Goal: Task Accomplishment & Management: Contribute content

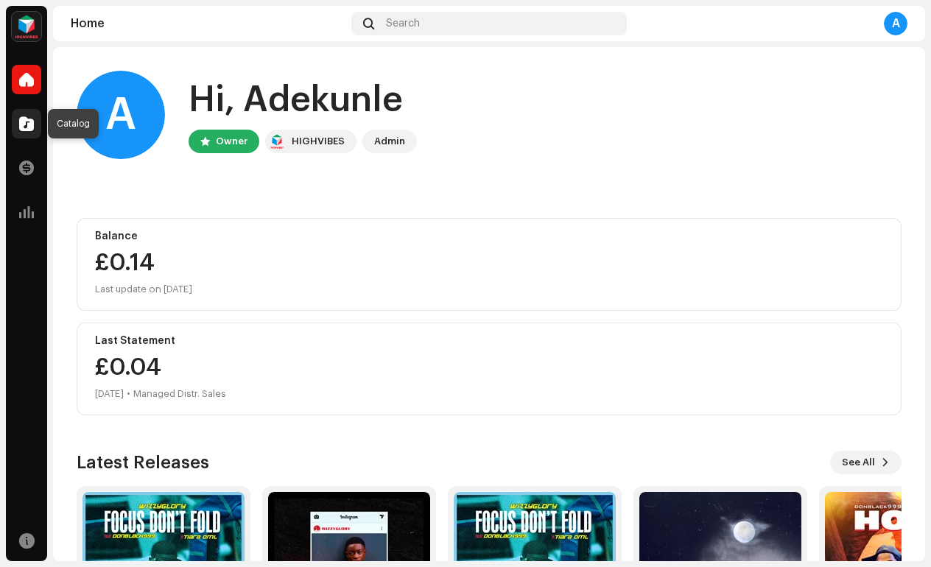
click at [33, 125] on span at bounding box center [26, 124] width 15 height 12
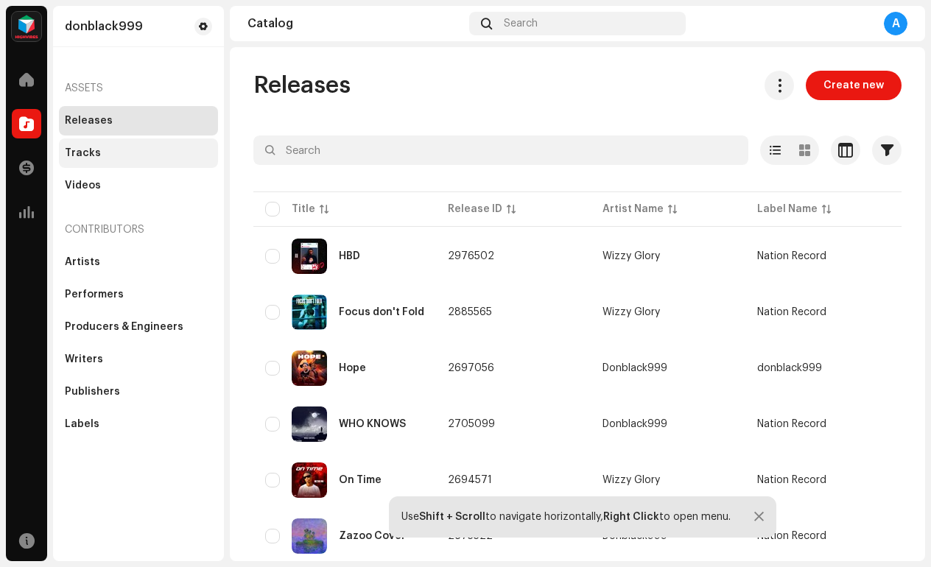
click at [96, 157] on div "Tracks" at bounding box center [83, 153] width 36 height 12
click at [77, 152] on div "Tracks" at bounding box center [83, 153] width 36 height 12
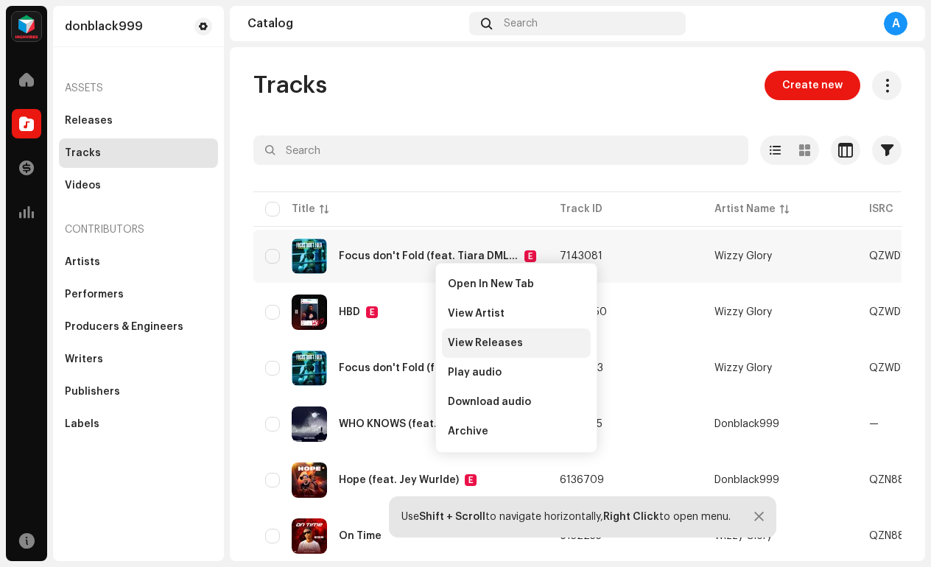
drag, startPoint x: 435, startPoint y: 262, endPoint x: 457, endPoint y: 346, distance: 86.8
click at [455, 347] on span "View Releases" at bounding box center [485, 343] width 75 height 12
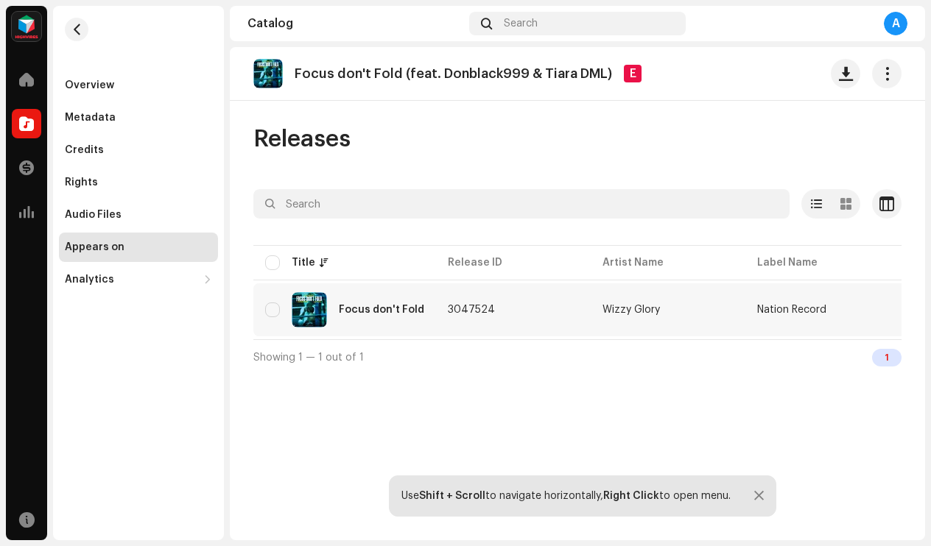
click at [284, 313] on div "Focus don't Fold" at bounding box center [344, 309] width 159 height 35
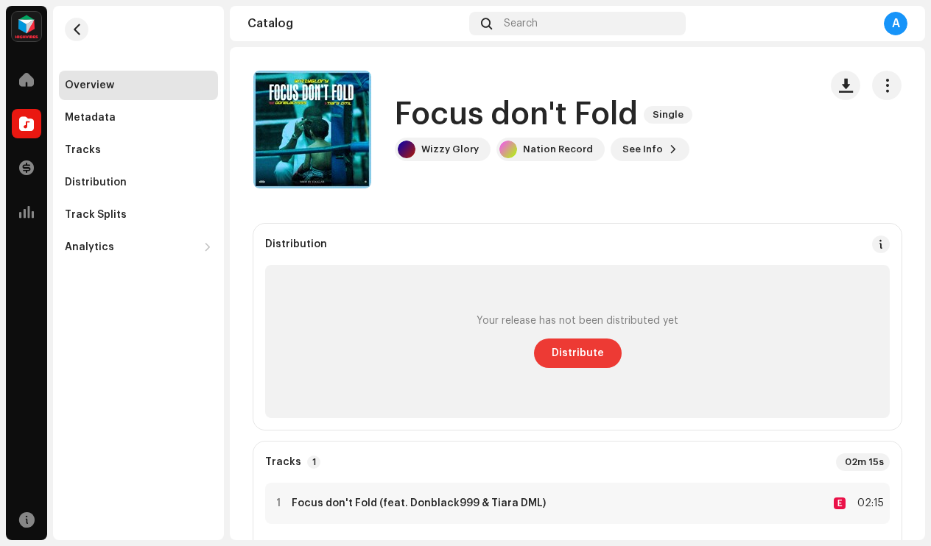
click at [598, 355] on button "Distribute" at bounding box center [578, 353] width 88 height 29
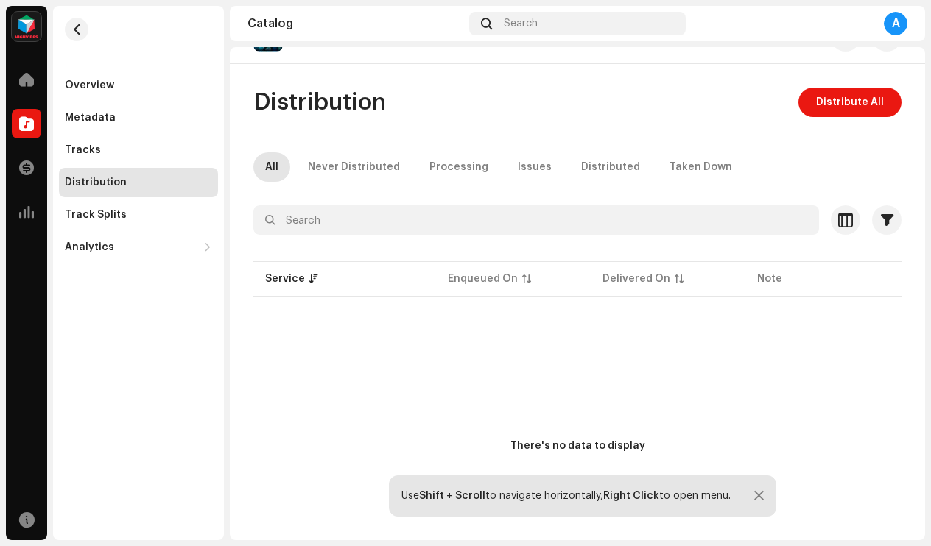
scroll to position [13, 0]
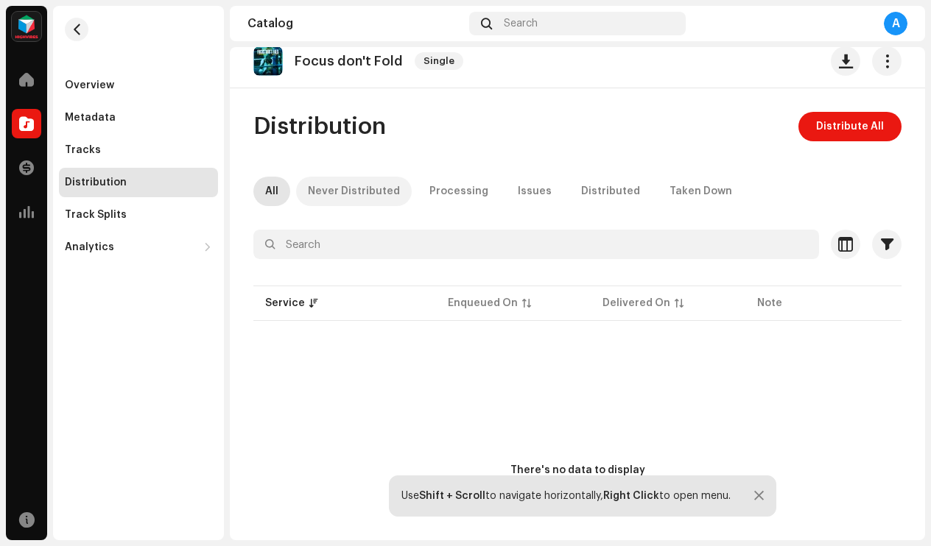
click at [352, 189] on div "Never Distributed" at bounding box center [354, 191] width 92 height 29
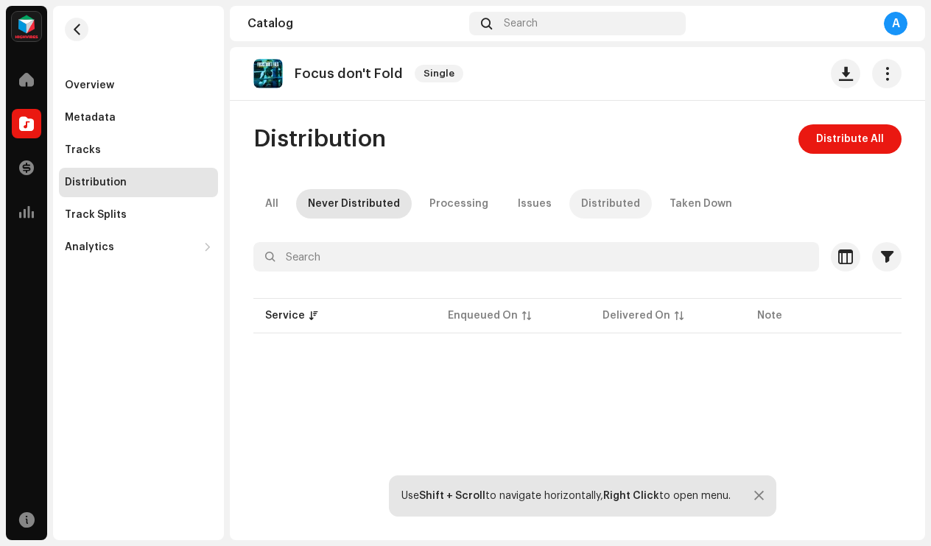
click at [586, 202] on div "Distributed" at bounding box center [610, 203] width 59 height 29
click at [669, 204] on div "Taken Down" at bounding box center [700, 203] width 63 height 29
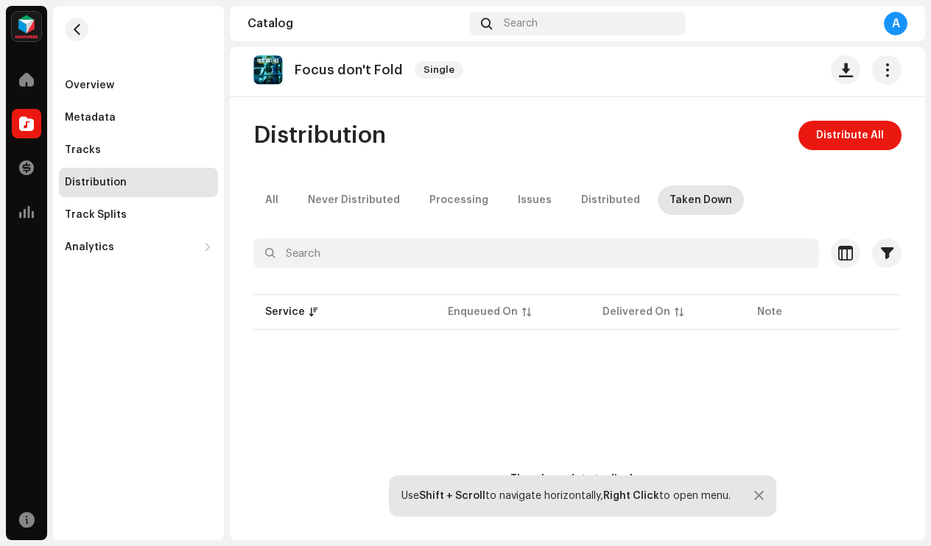
scroll to position [1, 0]
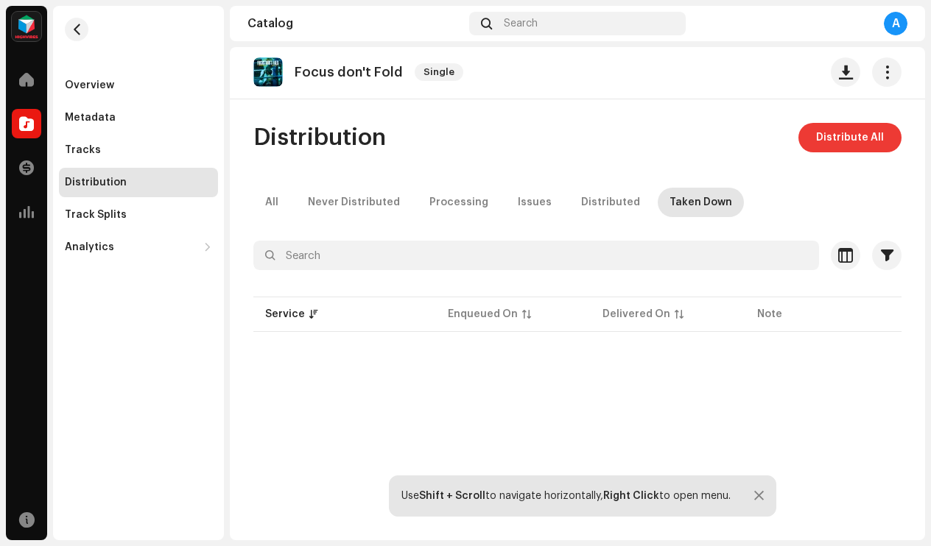
click at [810, 137] on button "Distribute All" at bounding box center [849, 137] width 103 height 29
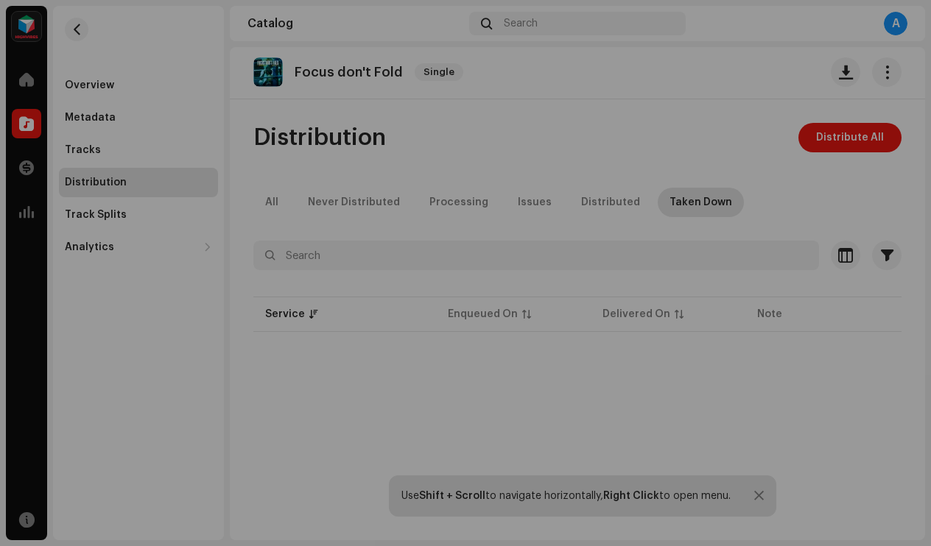
click at [438, 164] on div "Not Eligible For Distribution The selected services are not eligible for distri…" at bounding box center [465, 273] width 931 height 546
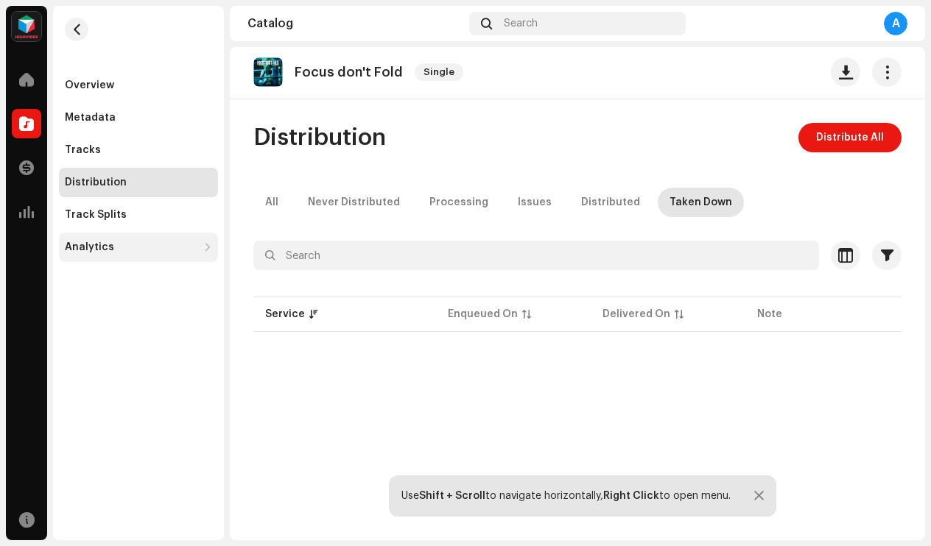
click at [100, 247] on div "Analytics" at bounding box center [89, 248] width 49 height 12
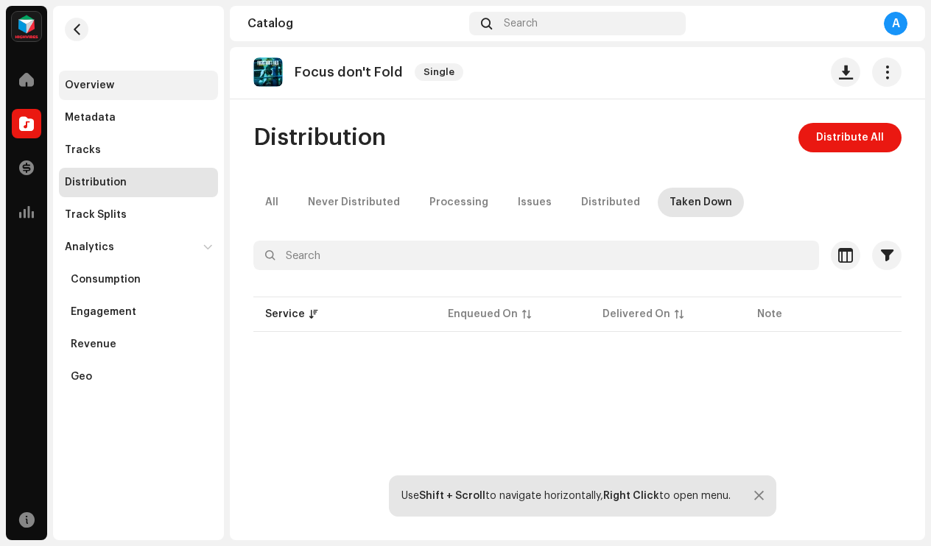
click at [96, 88] on div "Overview" at bounding box center [89, 86] width 49 height 12
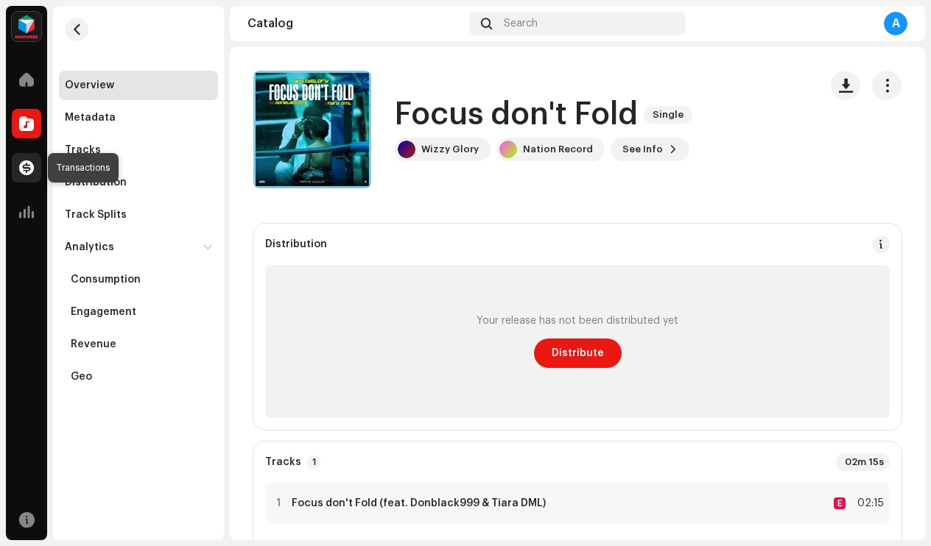
click at [31, 169] on span at bounding box center [26, 168] width 15 height 12
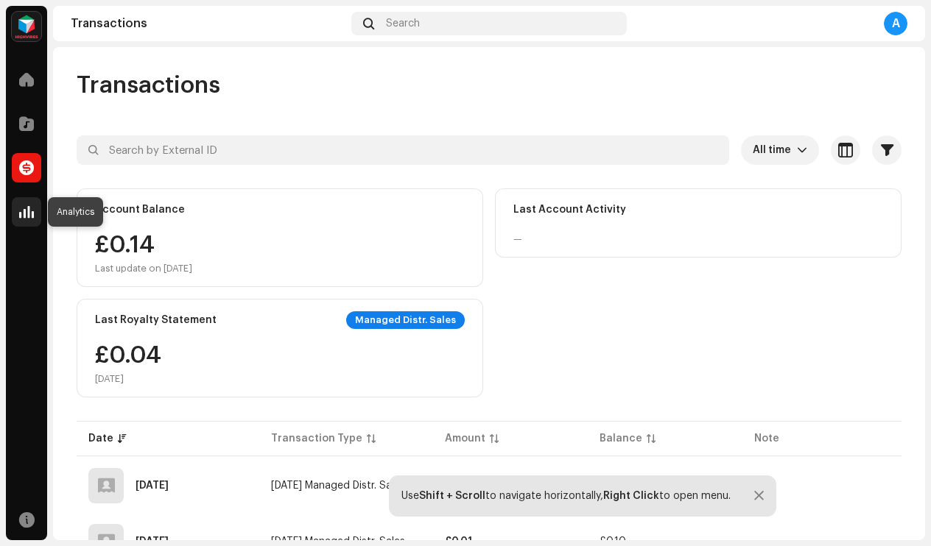
click at [27, 206] on span at bounding box center [26, 212] width 15 height 12
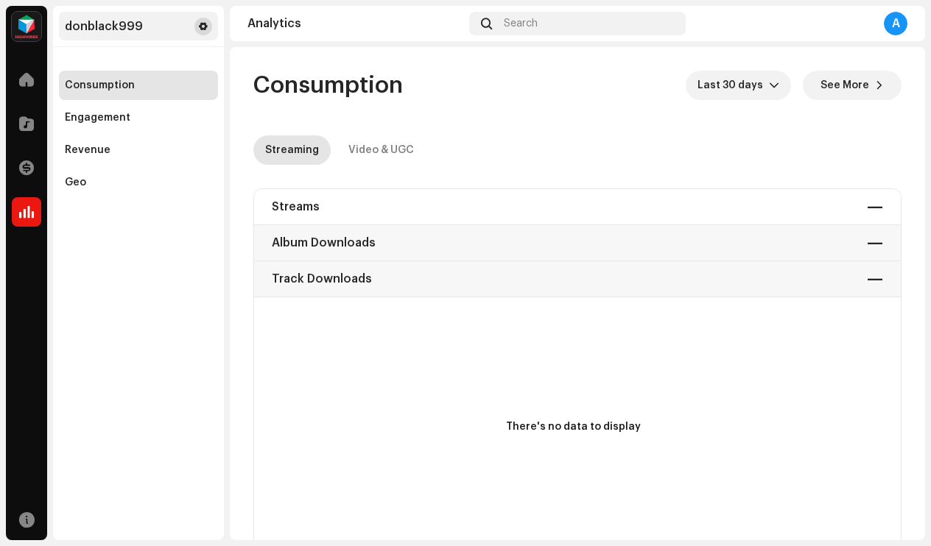
click at [202, 28] on span at bounding box center [203, 27] width 9 height 12
click at [107, 29] on div "donblack999" at bounding box center [104, 27] width 78 height 12
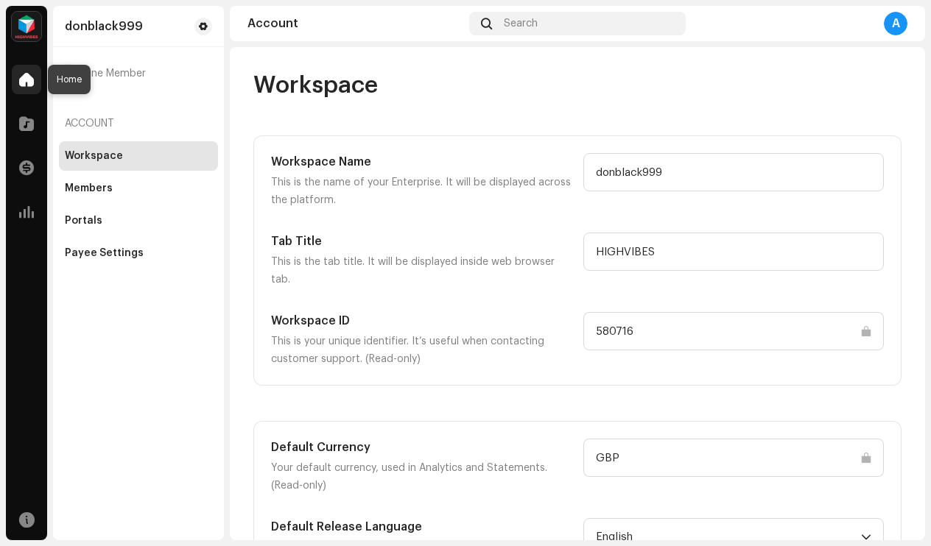
click at [26, 80] on span at bounding box center [26, 80] width 15 height 12
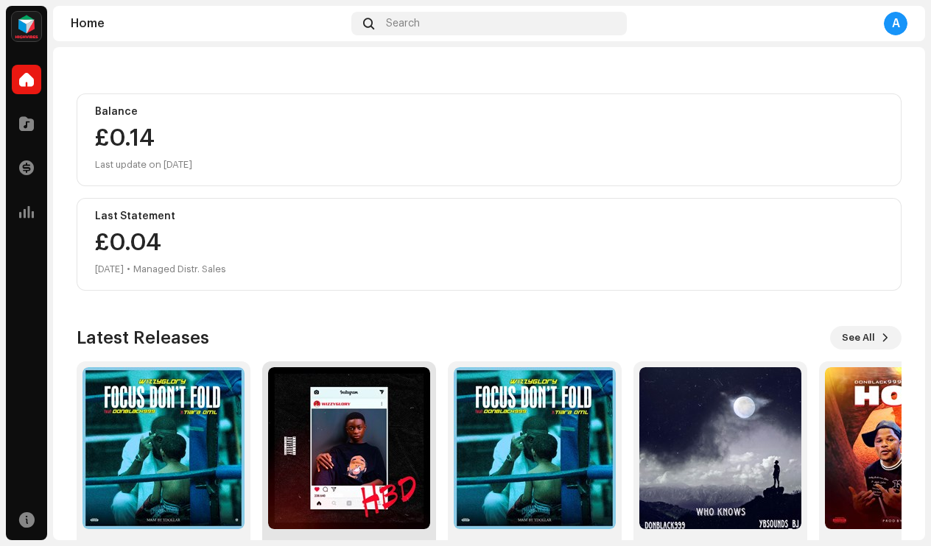
scroll to position [126, 0]
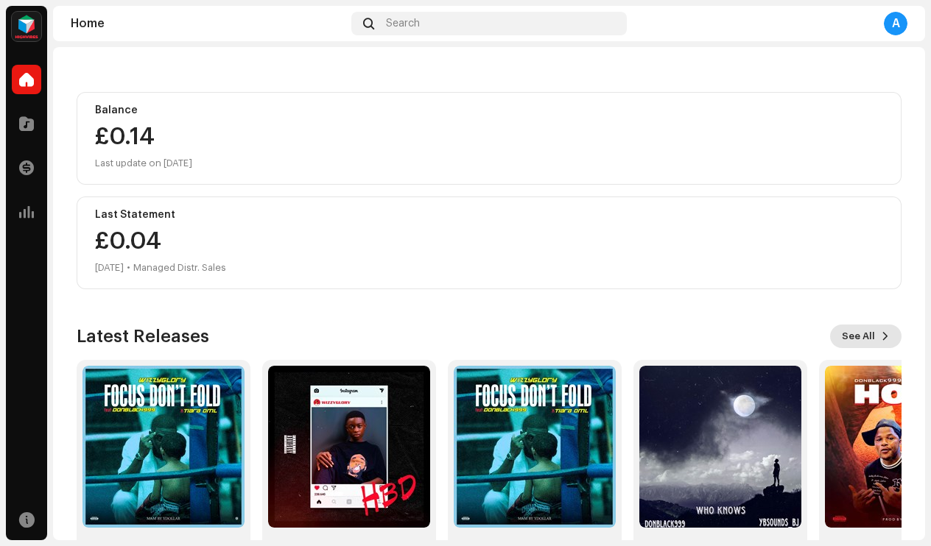
click at [864, 337] on span "See All" at bounding box center [858, 336] width 33 height 29
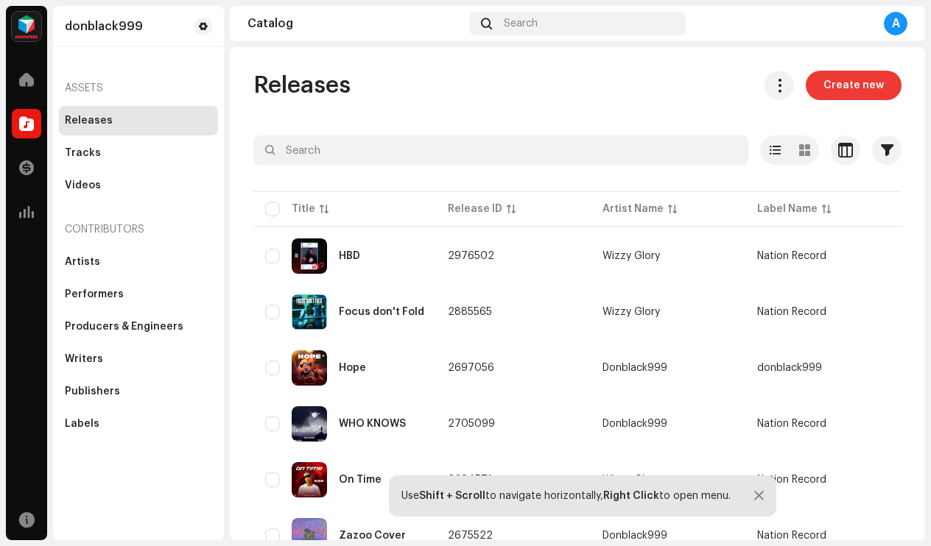
click at [835, 88] on span "Create new" at bounding box center [853, 85] width 60 height 29
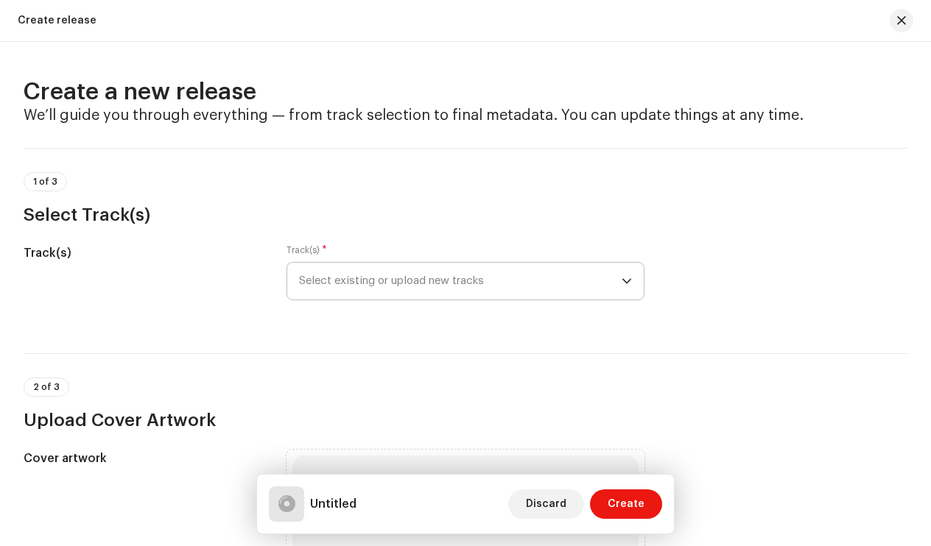
click at [570, 287] on span "Select existing or upload new tracks" at bounding box center [460, 281] width 323 height 37
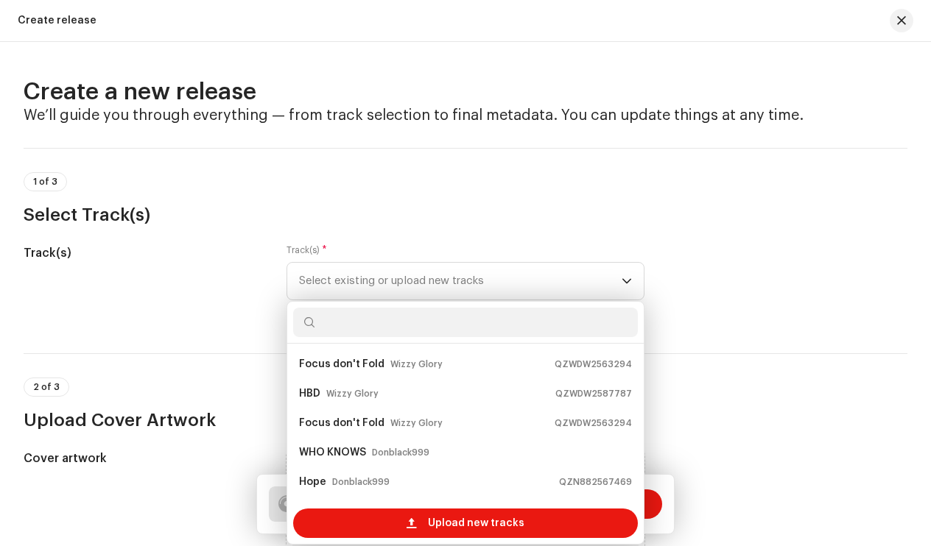
click at [848, 275] on div "Track(s) Track(s) * Select existing or upload new tracks Focus don't Fold Wizzy…" at bounding box center [466, 282] width 884 height 74
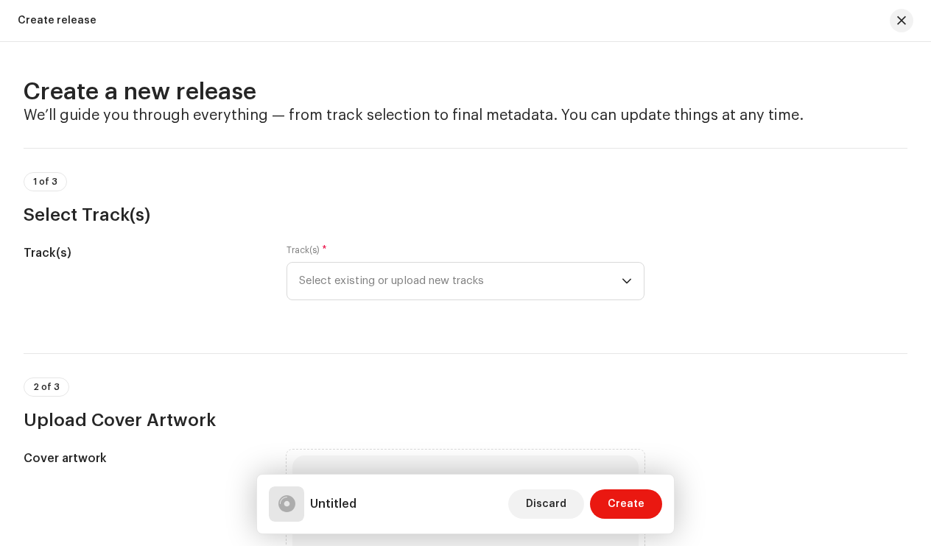
click at [573, 72] on div "Create a new release We’ll guide you through everything — from track selection …" at bounding box center [465, 294] width 931 height 505
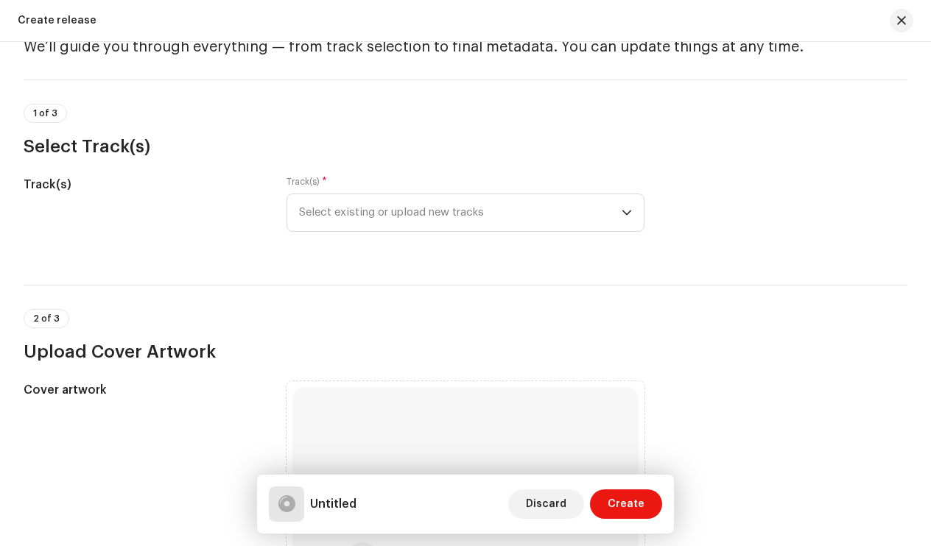
scroll to position [69, 0]
click at [592, 213] on span "Select existing or upload new tracks" at bounding box center [460, 212] width 323 height 37
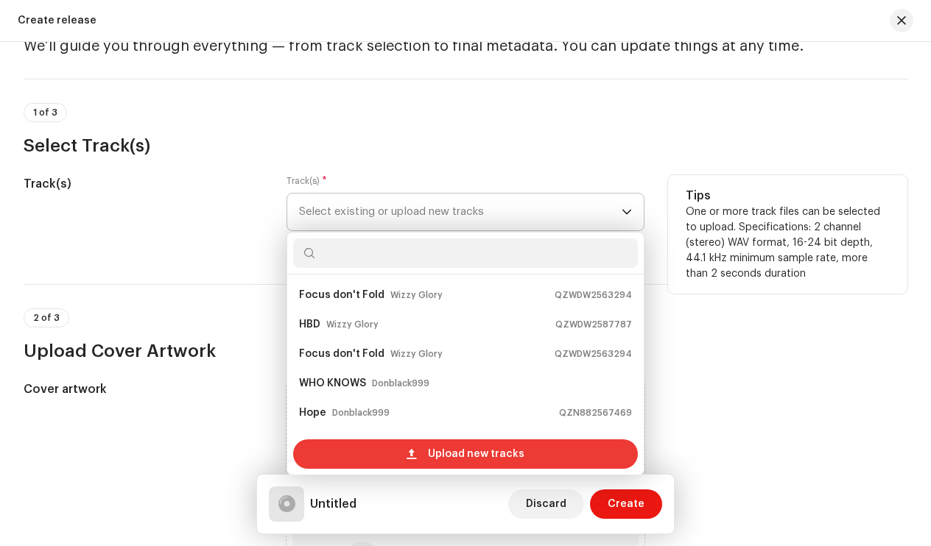
click at [492, 454] on span "Upload new tracks" at bounding box center [476, 454] width 96 height 29
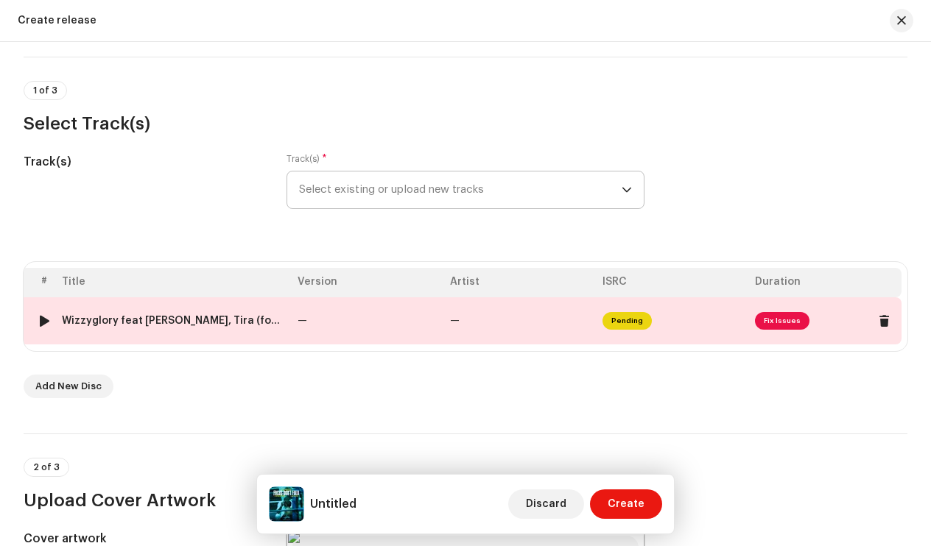
scroll to position [0, 21]
click at [771, 318] on span "Fix Issues" at bounding box center [782, 321] width 55 height 18
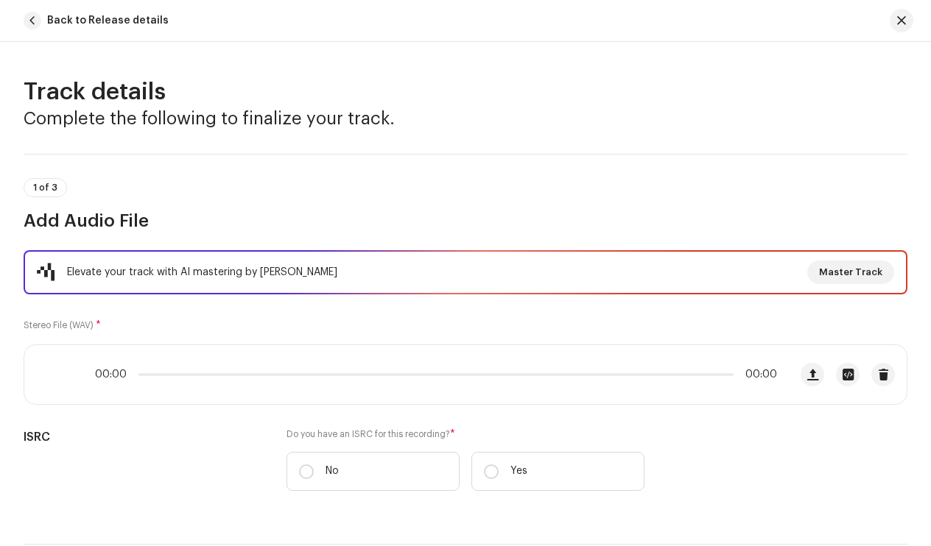
scroll to position [674, 0]
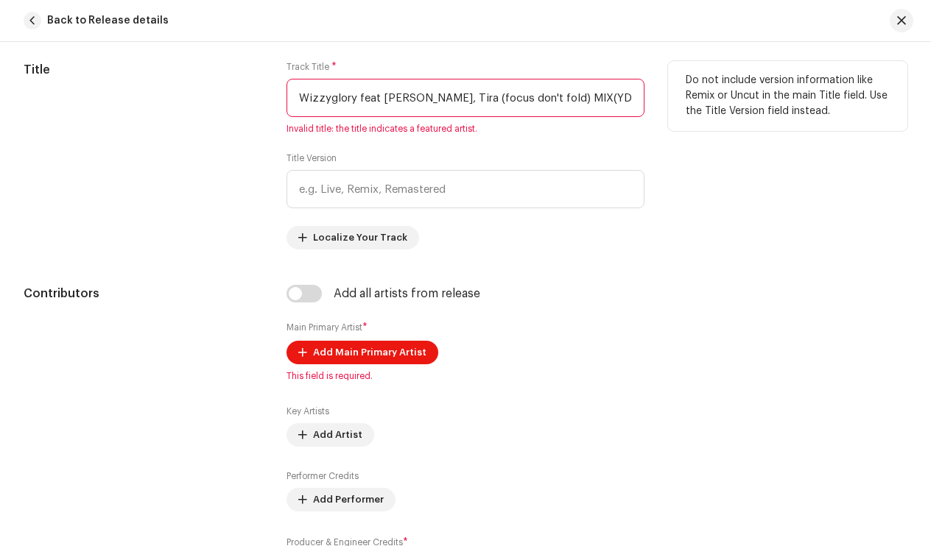
click at [327, 99] on input "Wizzyglory feat [PERSON_NAME], Tira (focus don't fold) MIX(YDOLLAR) ([DOMAIN_NA…" at bounding box center [466, 98] width 359 height 38
click at [449, 99] on input "Wizzyglory feat [PERSON_NAME], Tira (focus don't fold) MIX(YDOLLAR) ([DOMAIN_NA…" at bounding box center [466, 98] width 359 height 38
click at [442, 102] on input "Wizzyglory feat [PERSON_NAME], Tira (focus don't fold) MIX(YDOLLAR) ([DOMAIN_NA…" at bounding box center [466, 98] width 359 height 38
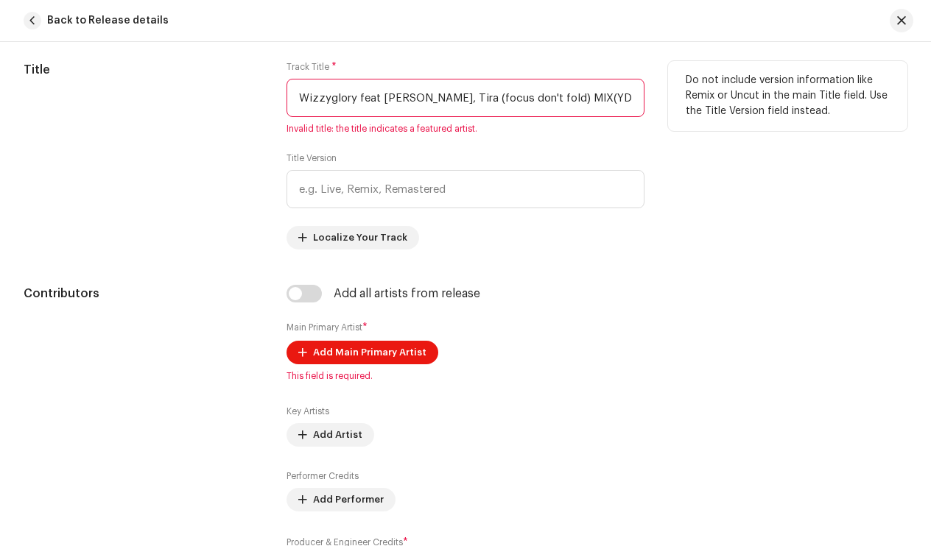
click at [442, 102] on input "Wizzyglory feat [PERSON_NAME], Tira (focus don't fold) MIX(YDOLLAR) ([DOMAIN_NA…" at bounding box center [466, 98] width 359 height 38
drag, startPoint x: 429, startPoint y: 97, endPoint x: 318, endPoint y: 104, distance: 110.7
click at [298, 104] on input "Wizzyglory feat [PERSON_NAME], Tira (focus don't fold) MIX(YDOLLAR) ([DOMAIN_NA…" at bounding box center [466, 98] width 359 height 38
click at [437, 96] on input "Wizzyglory feat [PERSON_NAME], Tira (focus don't fold) MIX(YDOLLAR) ([DOMAIN_NA…" at bounding box center [466, 98] width 359 height 38
click at [449, 96] on input "Wizzyglory feat [PERSON_NAME], Tira (focus don't fold) MIX(YDOLLAR) ([DOMAIN_NA…" at bounding box center [466, 98] width 359 height 38
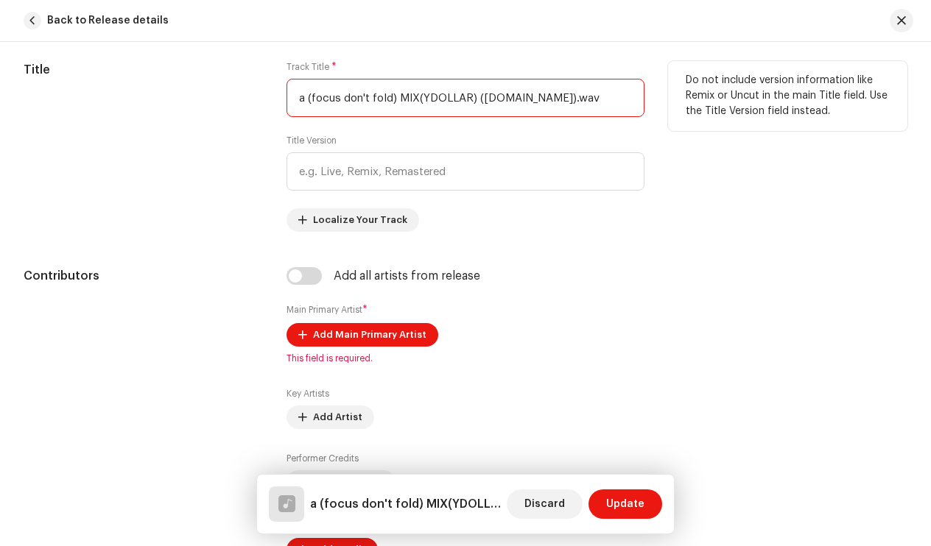
click at [633, 101] on input "a (focus don't fold) MIX(YDOLLAR) ([DOMAIN_NAME]).wav" at bounding box center [466, 98] width 359 height 38
click at [628, 95] on input "a (focus don't fold) MIX(YDOLLAR) ([DOMAIN_NAME]).wav" at bounding box center [466, 98] width 359 height 38
click at [625, 101] on input "a (focus don't fold) MIX(YDOLLAR) ([DOMAIN_NAME]).wav" at bounding box center [466, 98] width 359 height 38
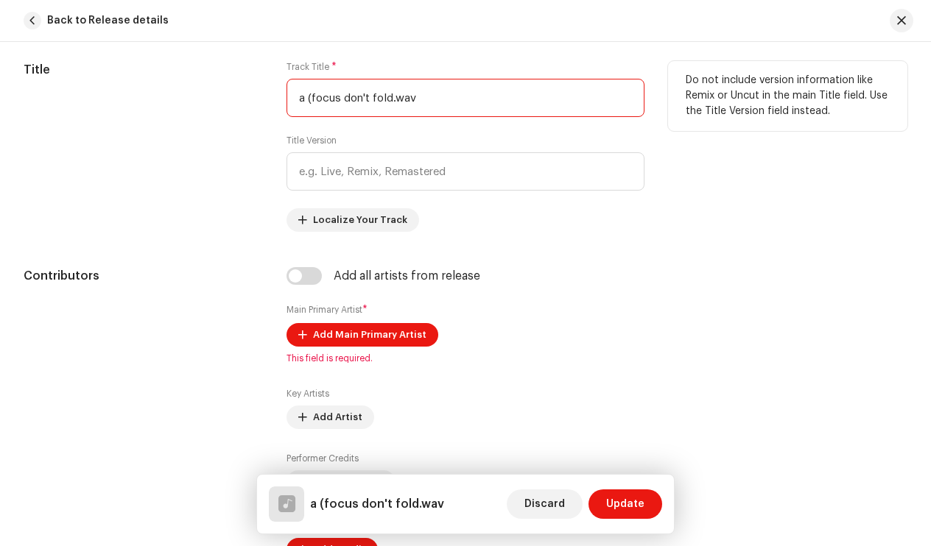
click at [585, 97] on input "a (focus don't fold.wav" at bounding box center [466, 98] width 359 height 38
click at [309, 97] on input "a (focus don't fold" at bounding box center [466, 98] width 359 height 38
click at [302, 96] on input "focus don't fold" at bounding box center [466, 98] width 359 height 38
click at [365, 96] on input "Focus don't fold" at bounding box center [466, 98] width 359 height 38
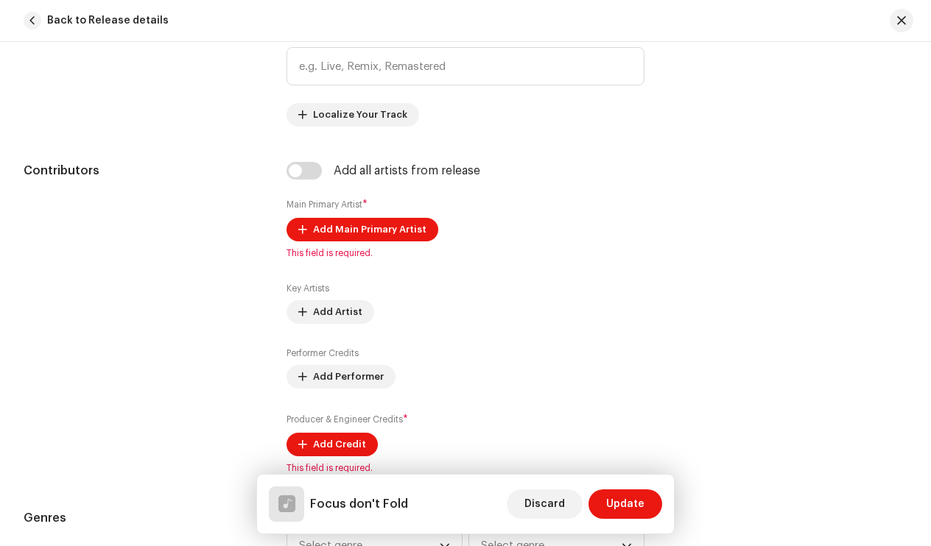
scroll to position [781, 0]
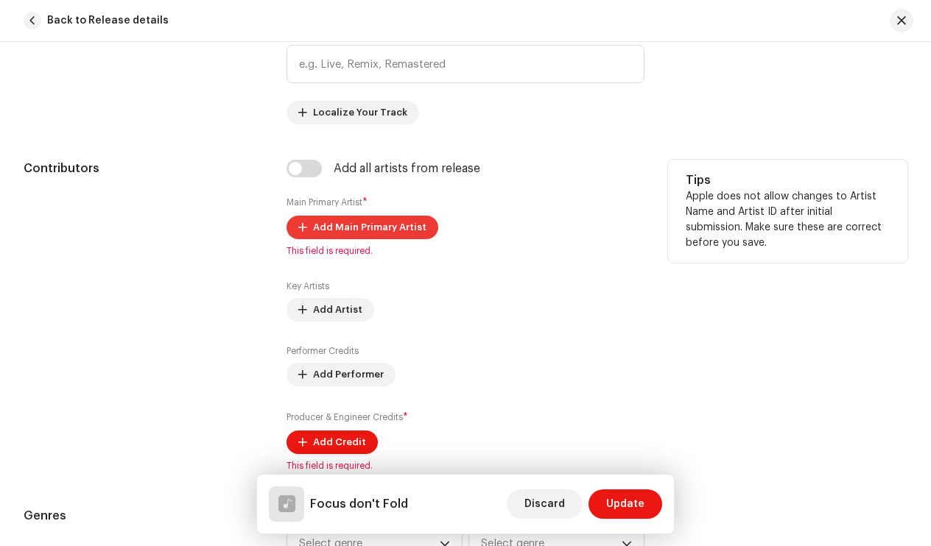
type input "Focus don't Fold"
click at [351, 218] on span "Add Main Primary Artist" at bounding box center [369, 227] width 113 height 29
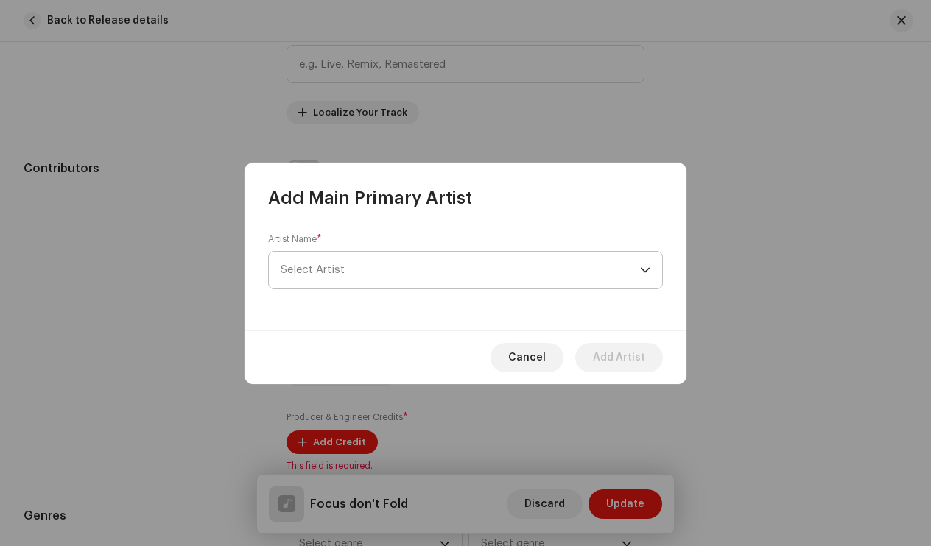
click at [466, 284] on span "Select Artist" at bounding box center [460, 270] width 359 height 37
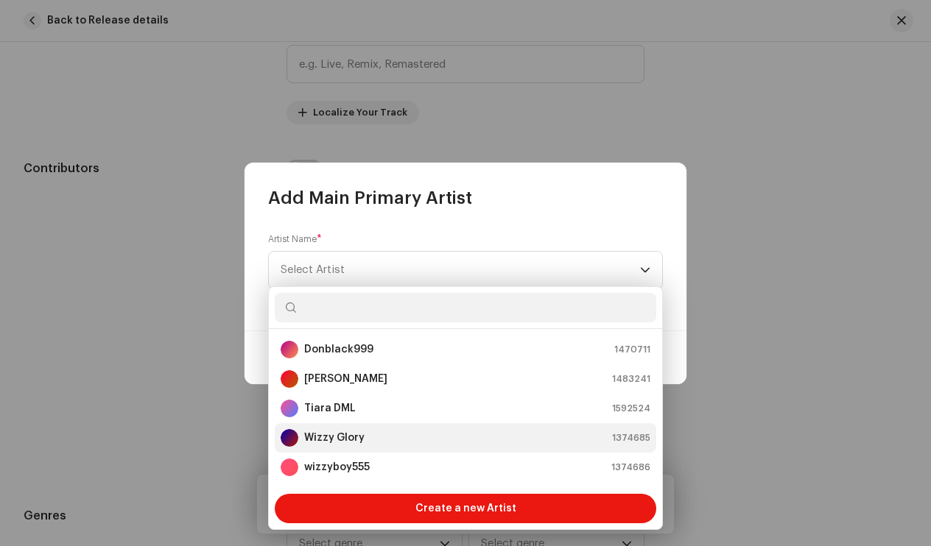
click at [356, 433] on strong "Wizzy Glory" at bounding box center [334, 438] width 60 height 15
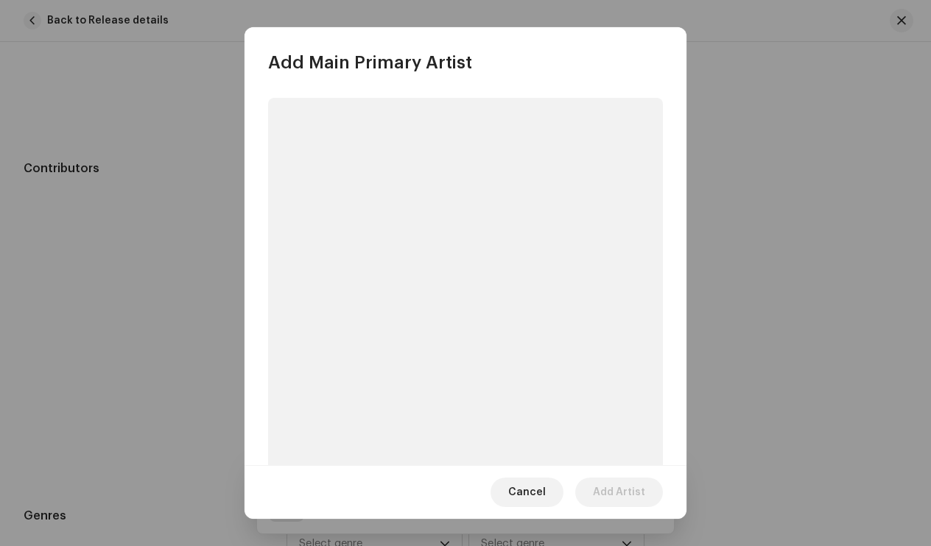
click at [513, 449] on p-skeleton at bounding box center [465, 298] width 395 height 401
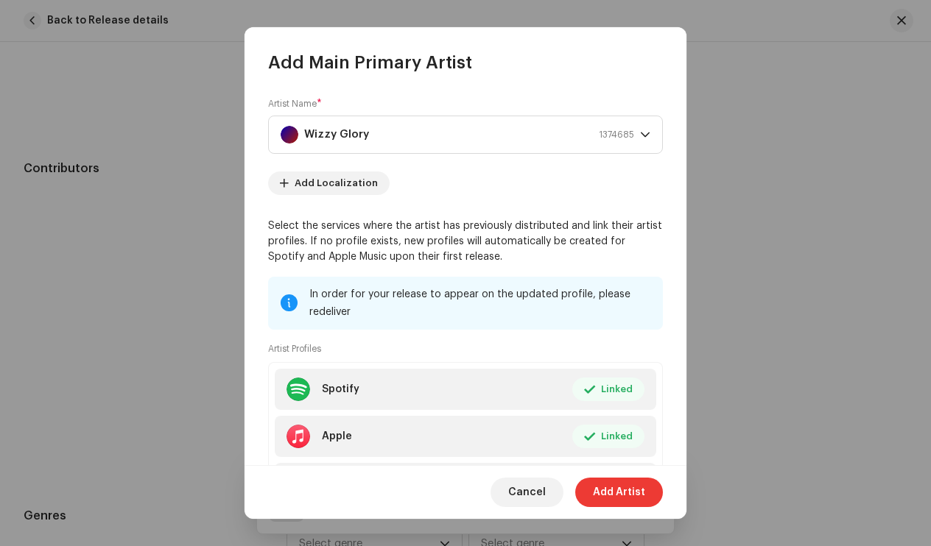
click at [622, 487] on span "Add Artist" at bounding box center [619, 492] width 52 height 29
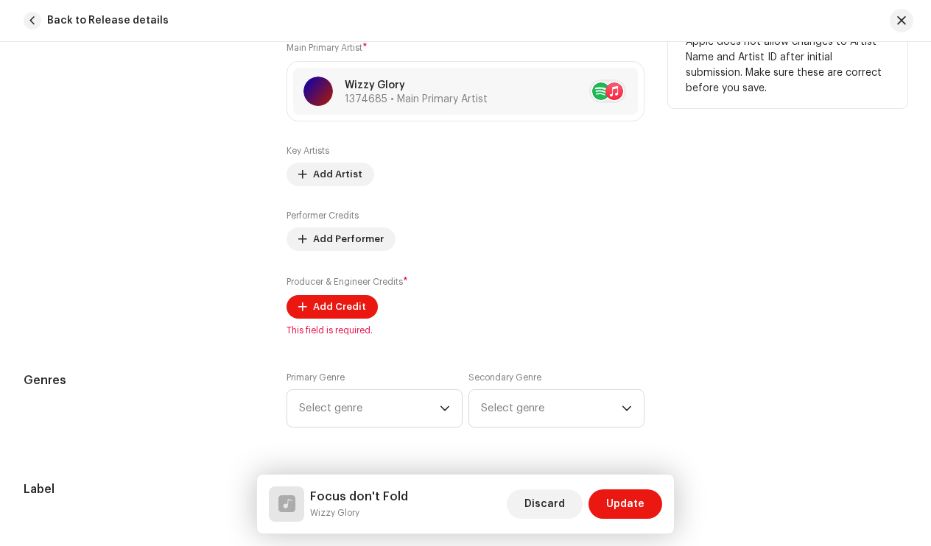
scroll to position [938, 0]
click at [341, 239] on span "Add Performer" at bounding box center [348, 237] width 71 height 29
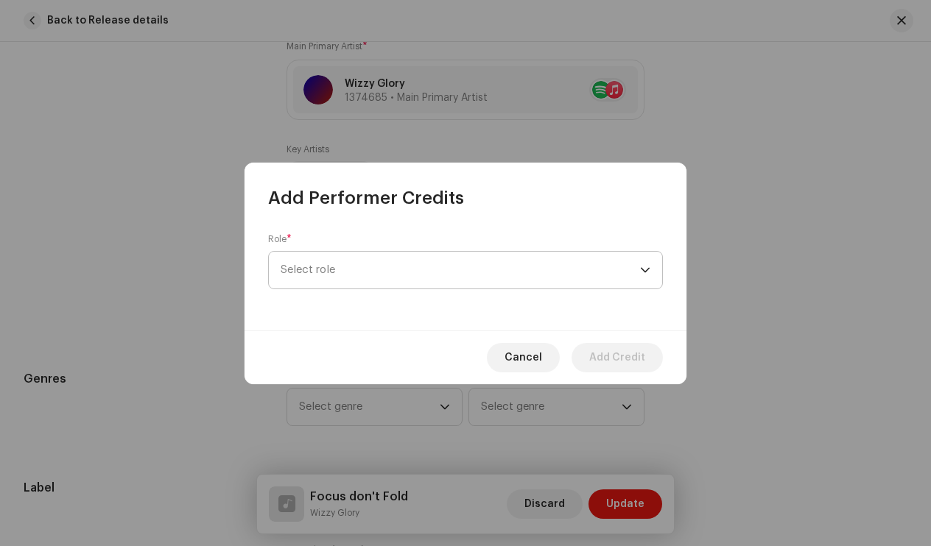
click at [386, 271] on span "Select role" at bounding box center [460, 270] width 359 height 37
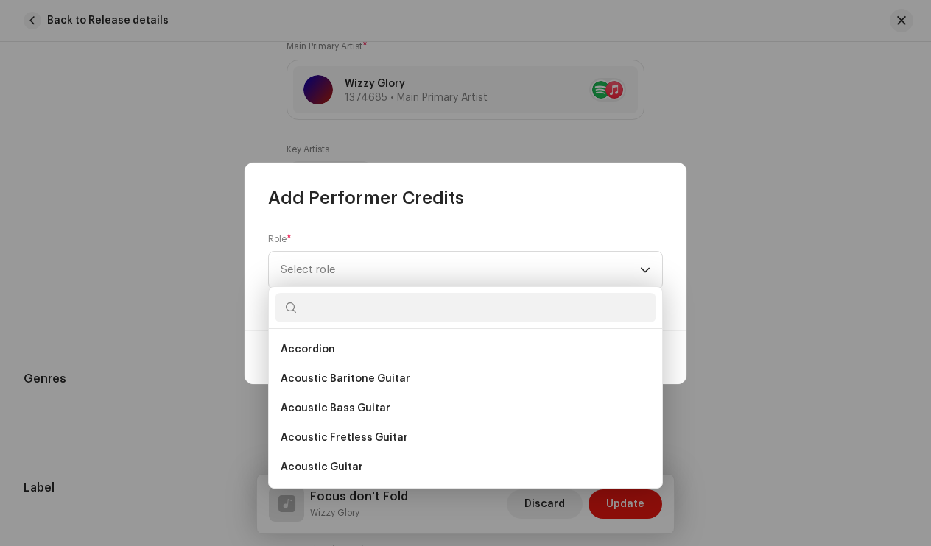
scroll to position [0, 0]
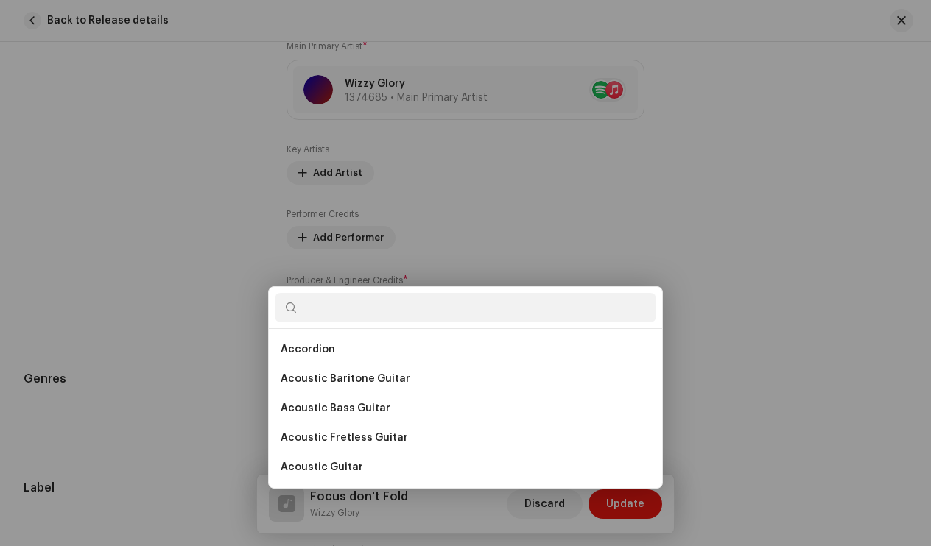
click at [700, 250] on div "Add Performer Credits Role * Select role Cancel Add Credit" at bounding box center [465, 273] width 931 height 546
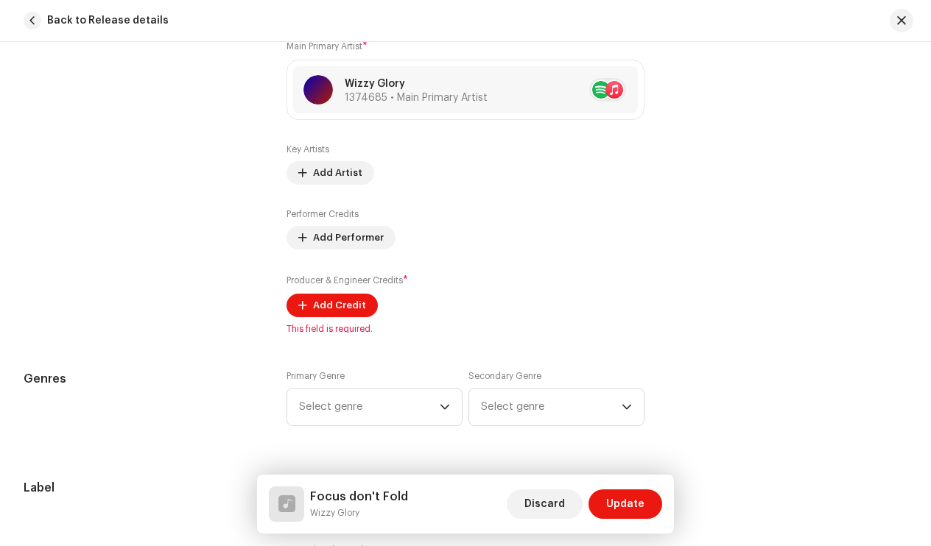
click at [371, 429] on div "Primary Genre Select genre Secondary Genre Select genre" at bounding box center [466, 407] width 359 height 74
click at [373, 422] on span "Select genre" at bounding box center [369, 407] width 141 height 37
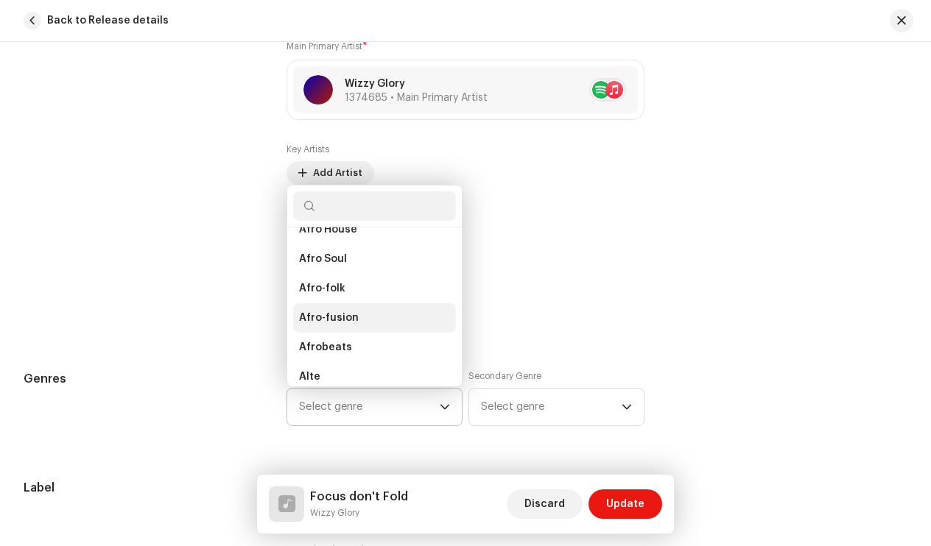
scroll to position [138, 0]
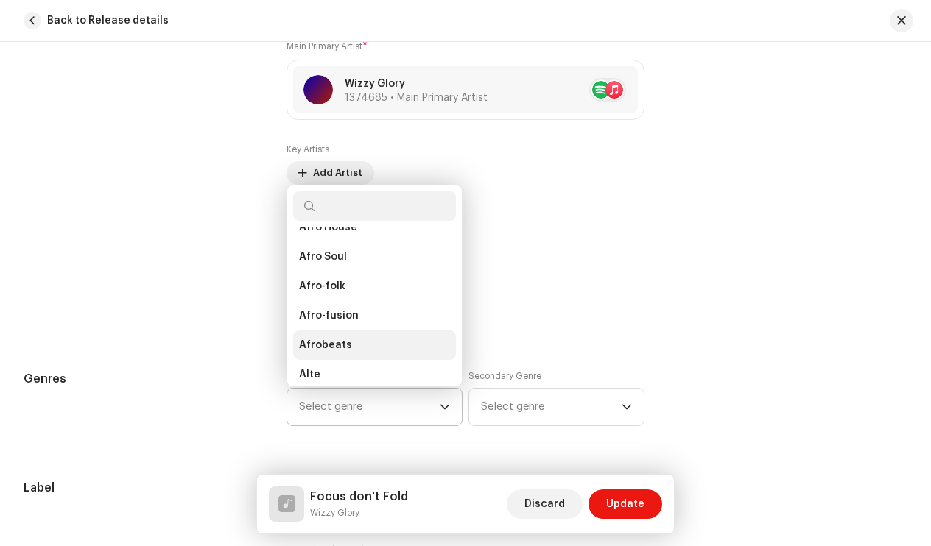
click at [356, 347] on li "Afrobeats" at bounding box center [374, 345] width 163 height 29
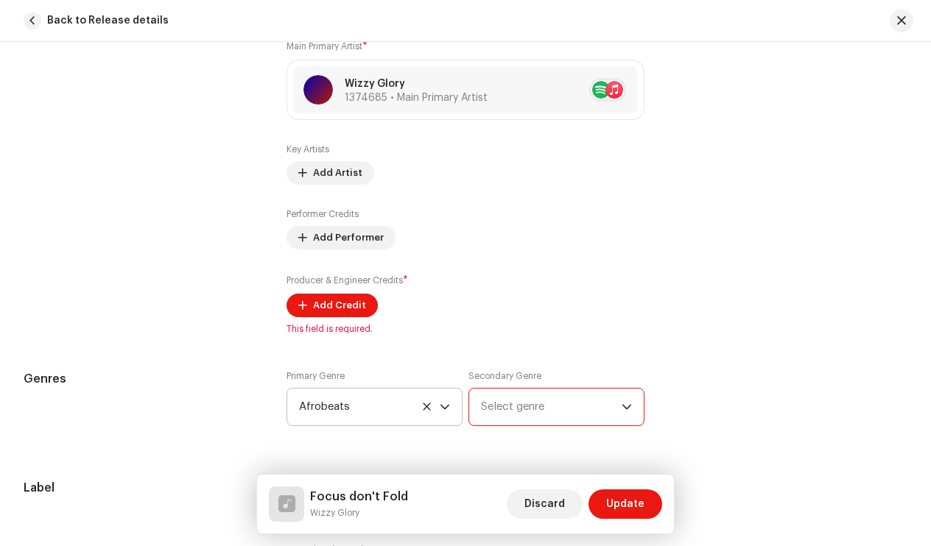
click at [500, 393] on span "Select genre" at bounding box center [551, 407] width 141 height 37
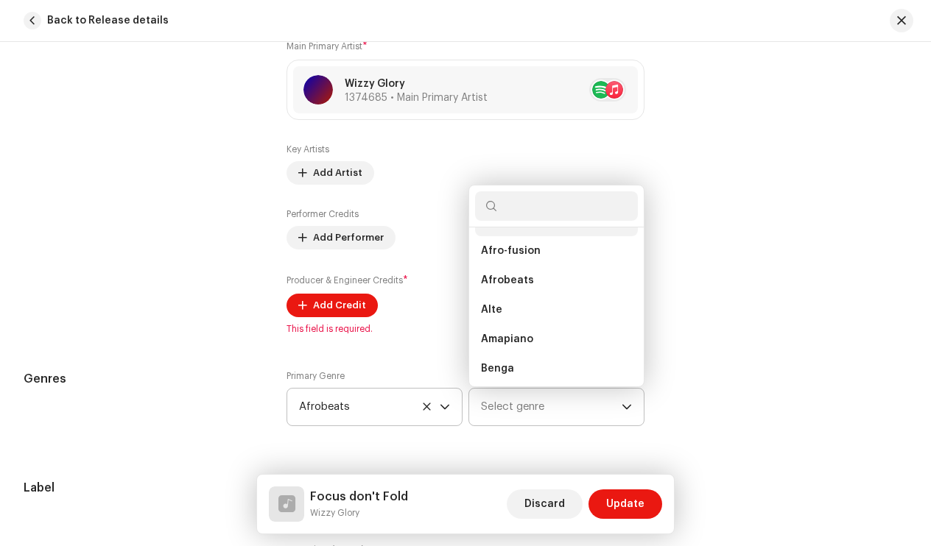
scroll to position [205, 0]
click at [528, 281] on li "Afrobeats" at bounding box center [556, 278] width 163 height 29
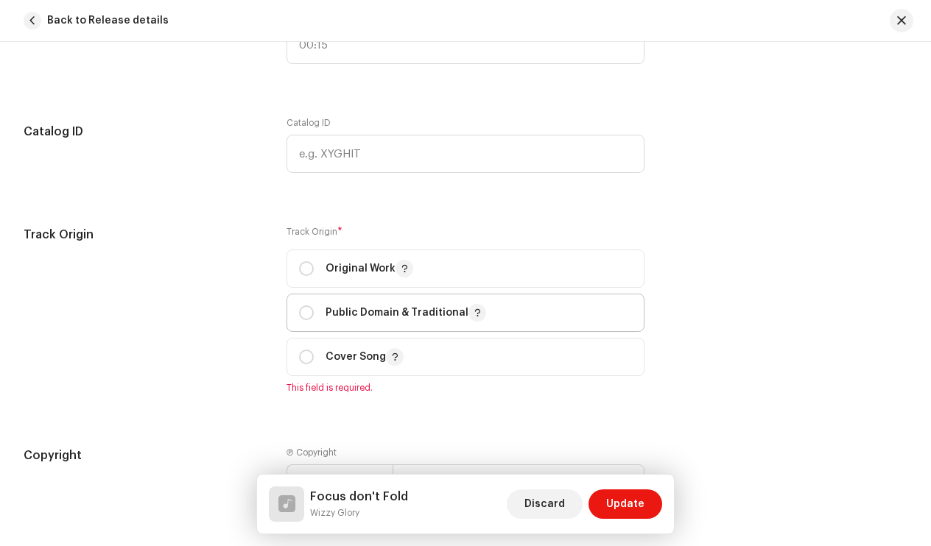
scroll to position [1497, 0]
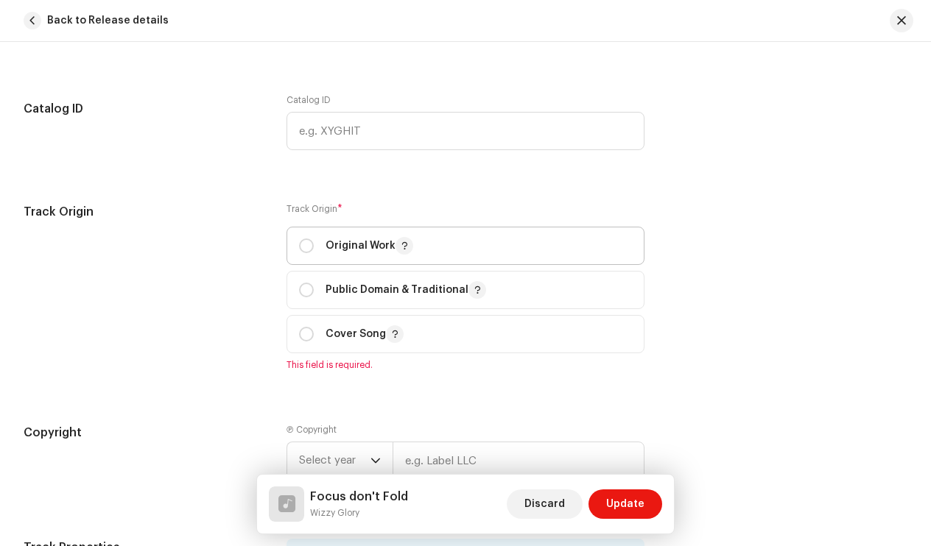
click at [313, 241] on div "Original Work" at bounding box center [356, 246] width 114 height 18
radio input "true"
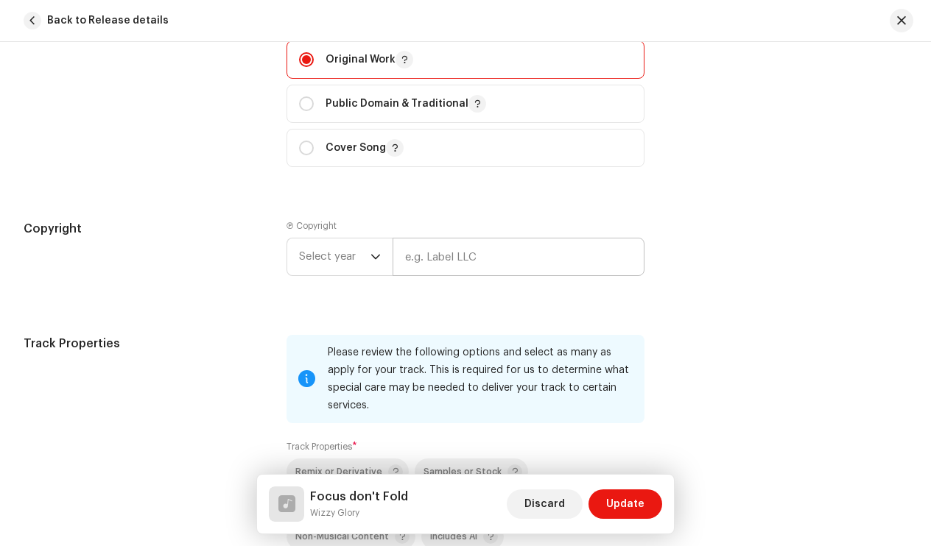
scroll to position [1684, 0]
click at [317, 256] on span "Select year" at bounding box center [334, 256] width 71 height 37
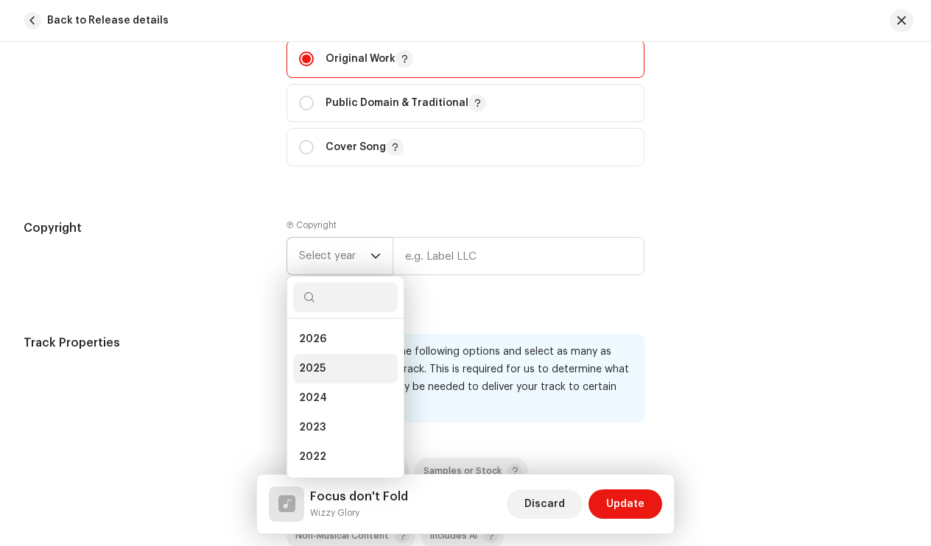
click at [312, 370] on span "2025" at bounding box center [312, 369] width 27 height 15
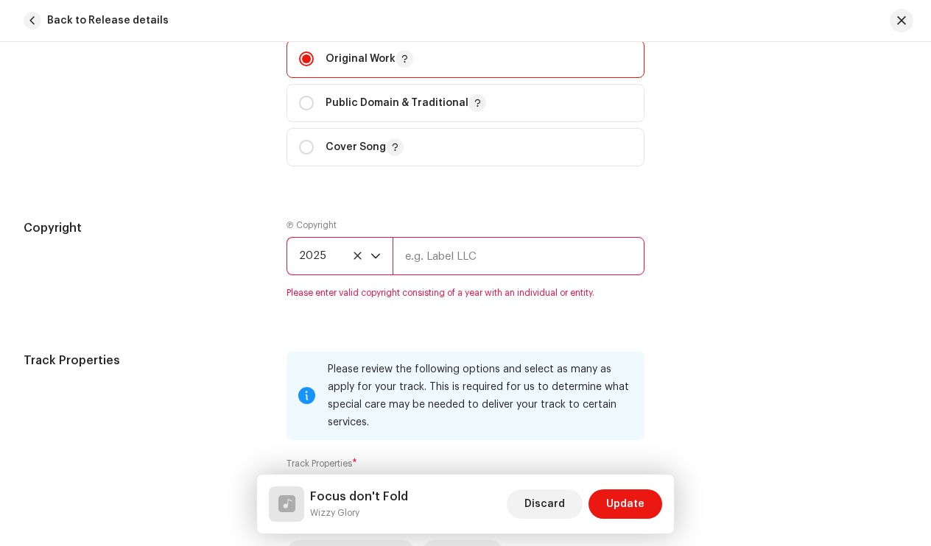
click at [449, 255] on input "text" at bounding box center [519, 256] width 253 height 38
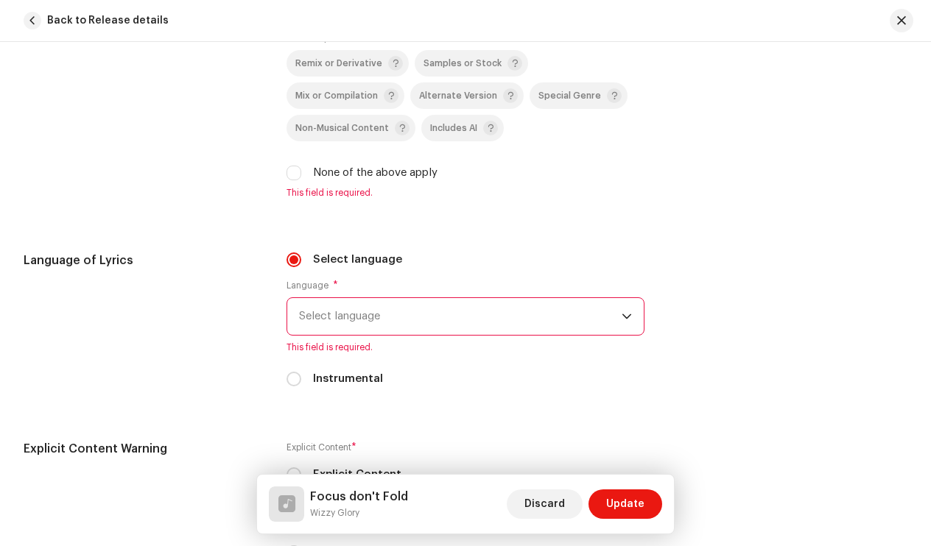
scroll to position [2117, 0]
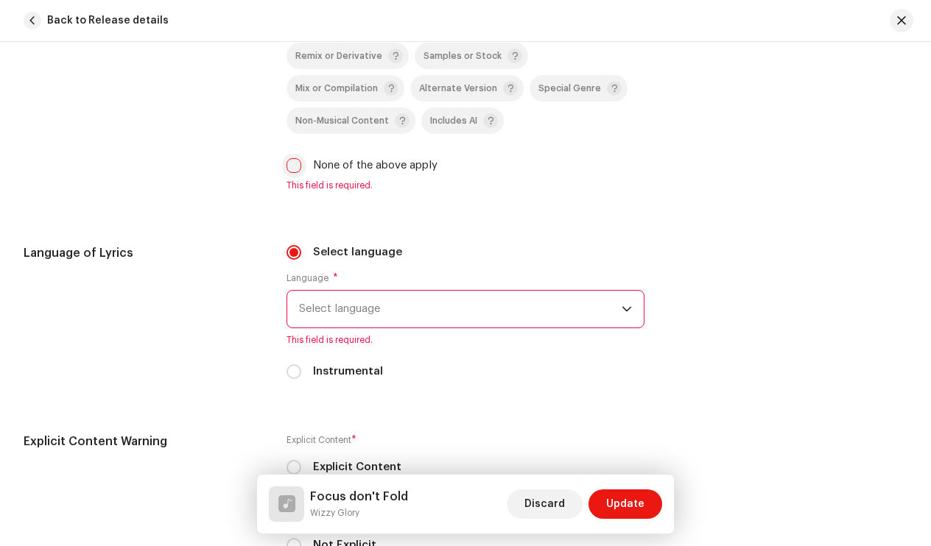
type input "Nation Music Record"
click at [287, 162] on div "Please review the following options and select as many as apply for your track.…" at bounding box center [466, 55] width 359 height 273
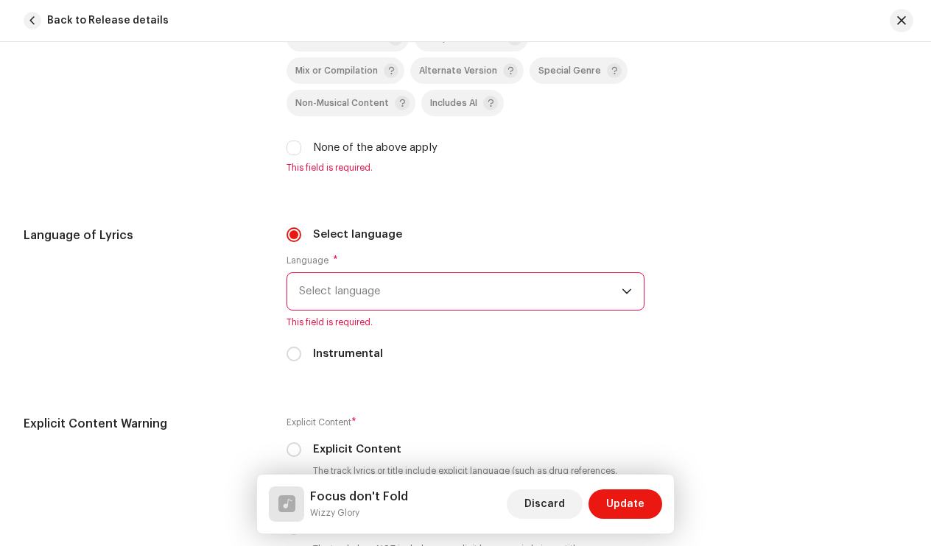
click at [423, 298] on span "Select language" at bounding box center [460, 291] width 323 height 37
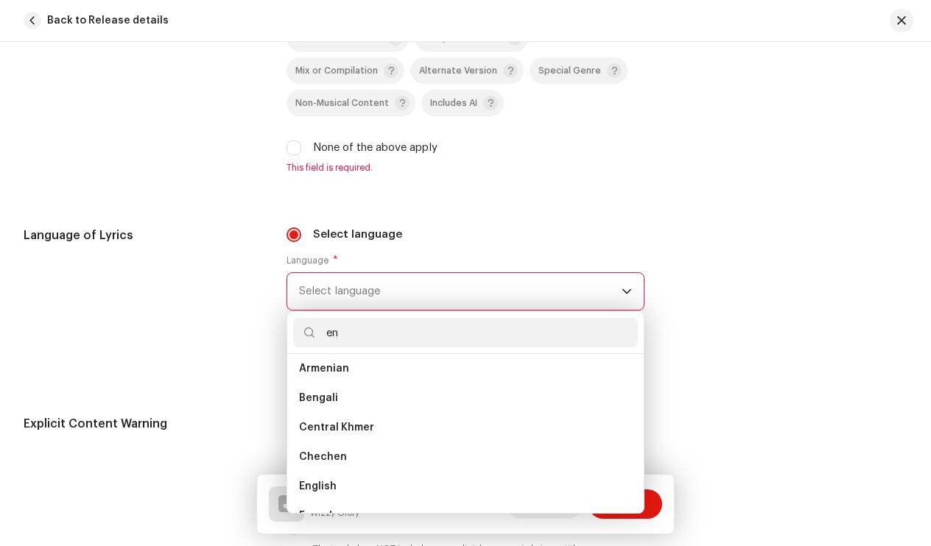
scroll to position [0, 0]
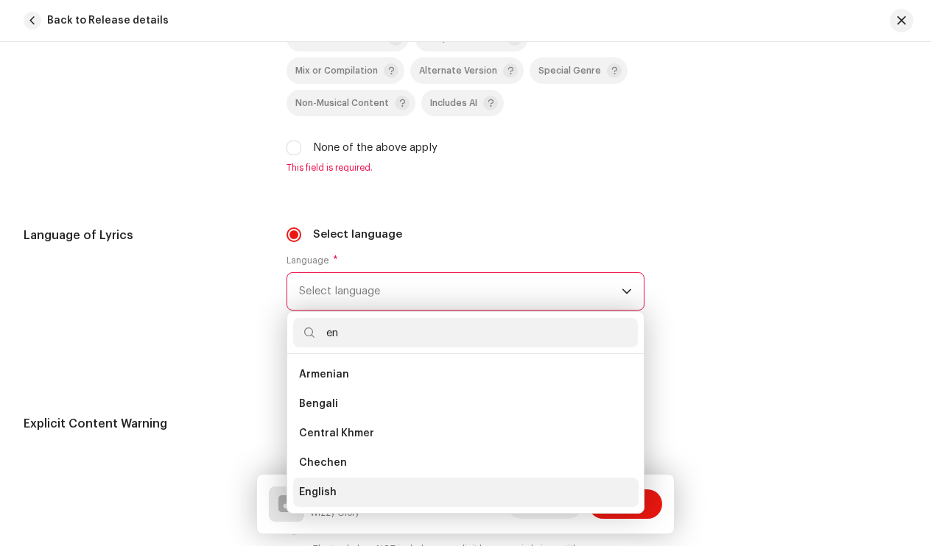
type input "en"
click at [342, 502] on li "English" at bounding box center [465, 492] width 345 height 29
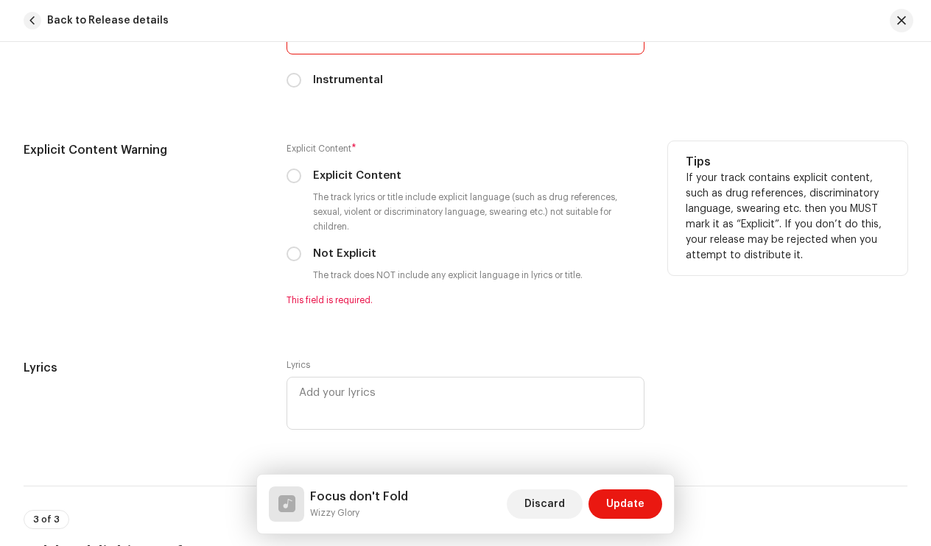
scroll to position [2372, 0]
click at [292, 256] on input "Not Explicit" at bounding box center [294, 254] width 15 height 15
radio input "true"
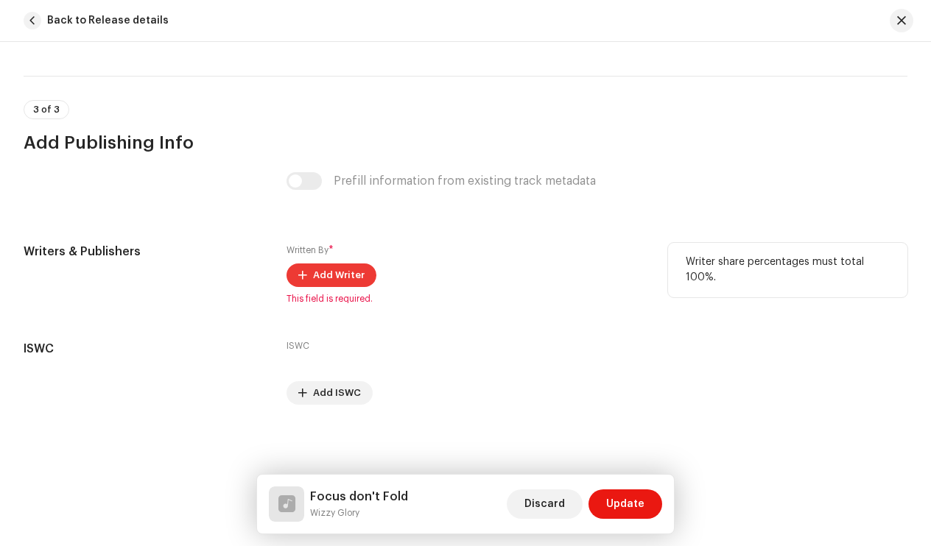
scroll to position [2766, 0]
click at [349, 280] on span "Add Writer" at bounding box center [339, 275] width 52 height 29
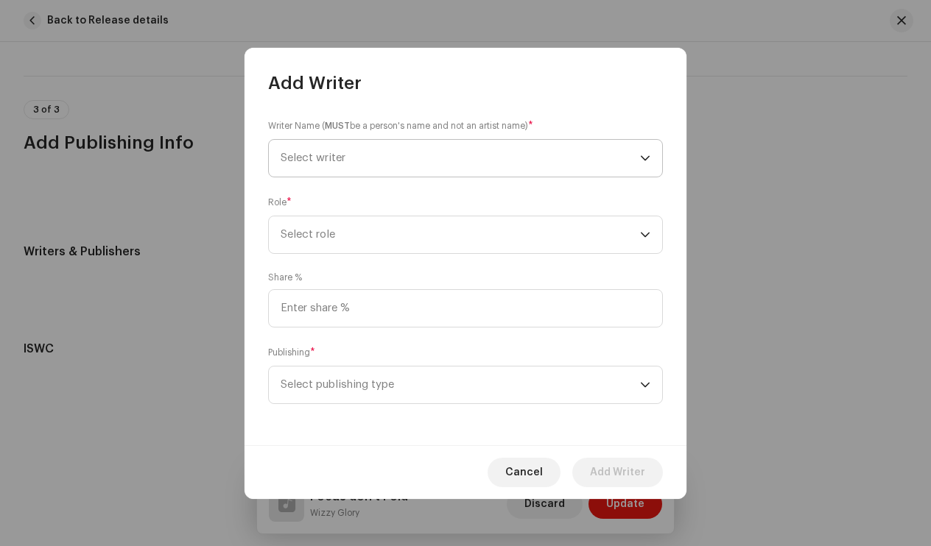
click at [368, 144] on span "Select writer" at bounding box center [460, 158] width 359 height 37
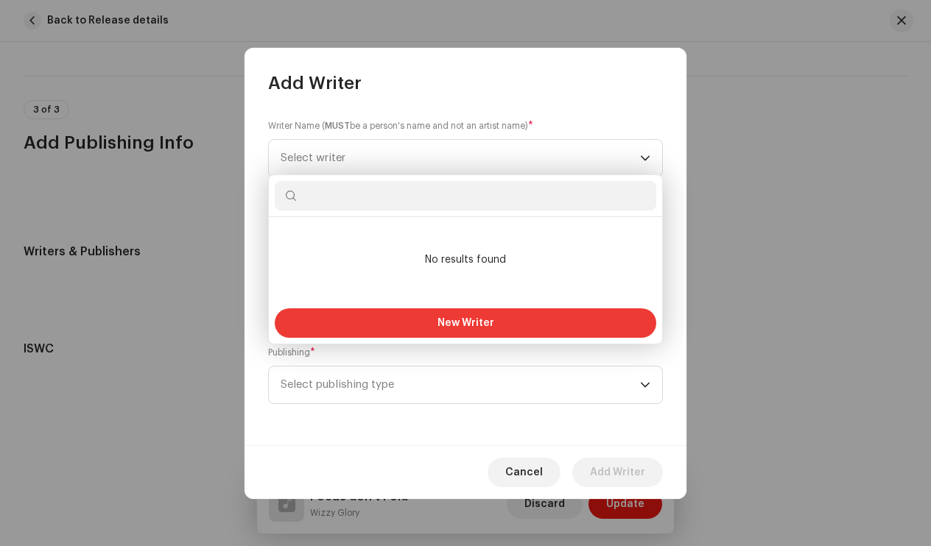
click at [442, 326] on span "New Writer" at bounding box center [465, 323] width 57 height 10
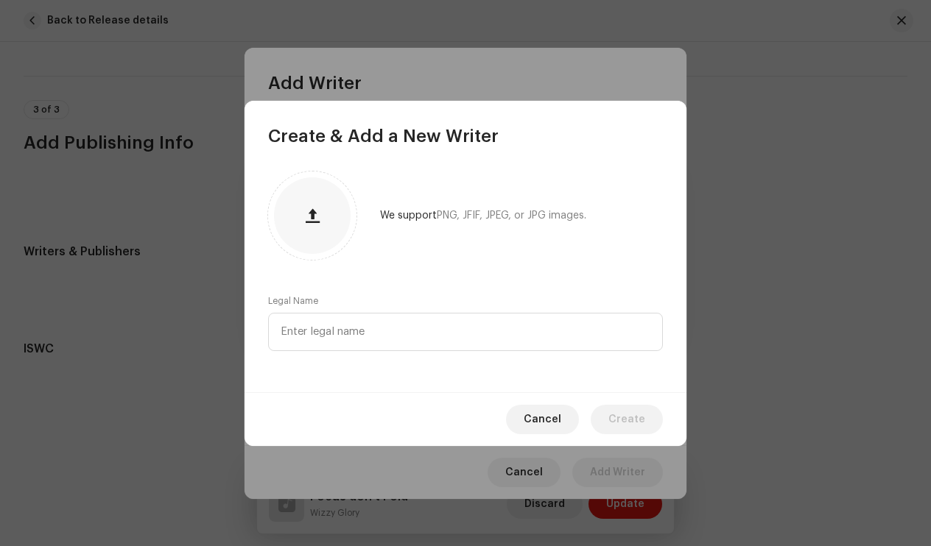
click at [498, 379] on div "We support PNG, JFIF, JPEG, or JPG images. Legal Name" at bounding box center [466, 270] width 442 height 245
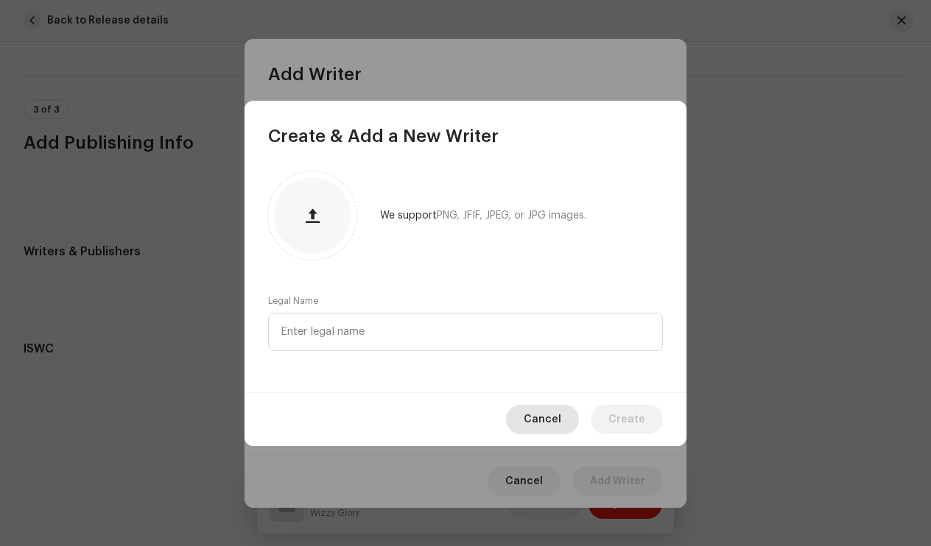
click at [560, 426] on span "Cancel" at bounding box center [543, 419] width 38 height 29
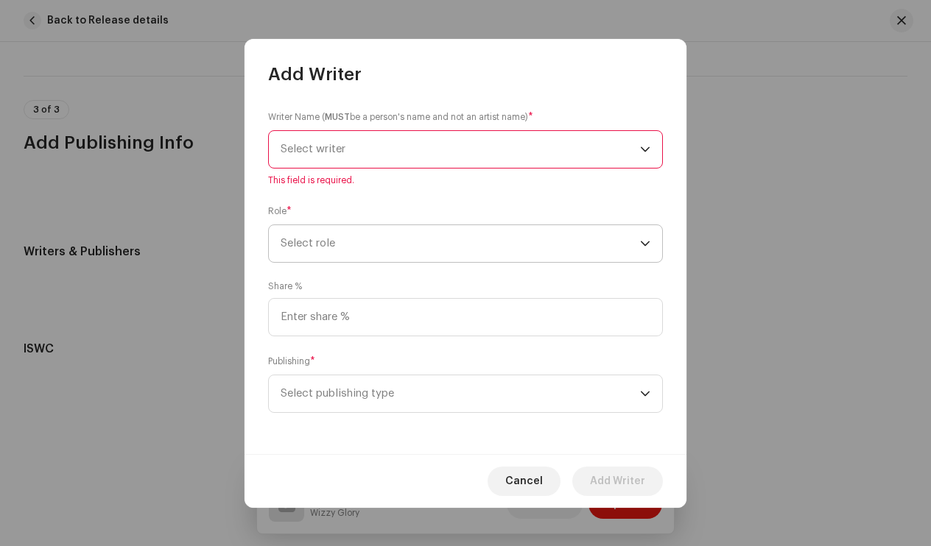
click at [612, 239] on span "Select role" at bounding box center [460, 243] width 359 height 37
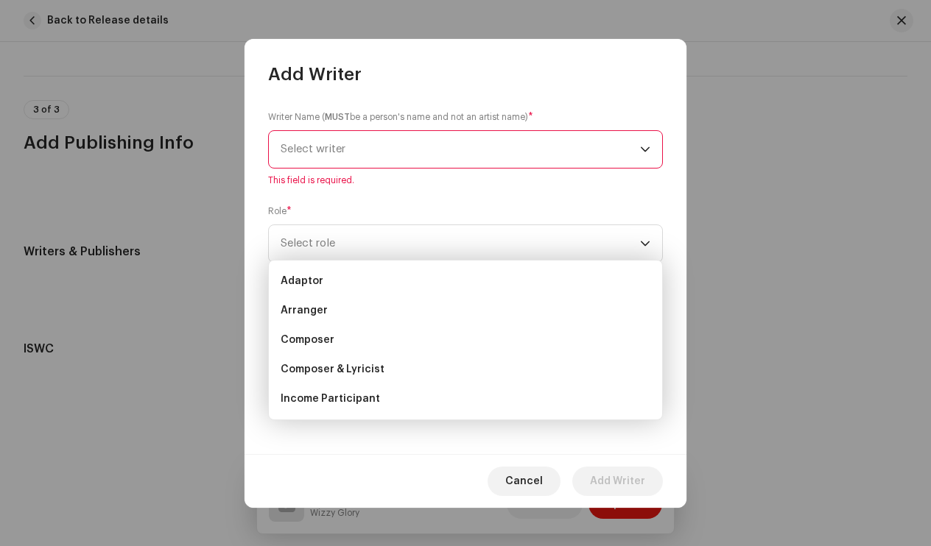
click at [527, 139] on span "Select writer" at bounding box center [460, 149] width 359 height 37
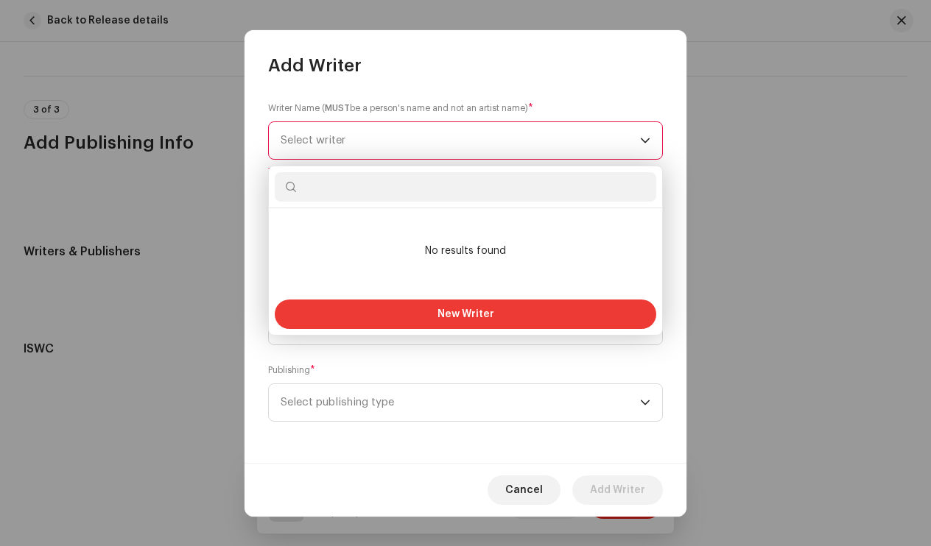
click at [520, 304] on button "New Writer" at bounding box center [466, 314] width 382 height 29
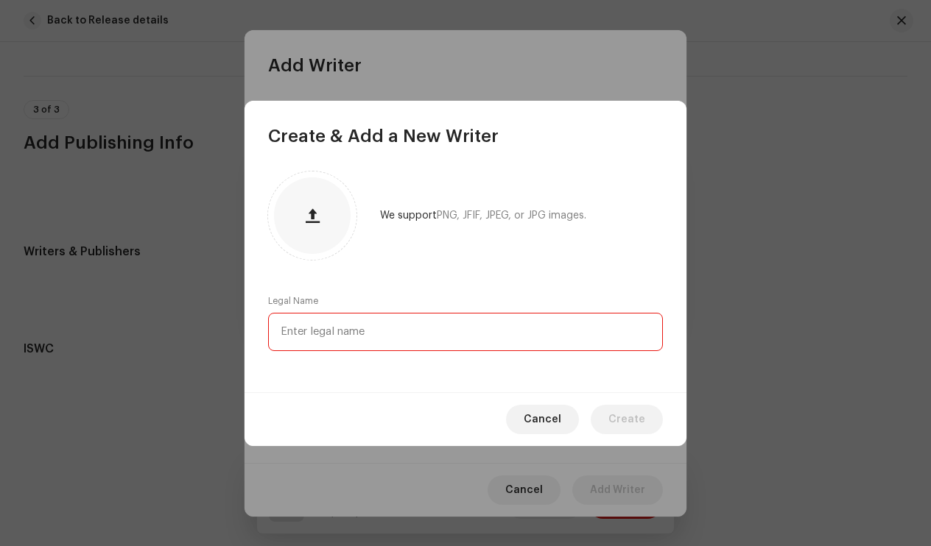
click at [411, 330] on input "text" at bounding box center [465, 332] width 395 height 38
type input "a"
type input "[PERSON_NAME]"
click at [641, 408] on span "Create" at bounding box center [626, 419] width 37 height 29
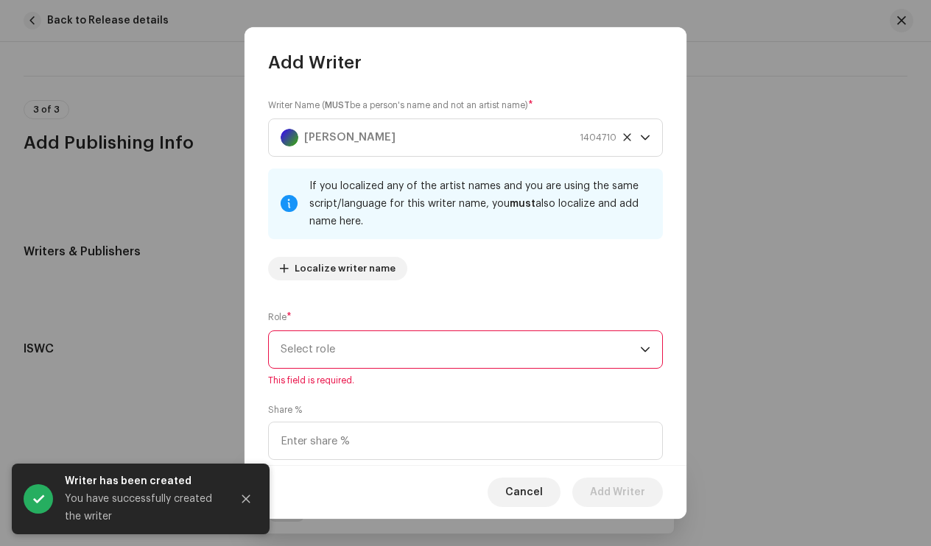
click at [535, 358] on span "Select role" at bounding box center [460, 349] width 359 height 37
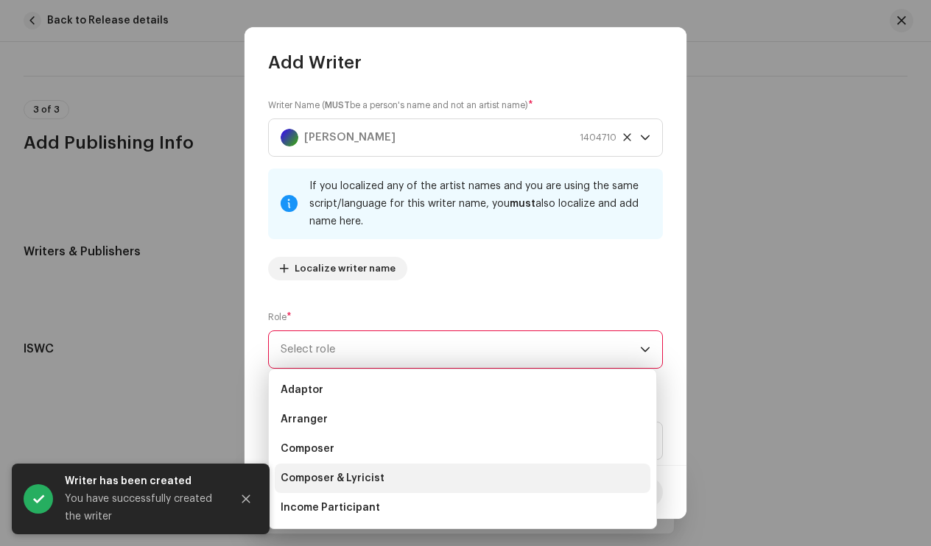
click at [437, 472] on li "Composer & Lyricist" at bounding box center [463, 478] width 376 height 29
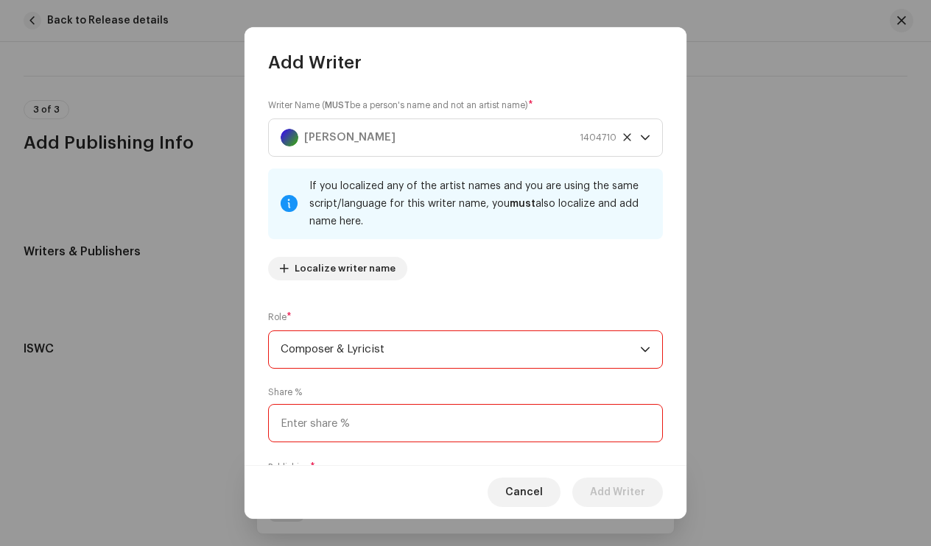
click at [581, 415] on input at bounding box center [465, 423] width 395 height 38
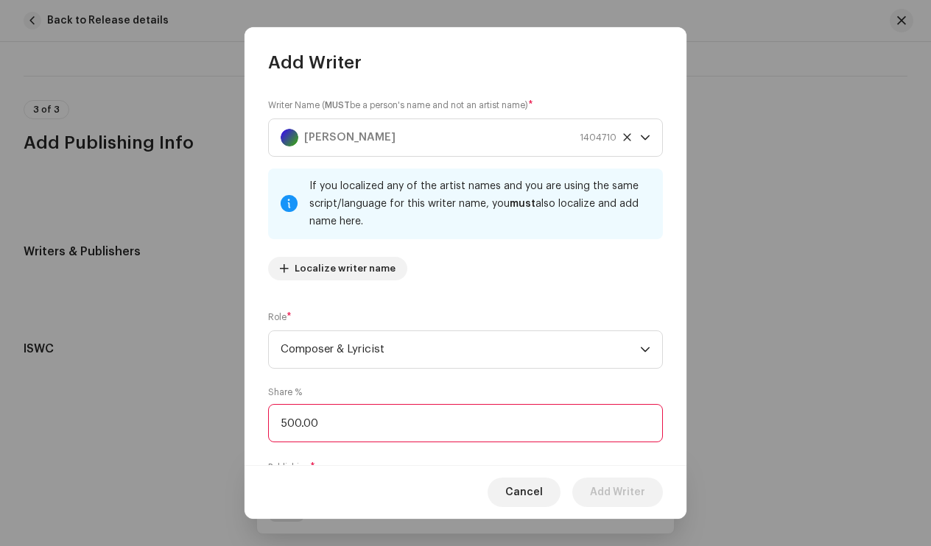
type input "50.00"
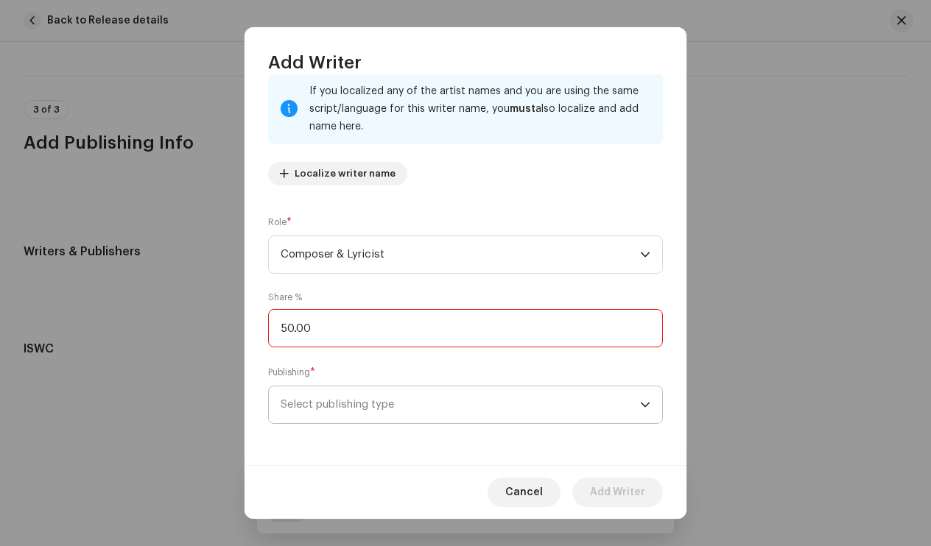
scroll to position [95, 0]
click at [592, 405] on span "Select publishing type" at bounding box center [460, 405] width 359 height 37
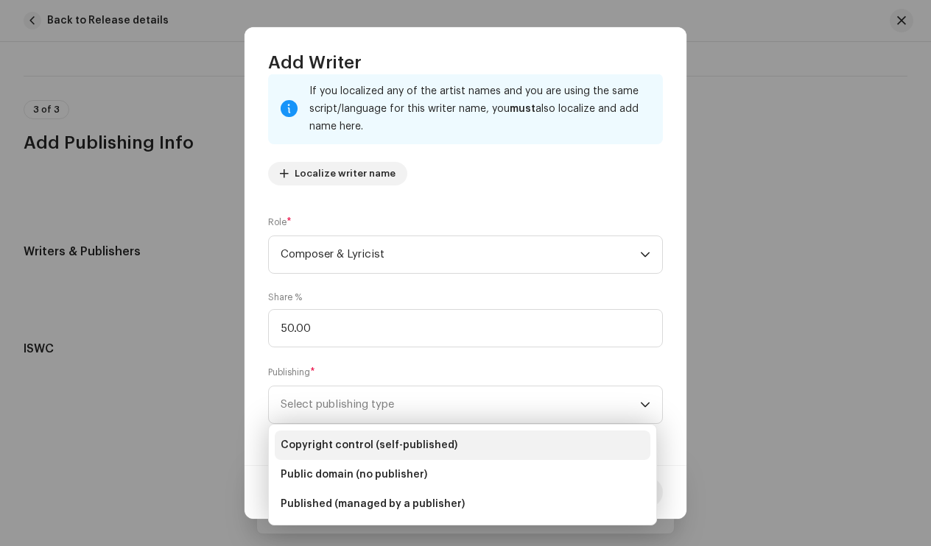
click at [424, 451] on span "Copyright control (self-published)" at bounding box center [369, 445] width 177 height 15
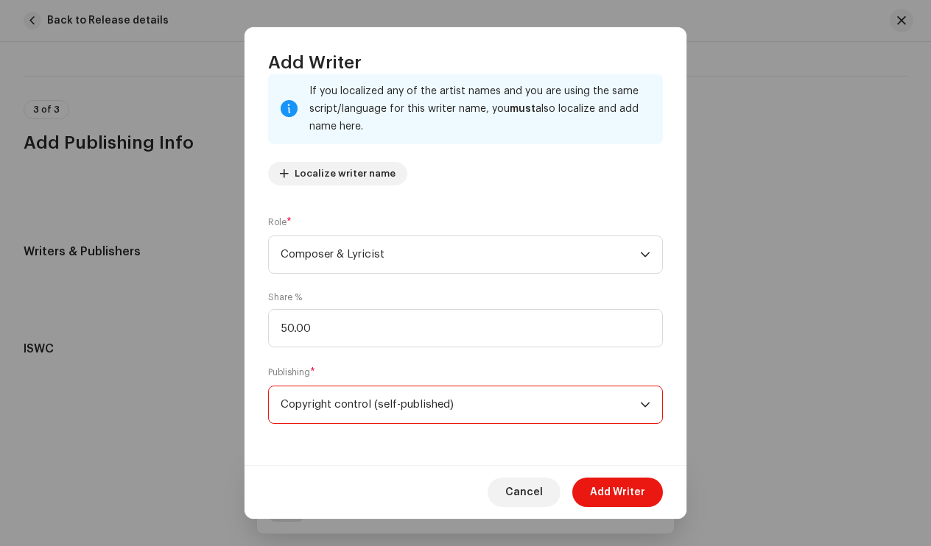
click at [638, 477] on div "Cancel Add Writer" at bounding box center [466, 492] width 442 height 54
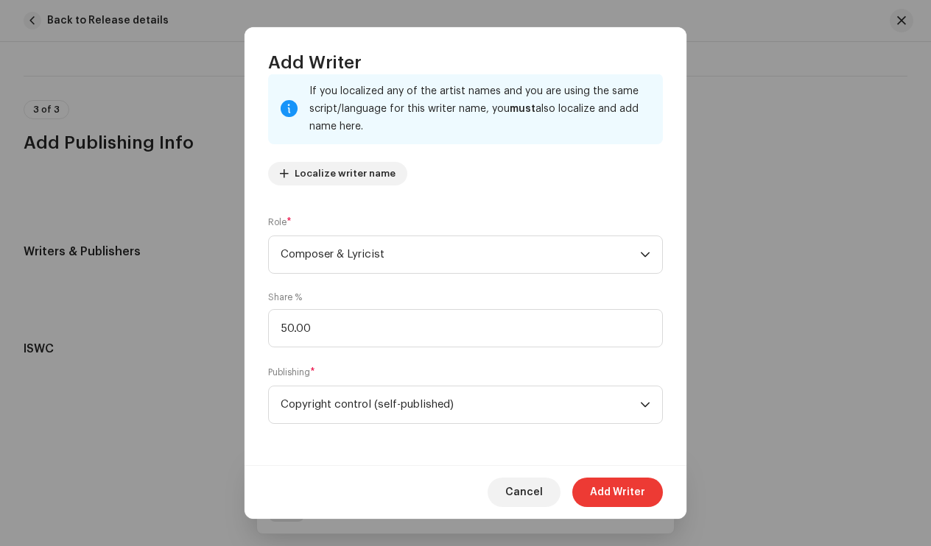
click at [636, 488] on span "Add Writer" at bounding box center [617, 492] width 55 height 29
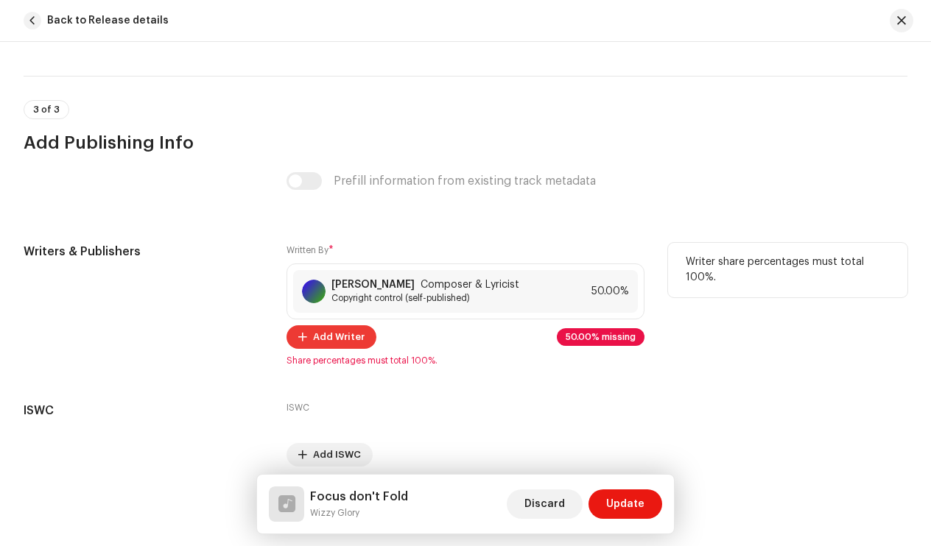
click at [321, 341] on span "Add Writer" at bounding box center [339, 337] width 52 height 29
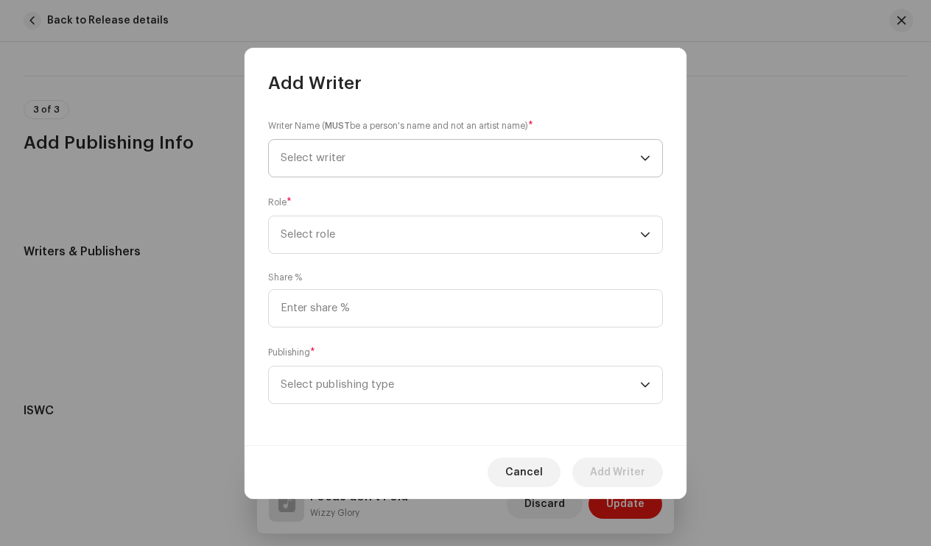
click at [418, 166] on span "Select writer" at bounding box center [460, 158] width 359 height 37
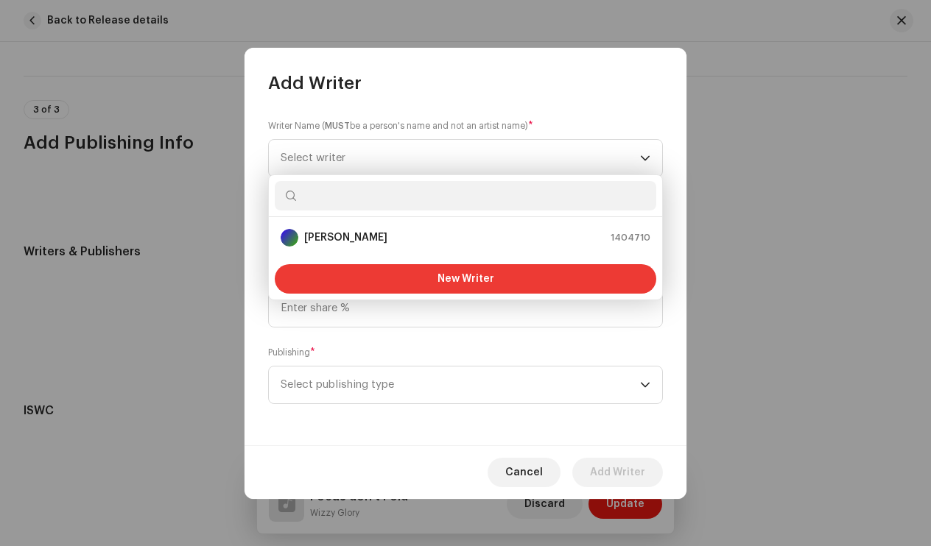
click at [430, 278] on button "New Writer" at bounding box center [466, 278] width 382 height 29
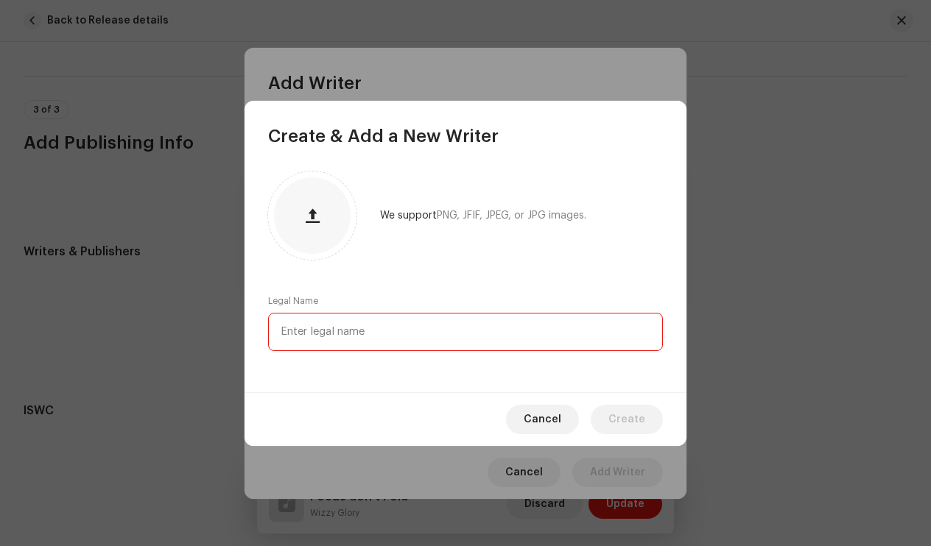
click at [368, 347] on input "text" at bounding box center [465, 332] width 395 height 38
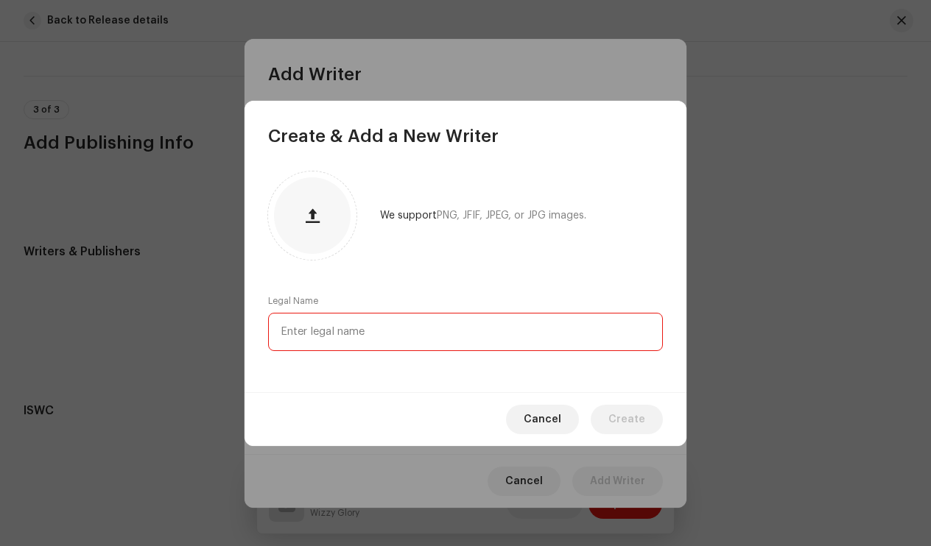
click at [368, 347] on input "text" at bounding box center [465, 332] width 395 height 38
type input "[PERSON_NAME]"
click at [637, 425] on span "Create" at bounding box center [626, 419] width 37 height 29
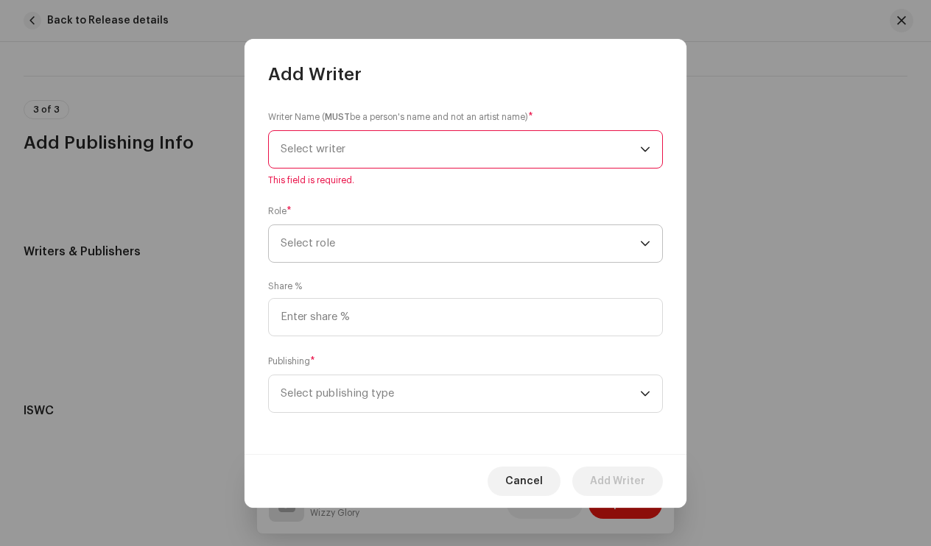
click at [556, 258] on span "Select role" at bounding box center [460, 243] width 359 height 37
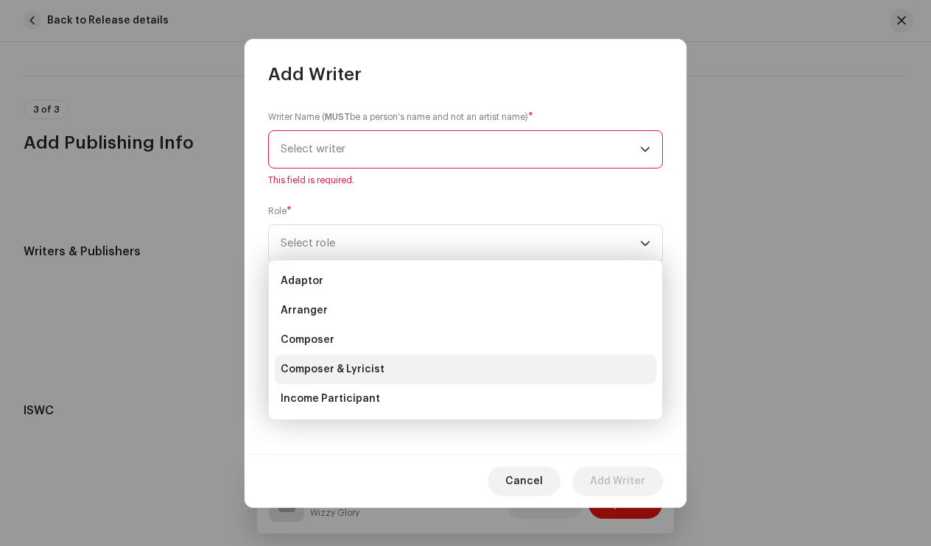
click at [461, 373] on li "Composer & Lyricist" at bounding box center [466, 369] width 382 height 29
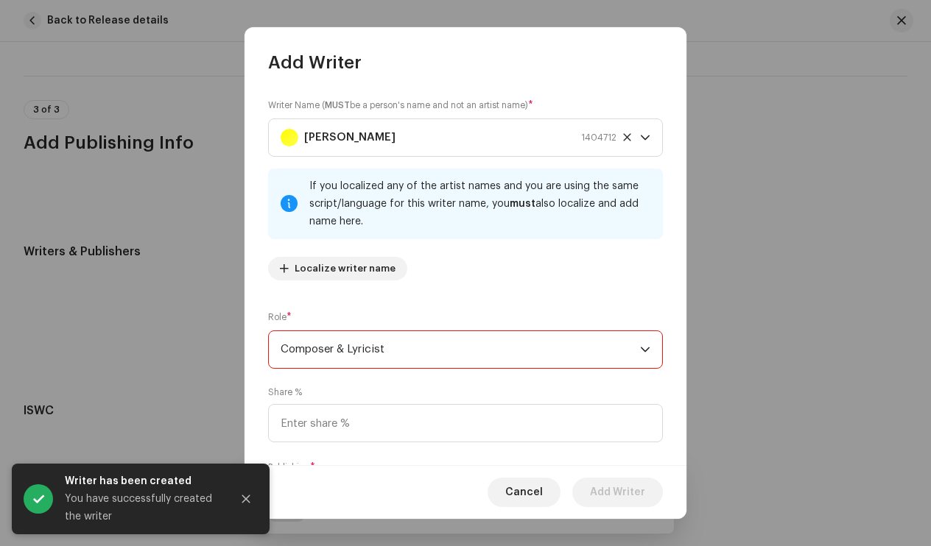
click at [476, 354] on span "Composer & Lyricist" at bounding box center [460, 349] width 359 height 37
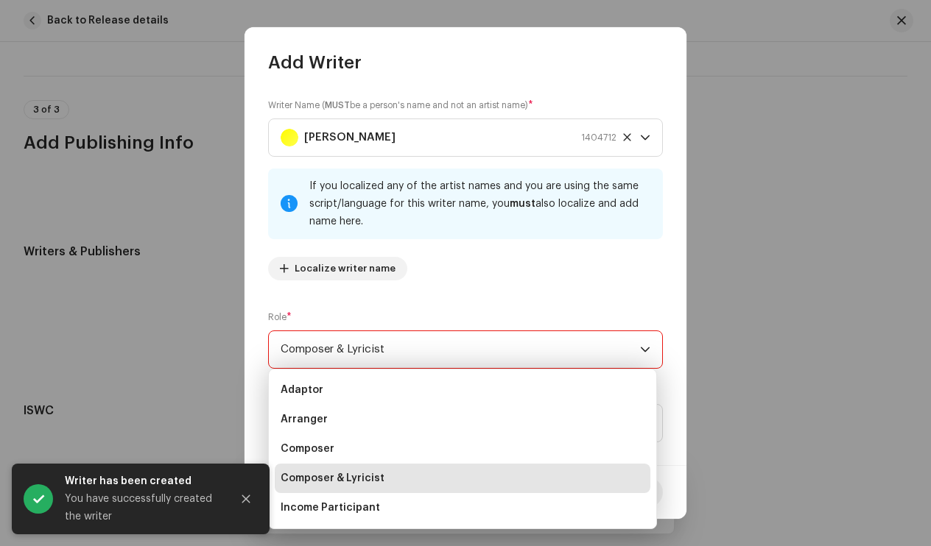
click at [496, 282] on div "Writer Name ( MUST be a person's name and not an artist name) * [PERSON_NAME] 1…" at bounding box center [465, 195] width 395 height 194
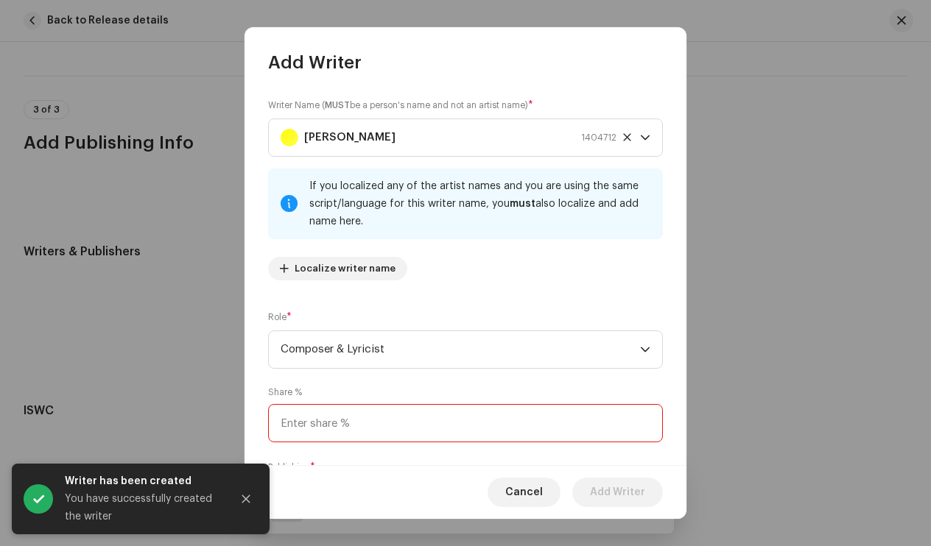
click at [405, 419] on input at bounding box center [465, 423] width 395 height 38
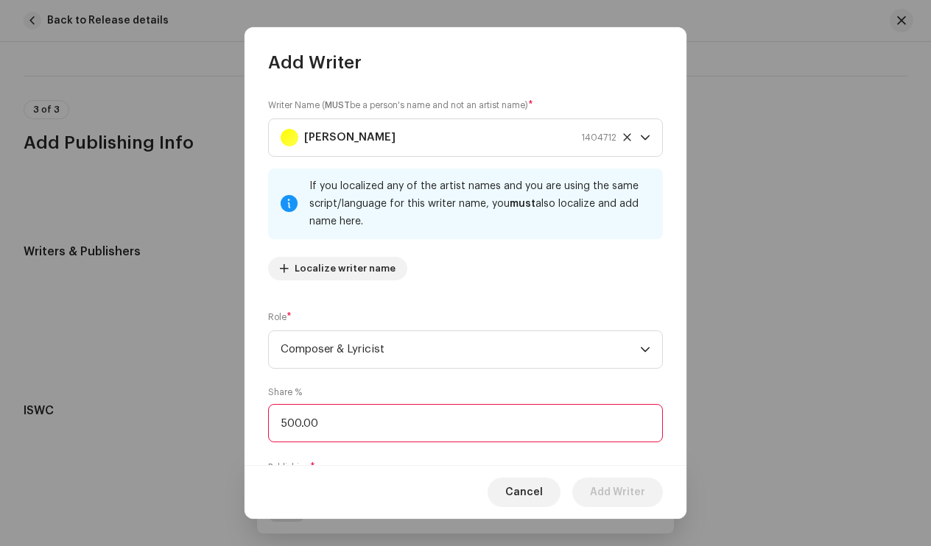
type input "50.00"
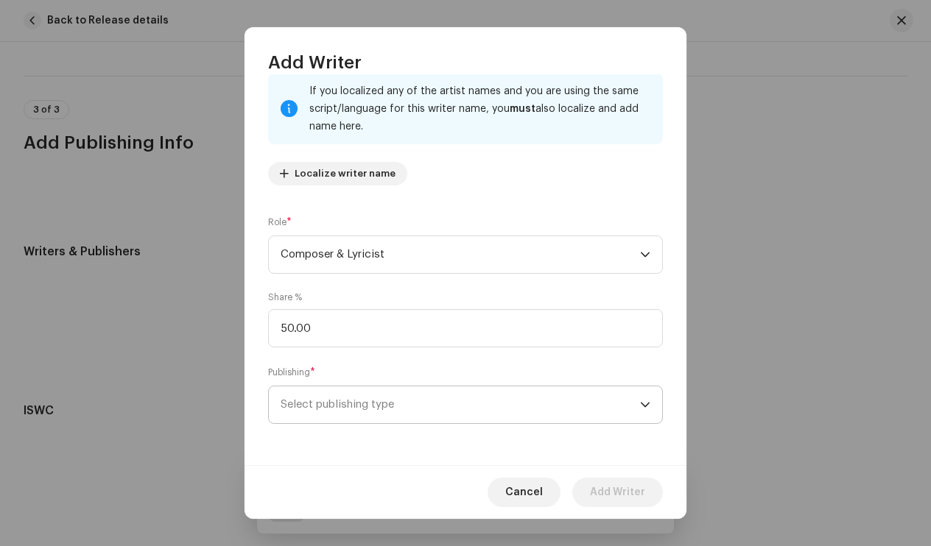
click at [544, 411] on span "Select publishing type" at bounding box center [460, 405] width 359 height 37
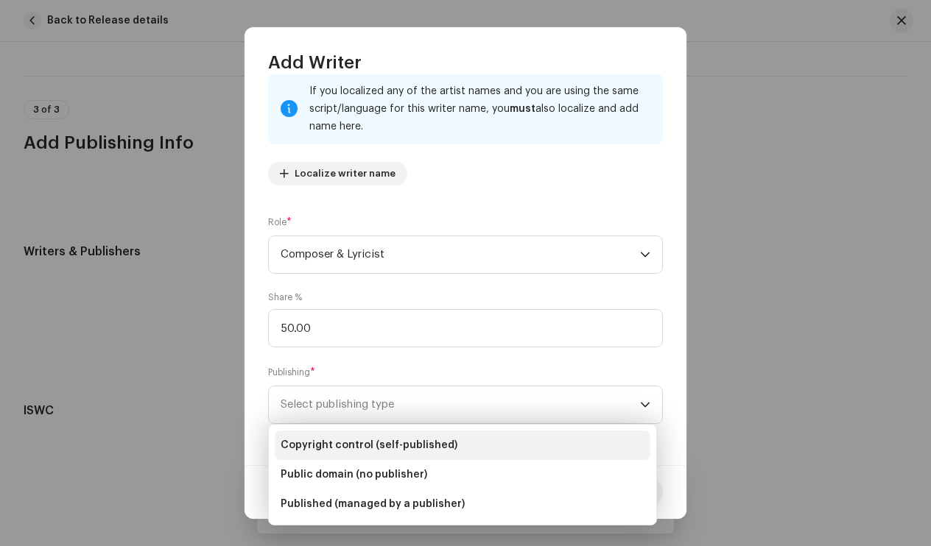
click at [532, 439] on li "Copyright control (self-published)" at bounding box center [463, 445] width 376 height 29
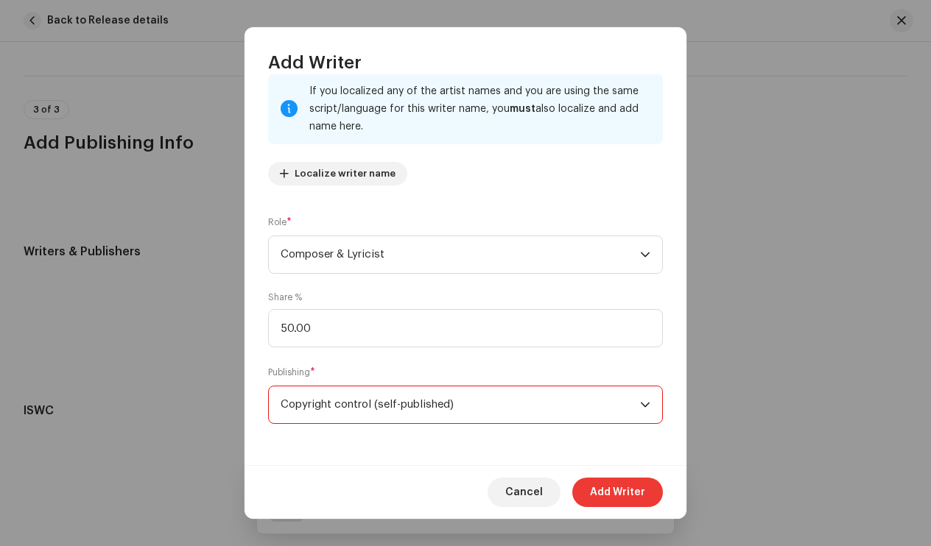
click at [623, 482] on span "Add Writer" at bounding box center [617, 492] width 55 height 29
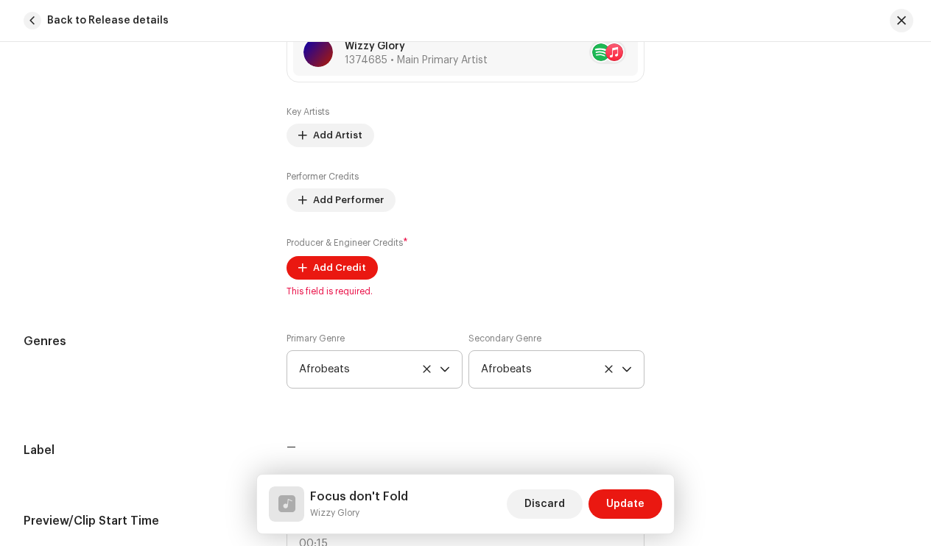
scroll to position [976, 0]
click at [355, 274] on span "Add Credit" at bounding box center [339, 267] width 53 height 29
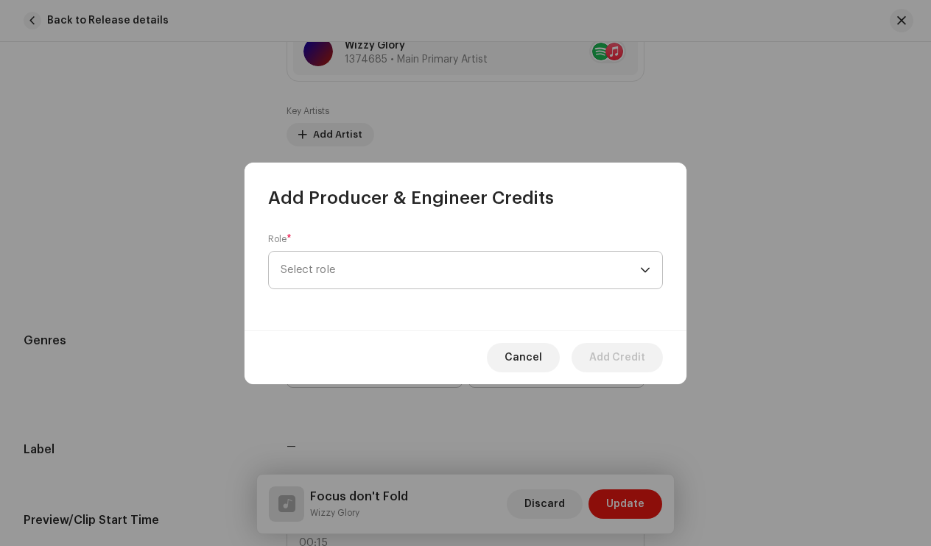
click at [356, 280] on span "Select role" at bounding box center [460, 270] width 359 height 37
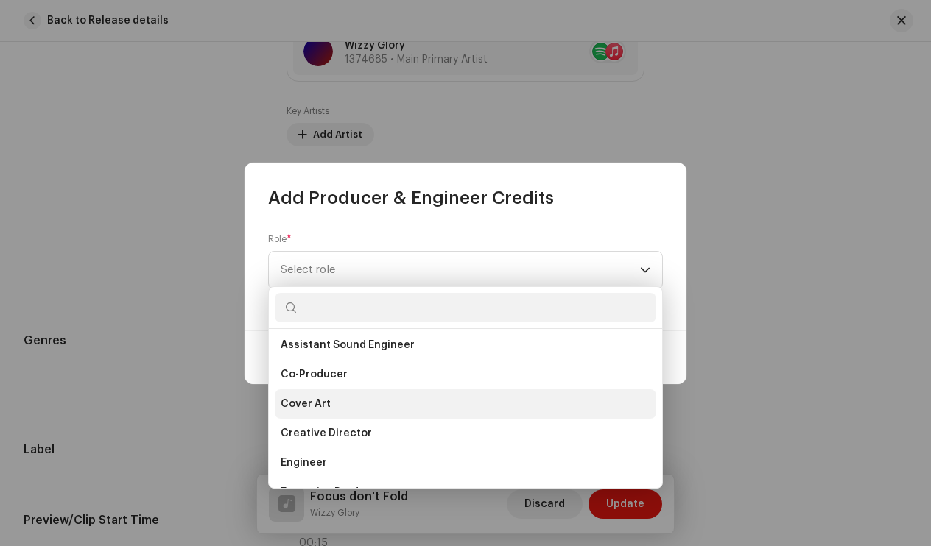
scroll to position [208, 0]
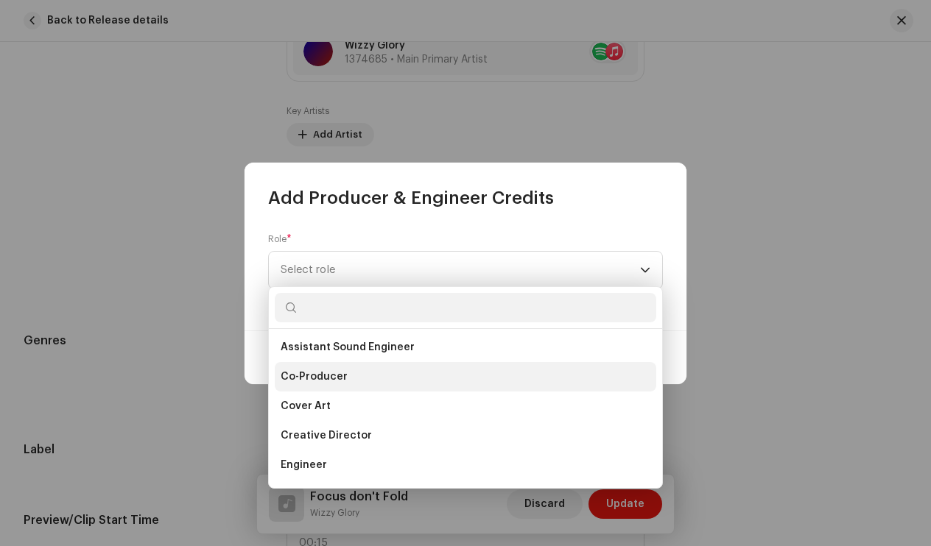
click at [364, 382] on li "Co-Producer" at bounding box center [466, 376] width 382 height 29
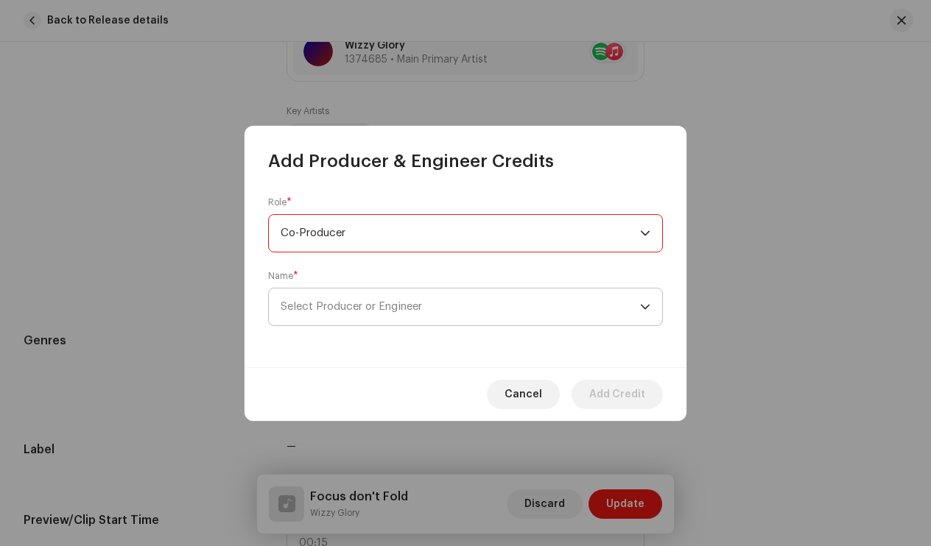
click at [362, 300] on span "Select Producer or Engineer" at bounding box center [460, 307] width 359 height 37
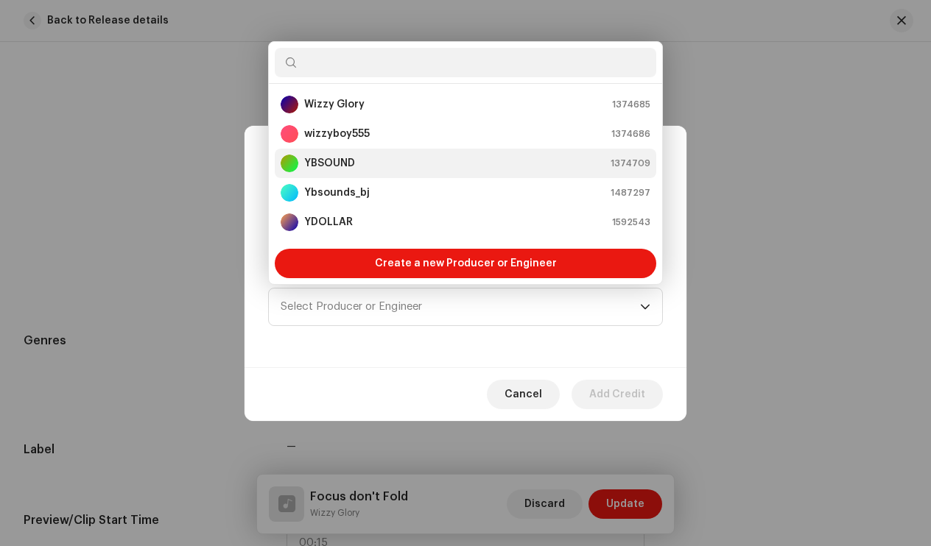
scroll to position [88, 0]
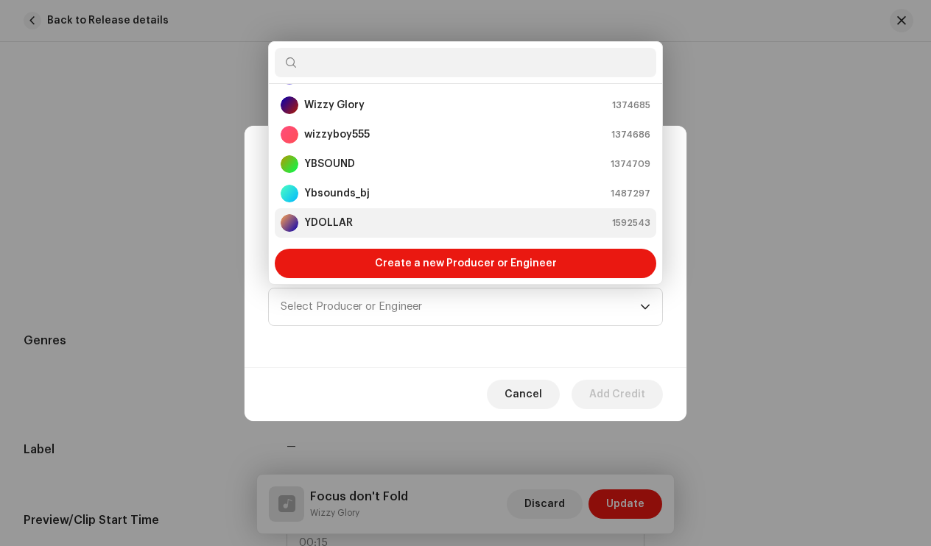
click at [353, 218] on div "YDOLLAR 1592543" at bounding box center [466, 223] width 370 height 18
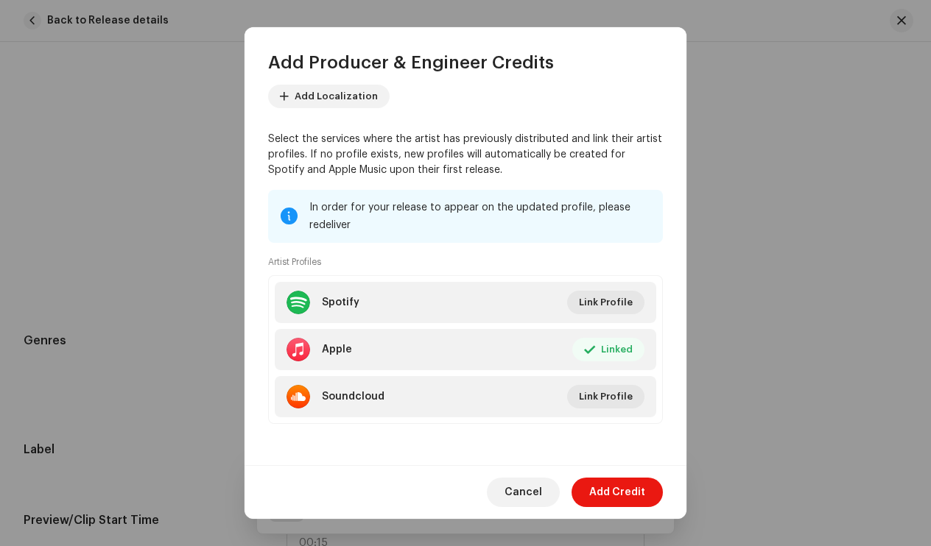
scroll to position [161, 0]
click at [602, 486] on span "Add Credit" at bounding box center [617, 492] width 56 height 29
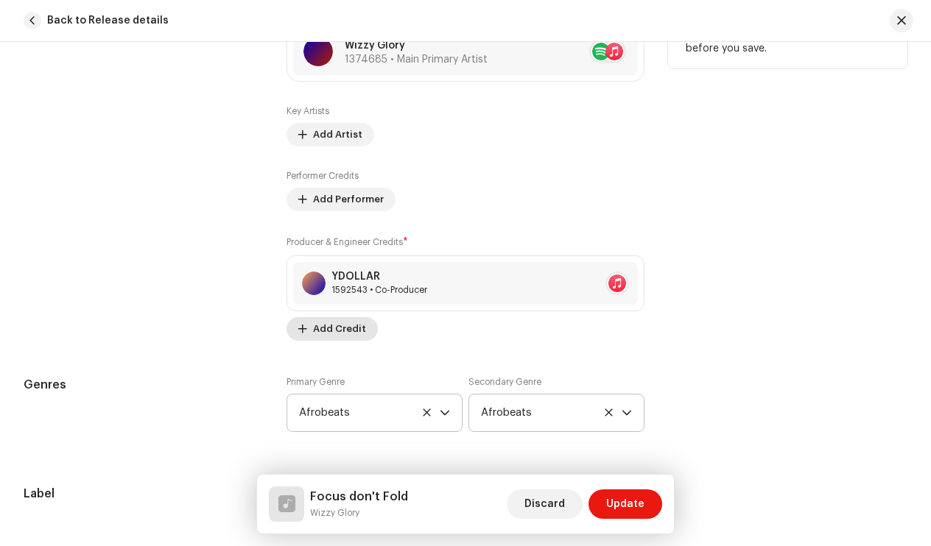
click at [348, 330] on span "Add Credit" at bounding box center [339, 328] width 53 height 29
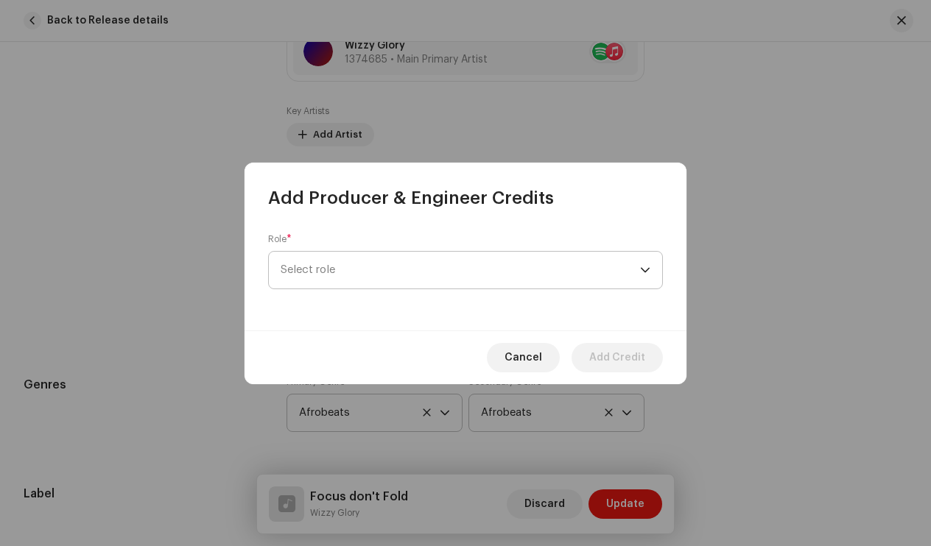
click at [462, 283] on span "Select role" at bounding box center [460, 270] width 359 height 37
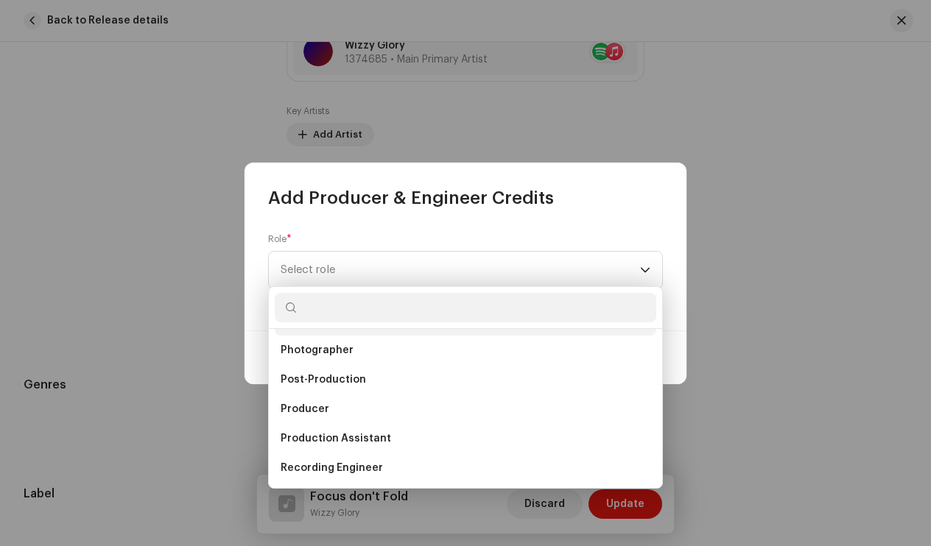
scroll to position [532, 0]
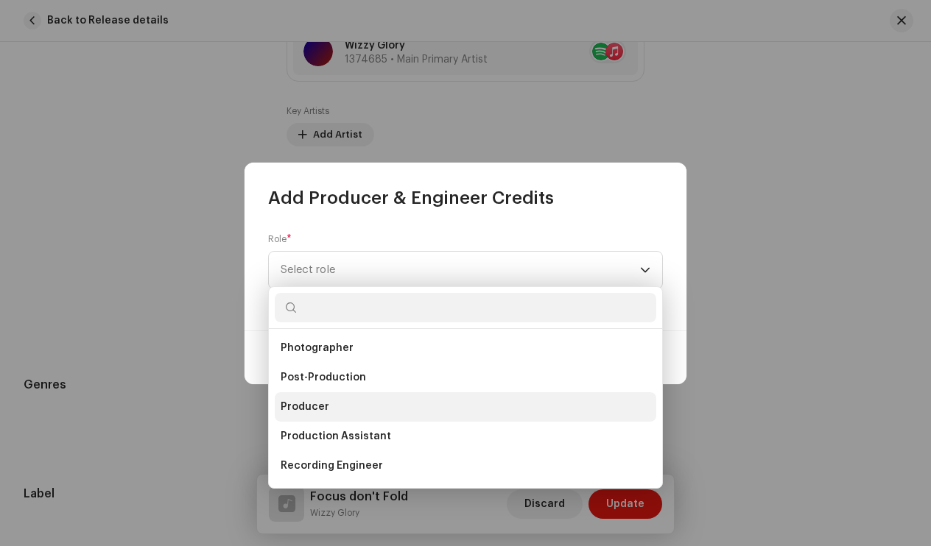
click at [341, 412] on li "Producer" at bounding box center [466, 407] width 382 height 29
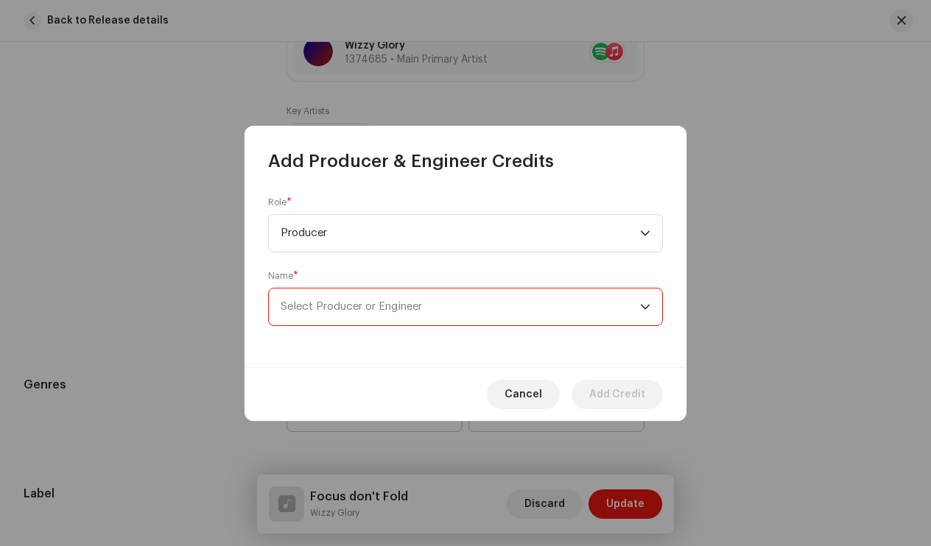
click at [395, 314] on span "Select Producer or Engineer" at bounding box center [460, 307] width 359 height 37
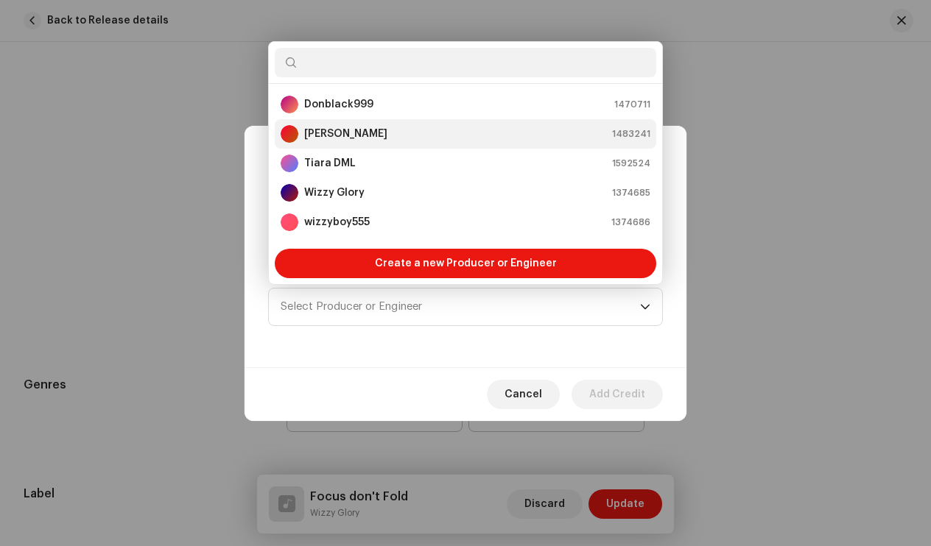
scroll to position [0, 0]
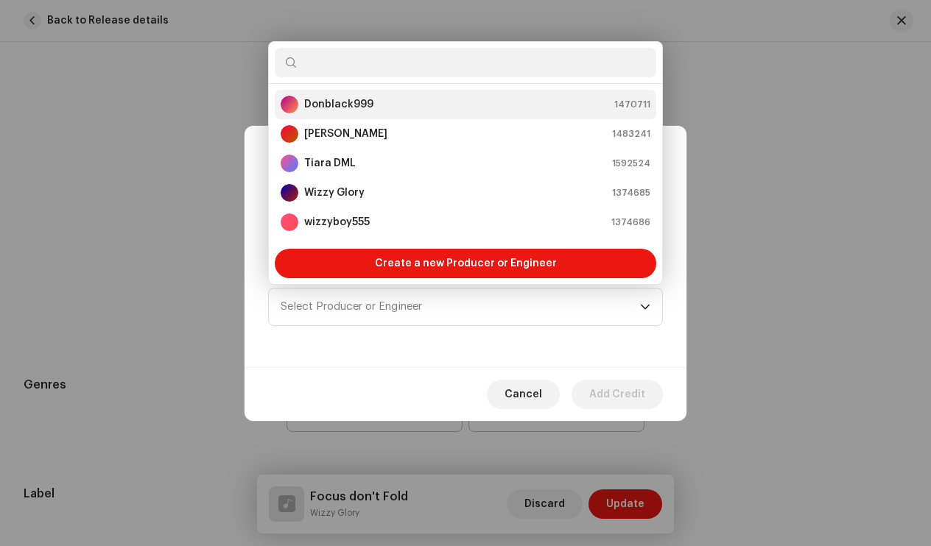
click at [362, 112] on div "Donblack999" at bounding box center [327, 105] width 93 height 18
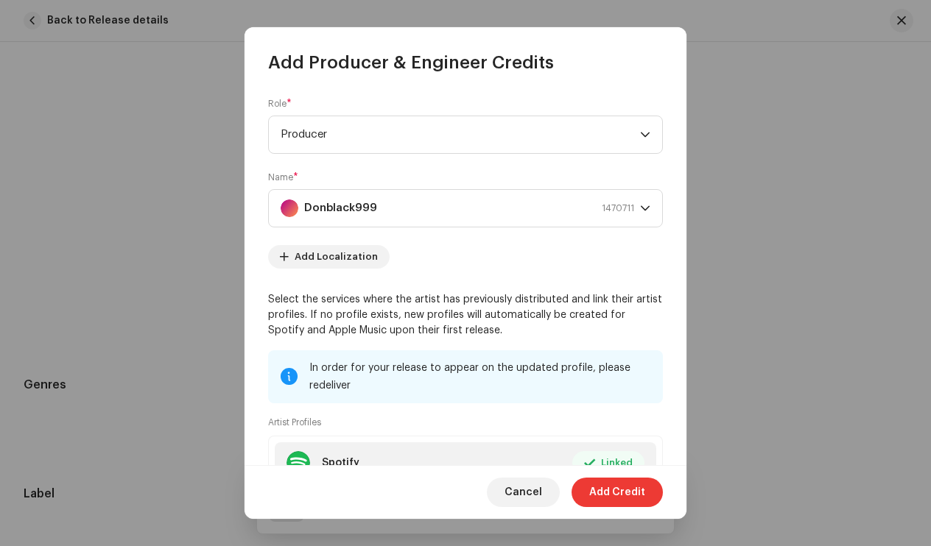
click at [622, 486] on span "Add Credit" at bounding box center [617, 492] width 56 height 29
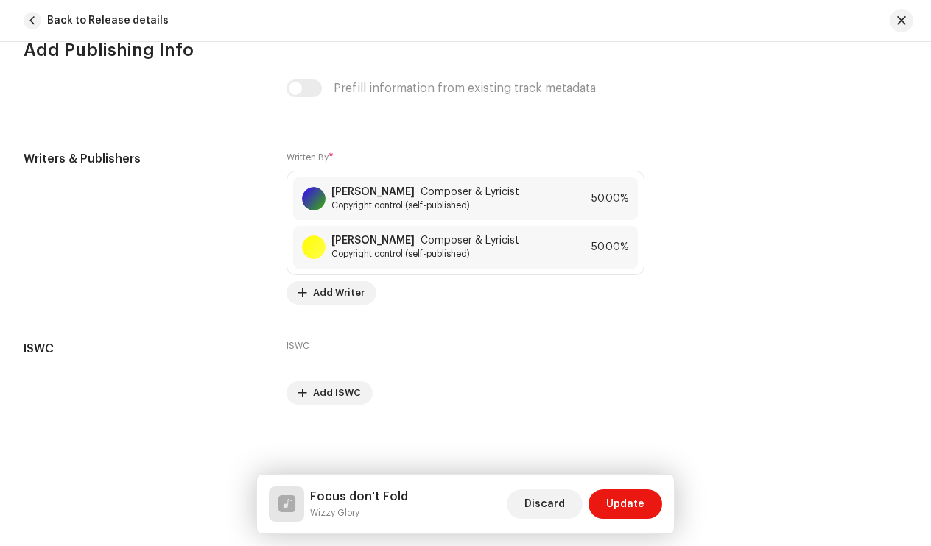
scroll to position [2951, 0]
click at [617, 499] on span "Update" at bounding box center [625, 504] width 38 height 29
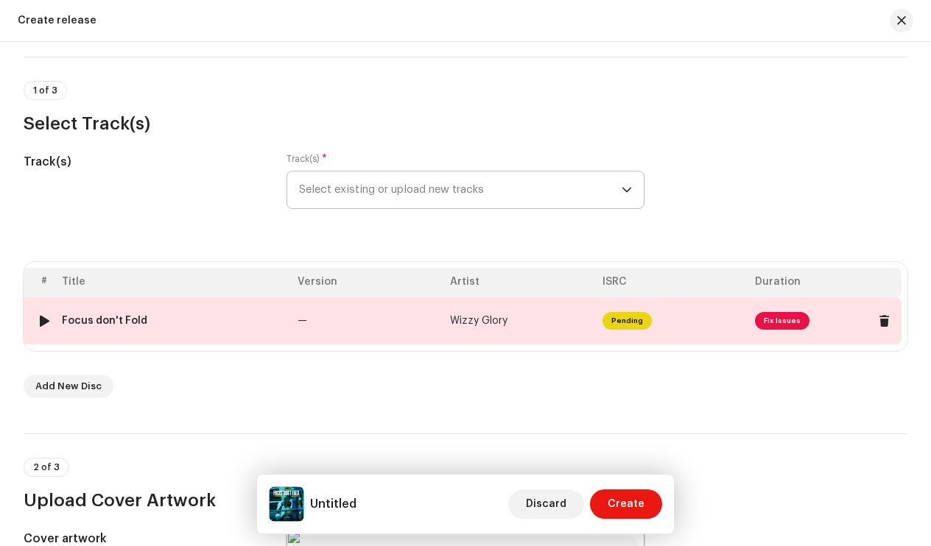
click at [776, 318] on span "Fix Issues" at bounding box center [782, 321] width 55 height 18
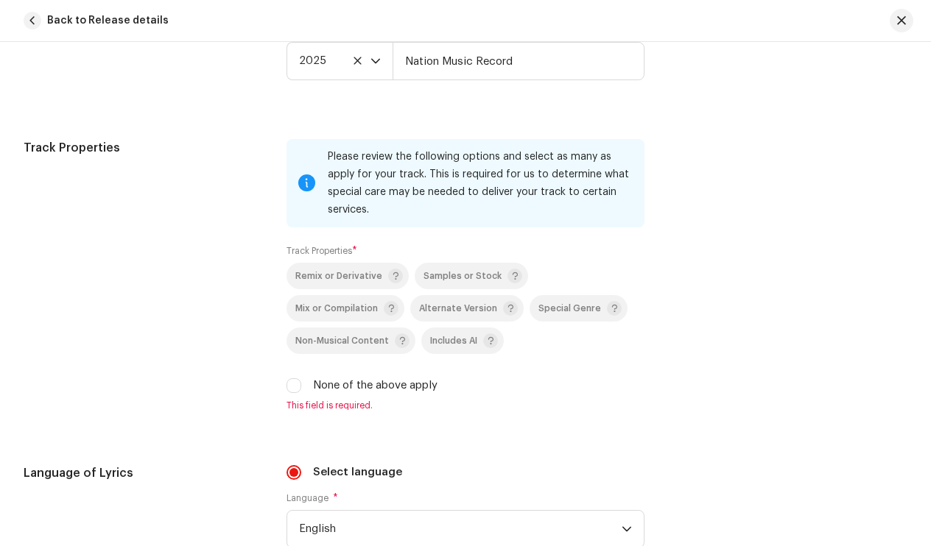
scroll to position [2040, 0]
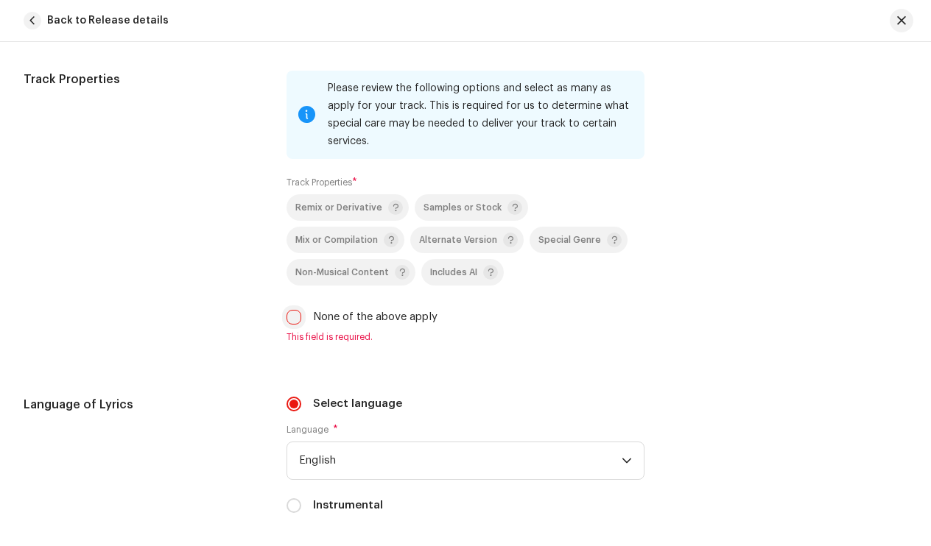
click at [295, 317] on input "None of the above apply" at bounding box center [294, 317] width 15 height 15
checkbox input "true"
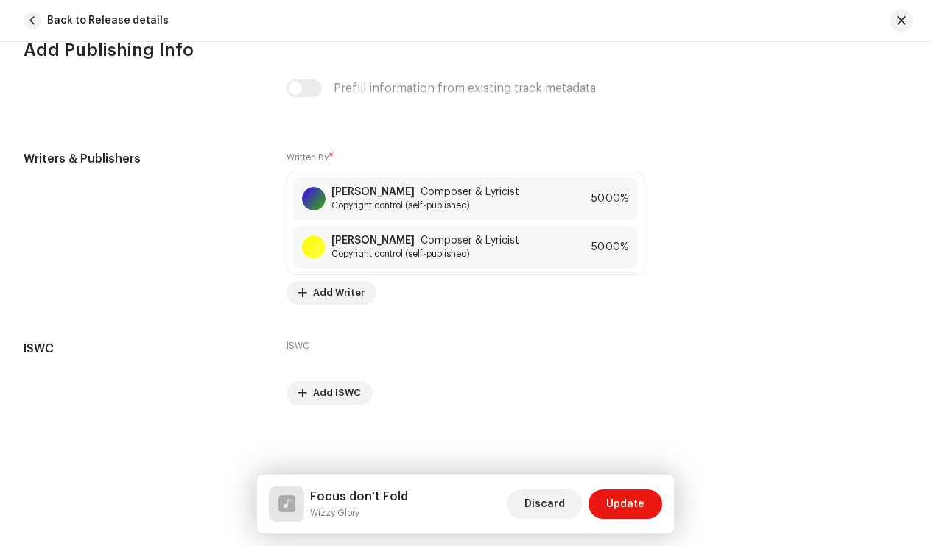
scroll to position [2934, 0]
click at [624, 501] on span "Update" at bounding box center [625, 504] width 38 height 29
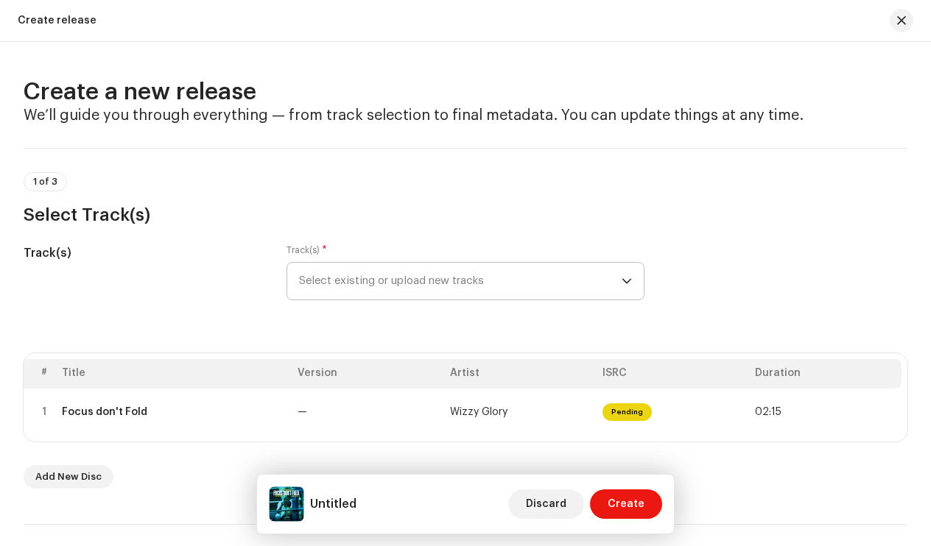
scroll to position [0, 0]
click at [485, 448] on div "# Title Version Artist ISRC Duration 1 Focus don't Fold — Wizzy Glory Pending 0…" at bounding box center [466, 422] width 884 height 136
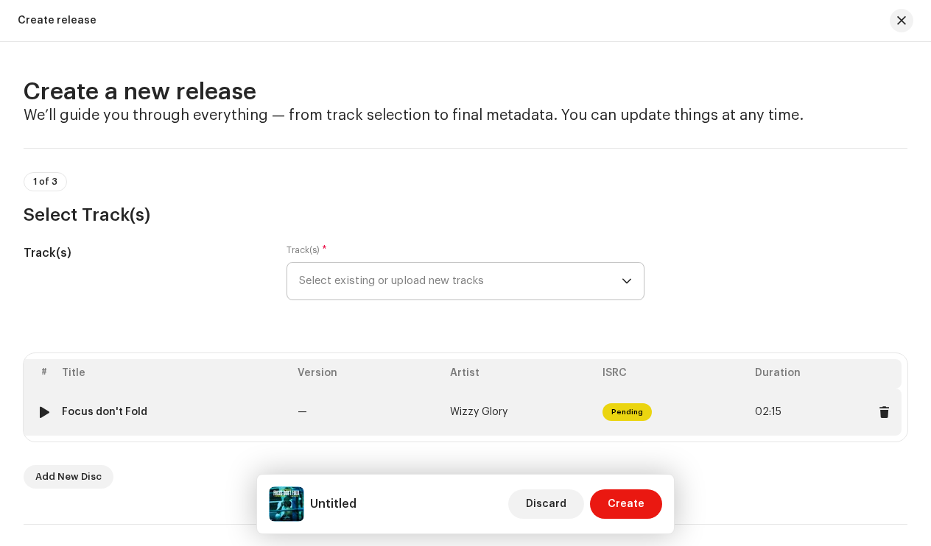
click at [458, 423] on td "Wizzy Glory" at bounding box center [520, 412] width 152 height 47
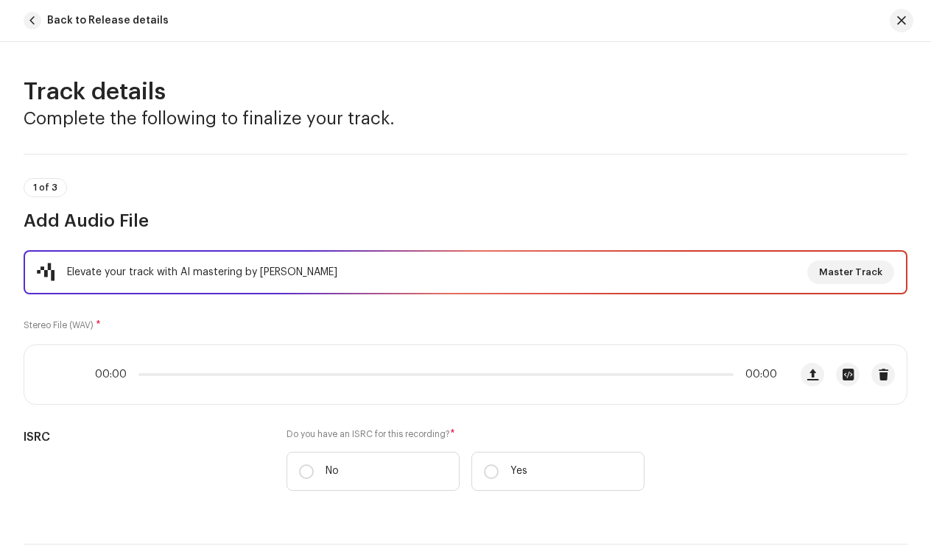
click at [458, 429] on div "Do you have an ISRC for this recording? * No Yes" at bounding box center [466, 460] width 359 height 63
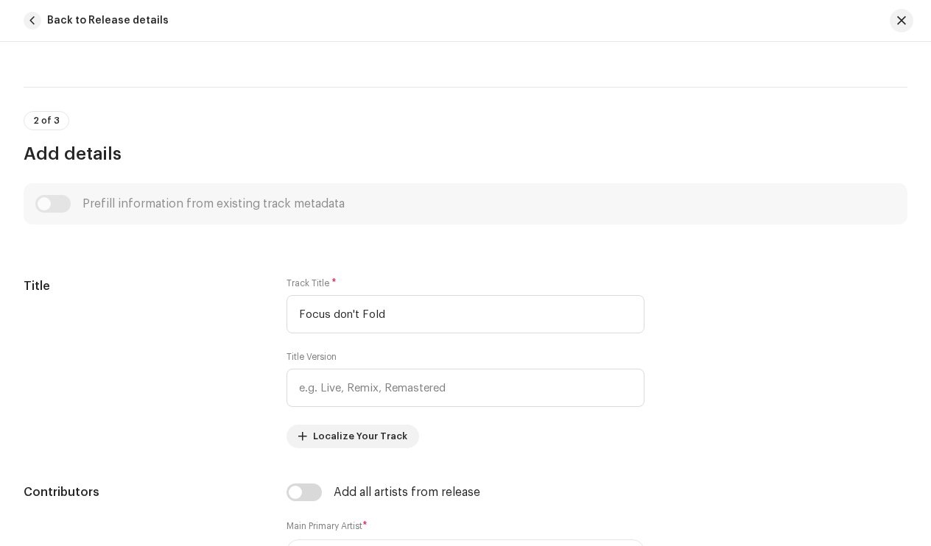
scroll to position [462, 0]
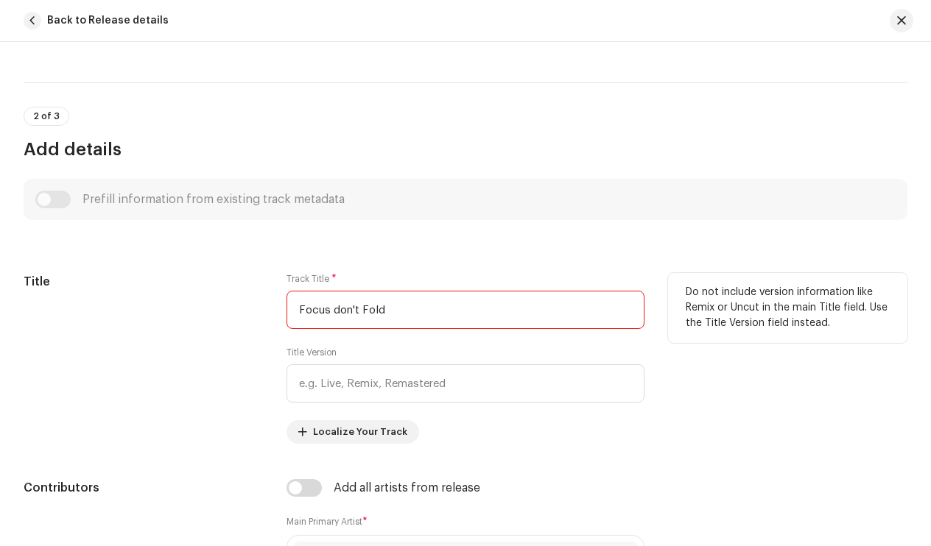
click at [304, 309] on input "Focus don't Fold" at bounding box center [466, 310] width 359 height 38
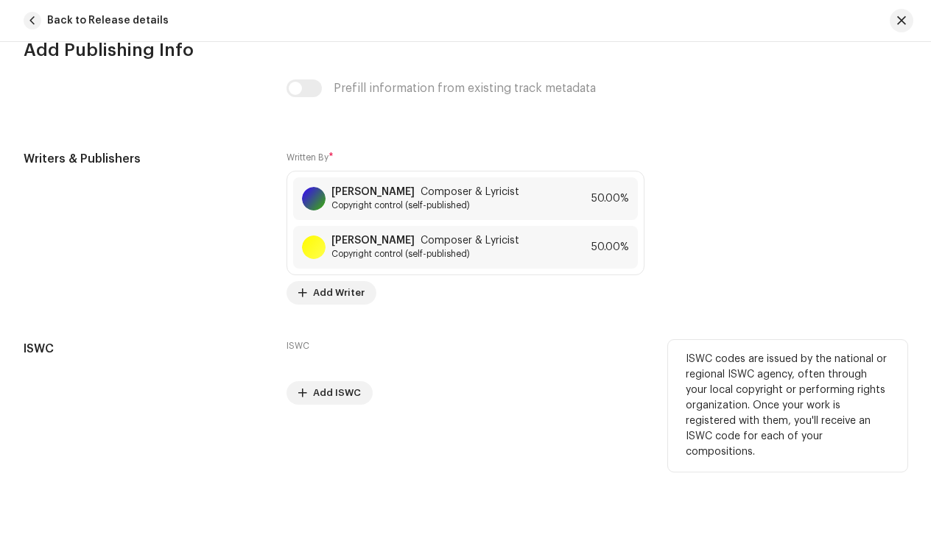
scroll to position [2934, 0]
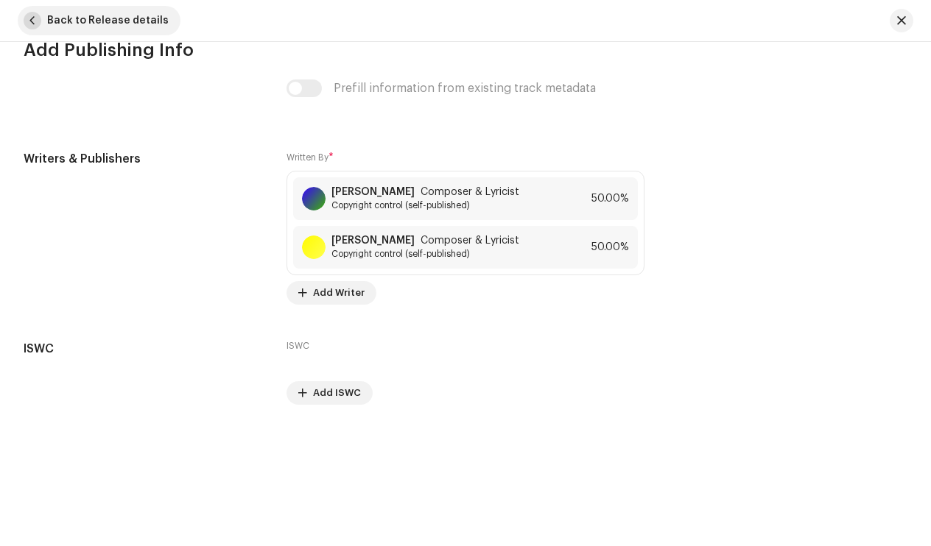
click at [40, 17] on span "button" at bounding box center [33, 21] width 18 height 18
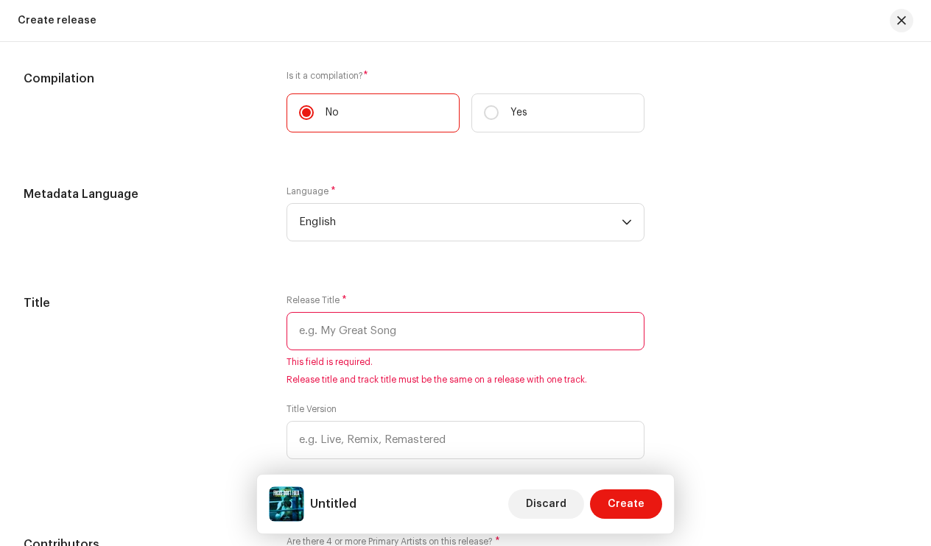
scroll to position [1166, 0]
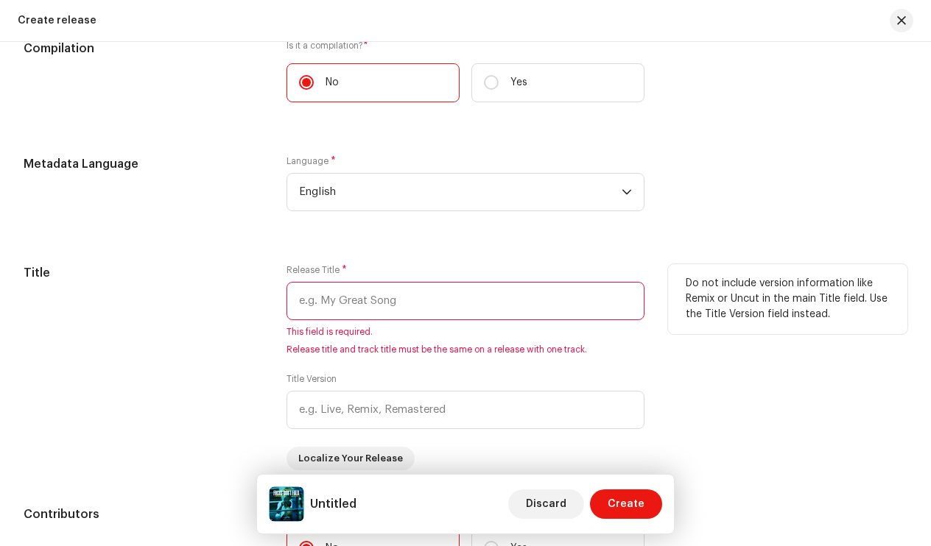
paste input "Focus don't Fold"
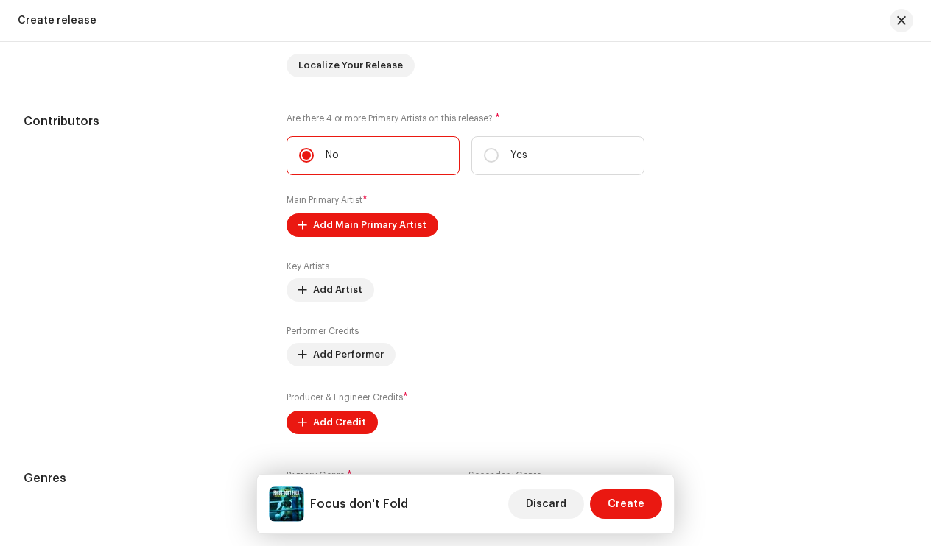
scroll to position [1522, 0]
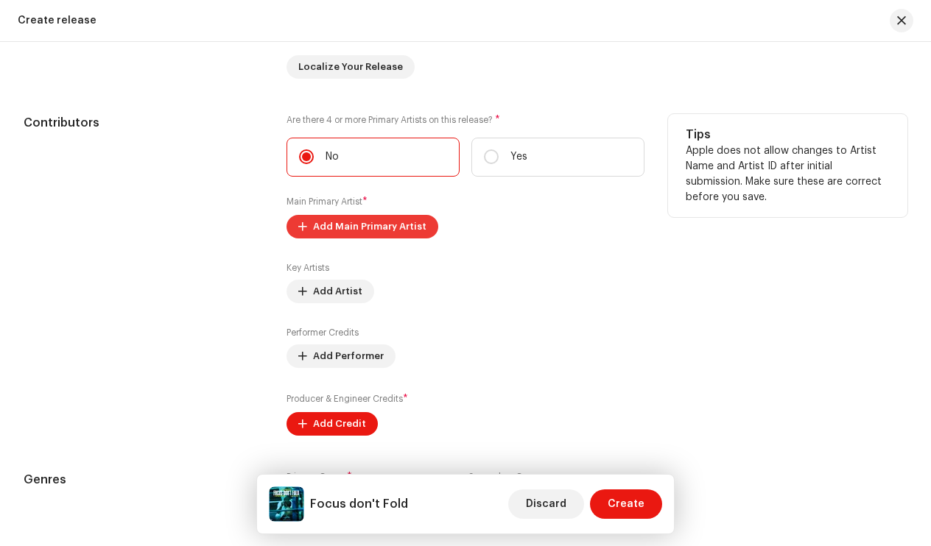
type input "Focus don't Fold"
click at [368, 234] on span "Add Main Primary Artist" at bounding box center [369, 226] width 113 height 29
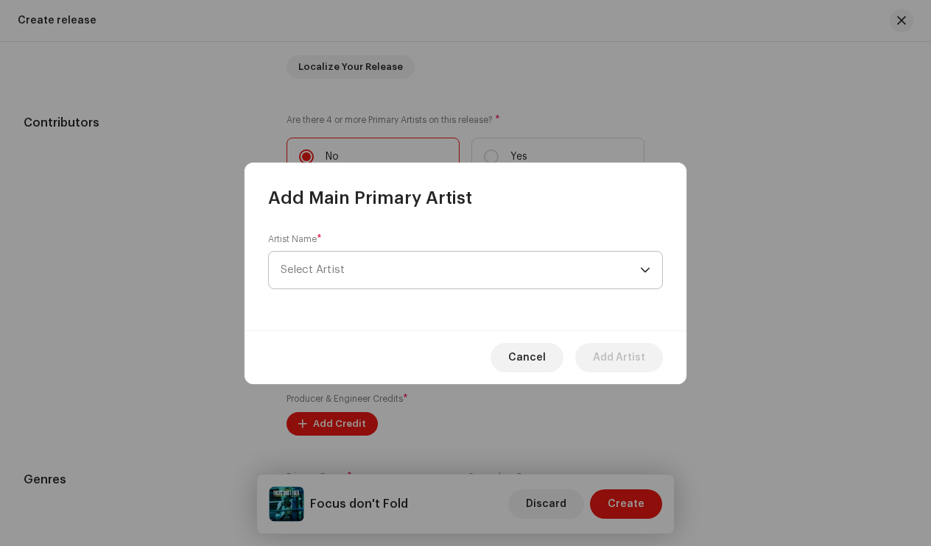
click at [387, 273] on span "Select Artist" at bounding box center [460, 270] width 359 height 37
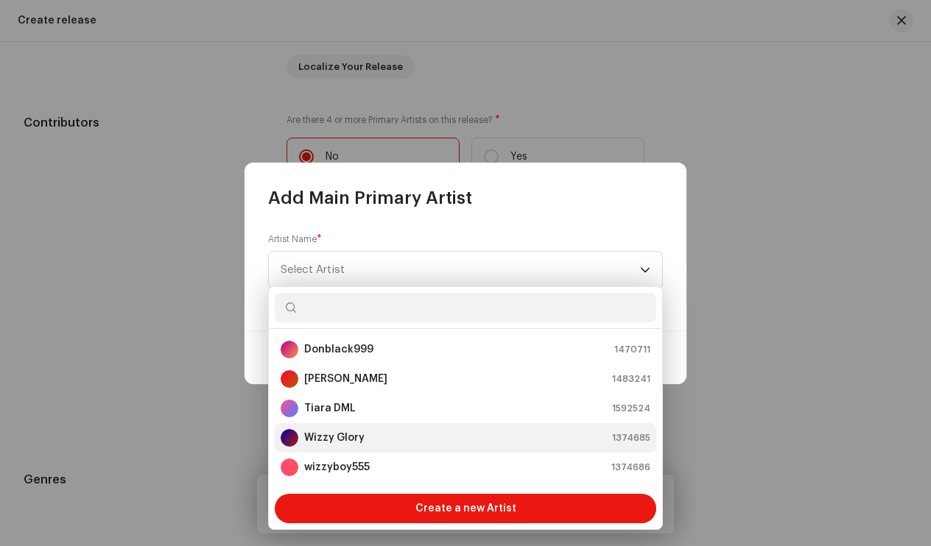
click at [351, 436] on strong "Wizzy Glory" at bounding box center [334, 438] width 60 height 15
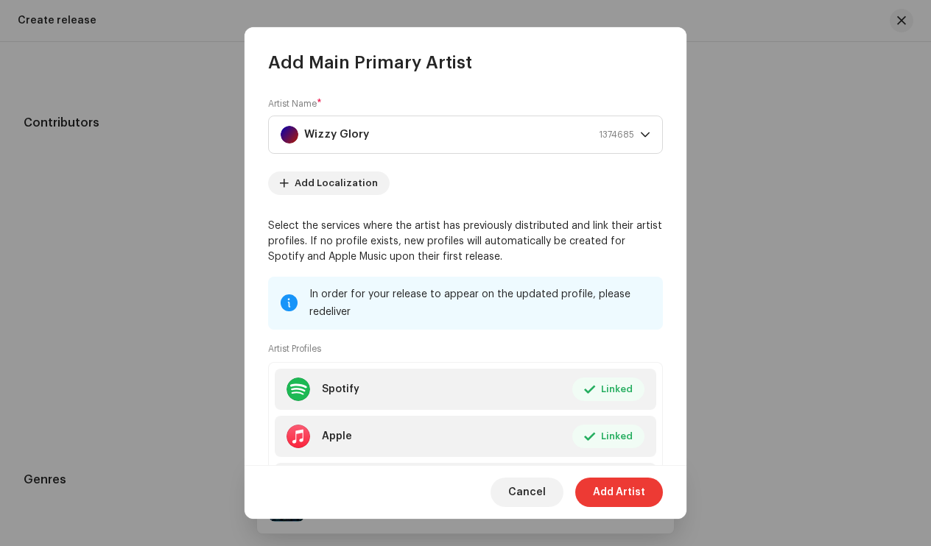
click at [624, 484] on span "Add Artist" at bounding box center [619, 492] width 52 height 29
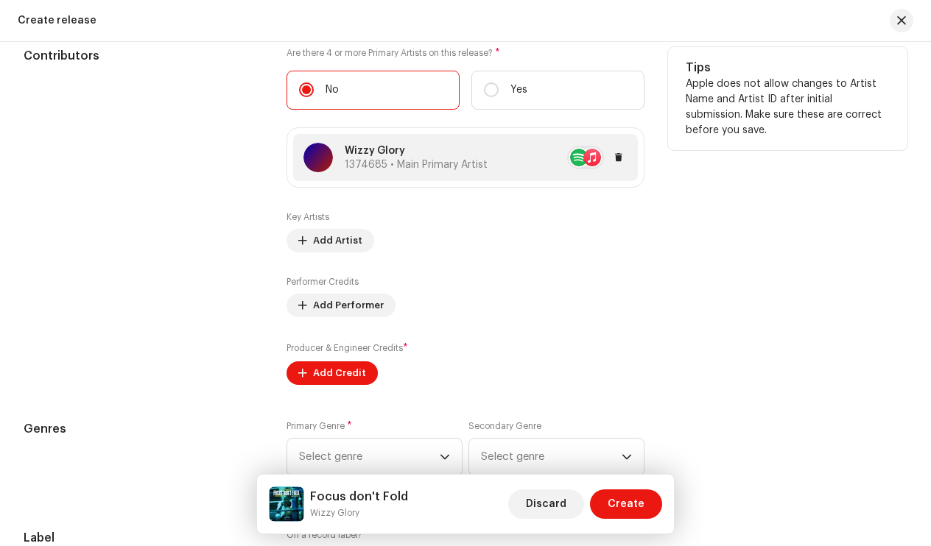
scroll to position [1590, 0]
click at [359, 297] on span "Add Performer" at bounding box center [348, 304] width 71 height 29
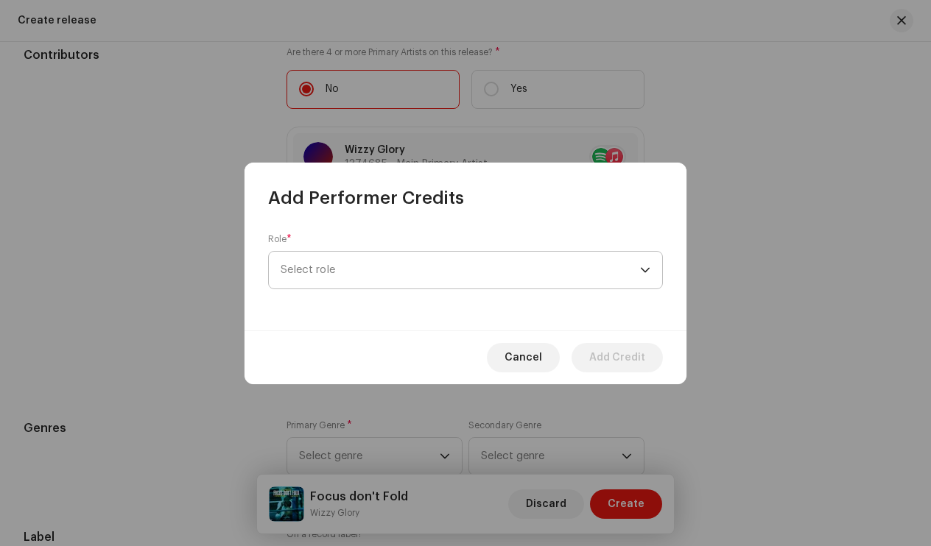
click at [379, 279] on span "Select role" at bounding box center [460, 270] width 359 height 37
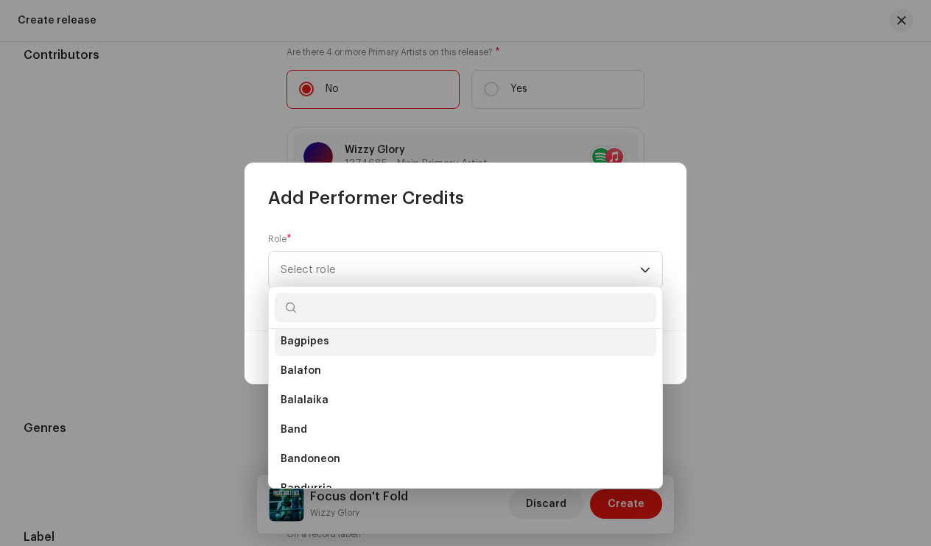
scroll to position [625, 0]
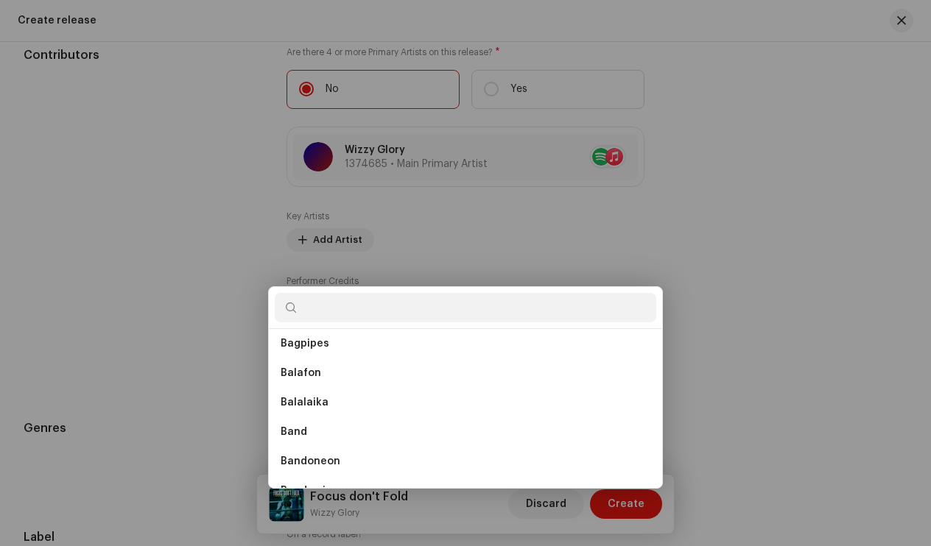
click at [435, 118] on div "Add Performer Credits Role * Select role Cancel Add Credit" at bounding box center [465, 273] width 931 height 546
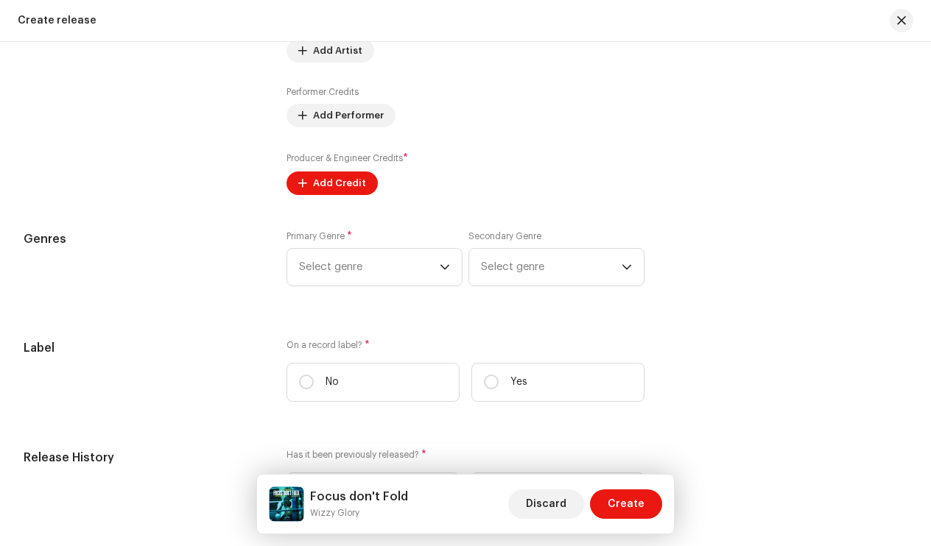
scroll to position [1781, 0]
click at [418, 292] on div "Primary Genre * Select genre Secondary Genre Select genre" at bounding box center [466, 266] width 359 height 74
click at [412, 273] on span "Select genre" at bounding box center [369, 265] width 141 height 37
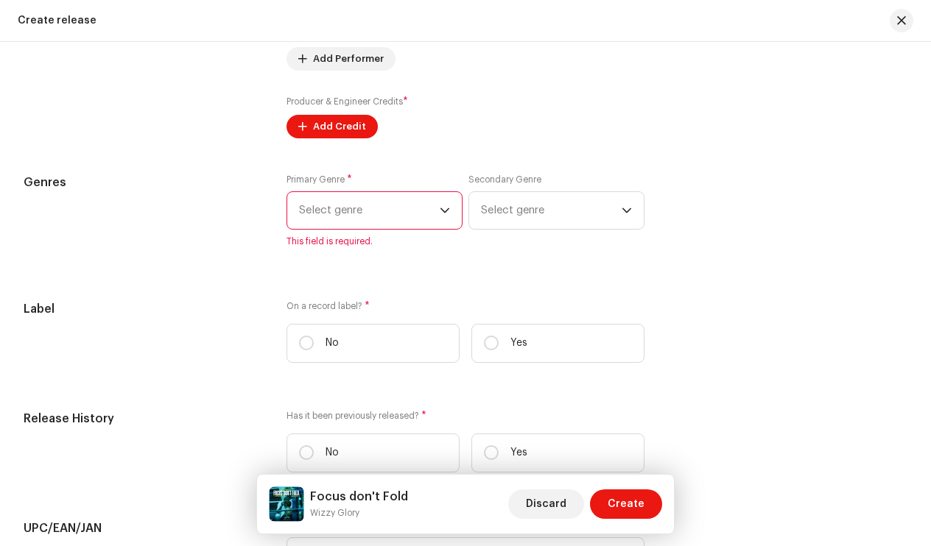
scroll to position [1838, 0]
click at [381, 218] on span "Select genre" at bounding box center [369, 209] width 141 height 37
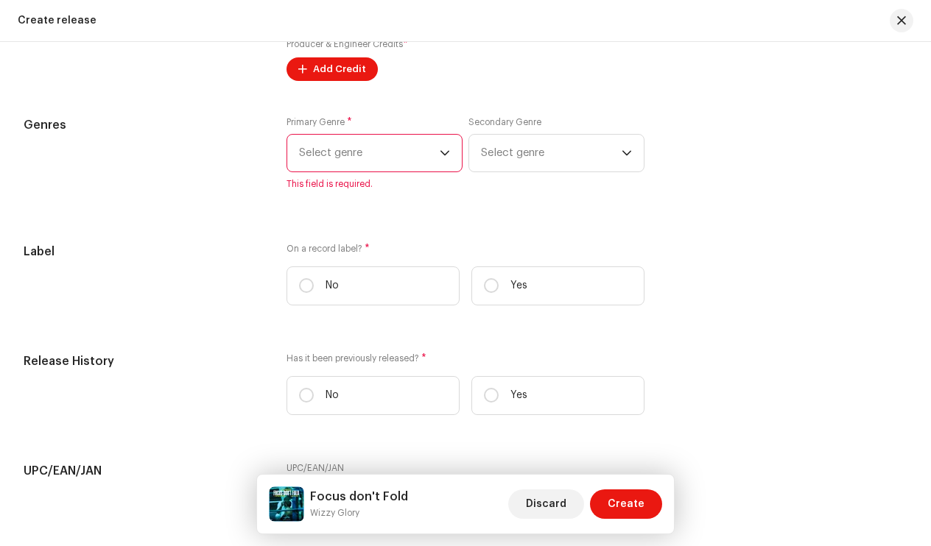
scroll to position [1892, 0]
click at [398, 173] on span "Select genre" at bounding box center [369, 154] width 141 height 37
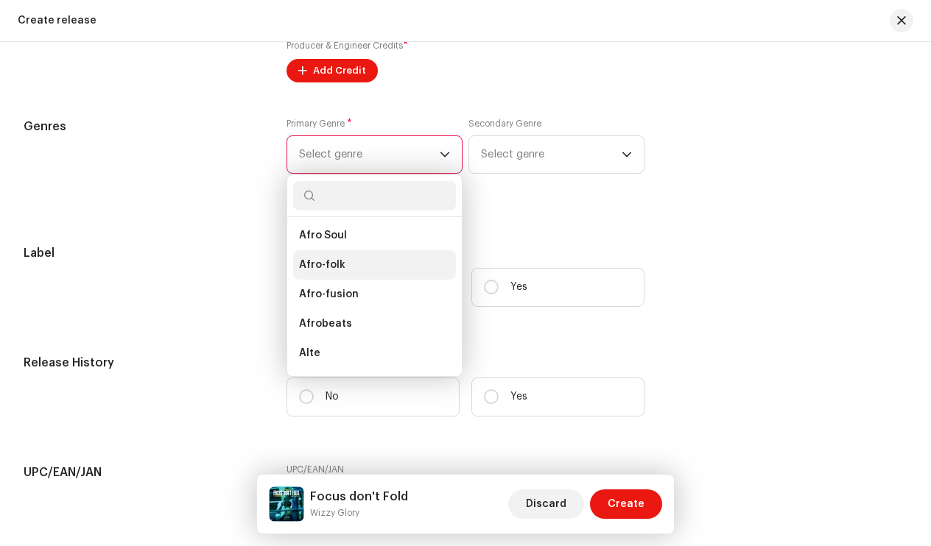
scroll to position [156, 0]
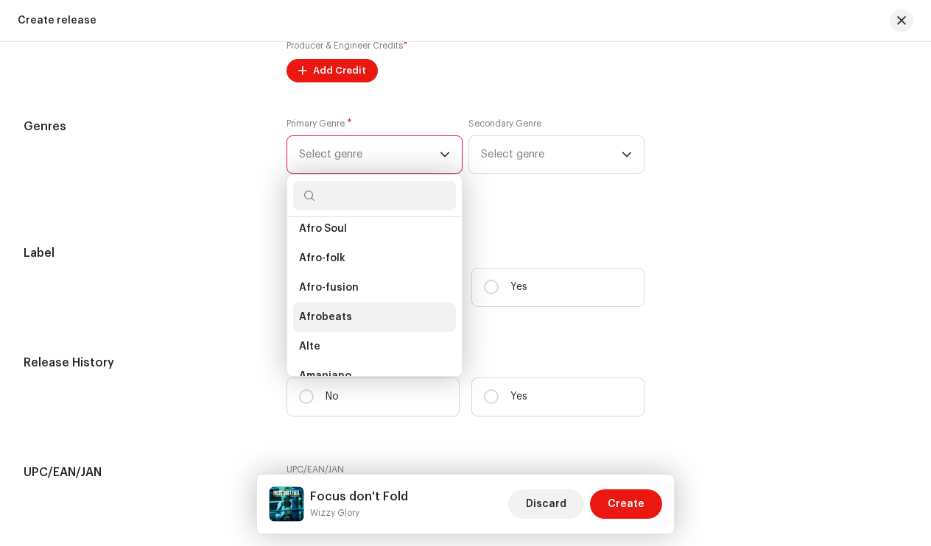
click at [363, 324] on li "Afrobeats" at bounding box center [374, 317] width 163 height 29
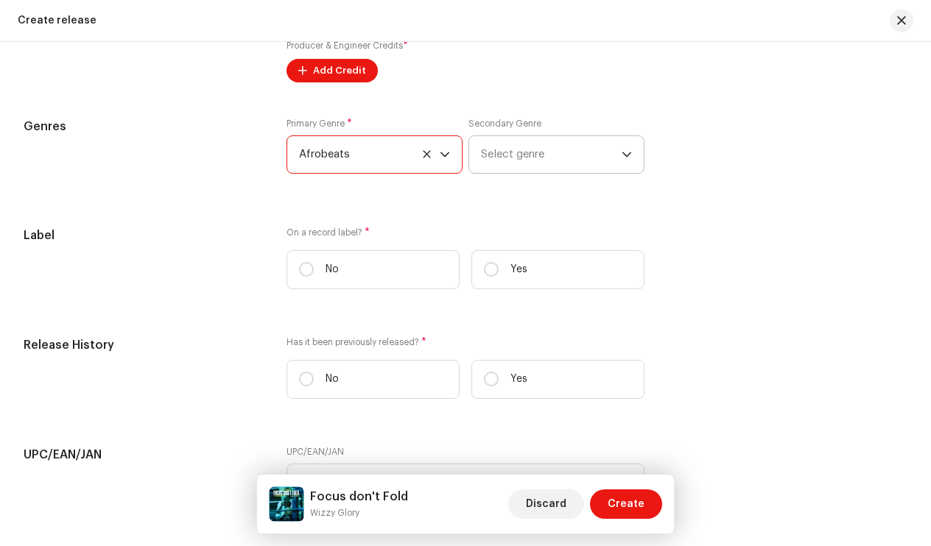
click at [532, 153] on span "Select genre" at bounding box center [551, 154] width 141 height 37
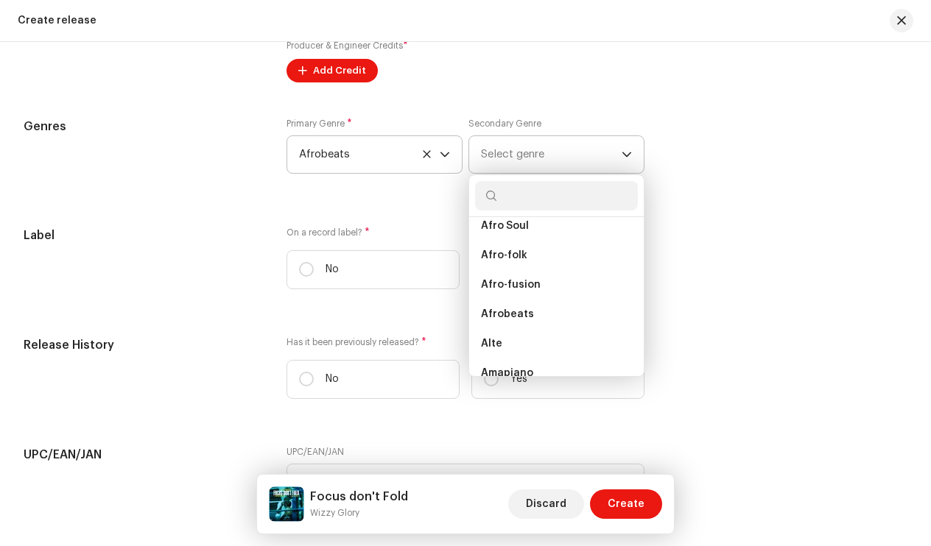
scroll to position [161, 0]
click at [508, 314] on span "Afrobeats" at bounding box center [507, 312] width 53 height 15
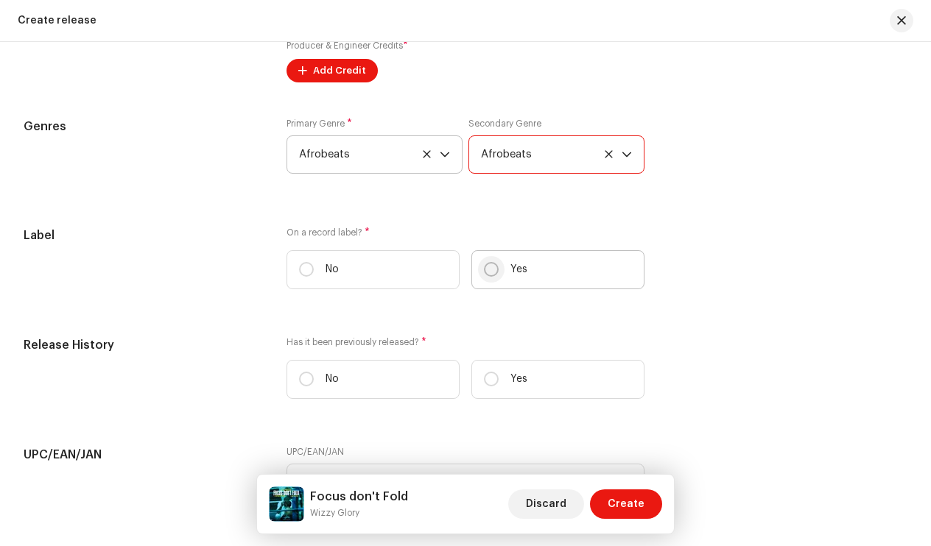
click at [485, 273] on input "Yes" at bounding box center [491, 269] width 15 height 15
radio input "true"
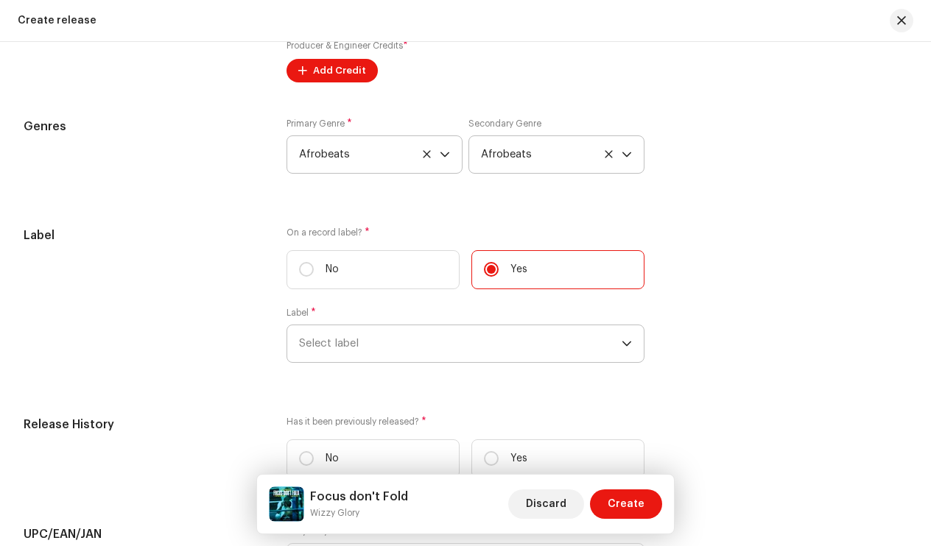
click at [397, 335] on span "Select label" at bounding box center [460, 344] width 323 height 37
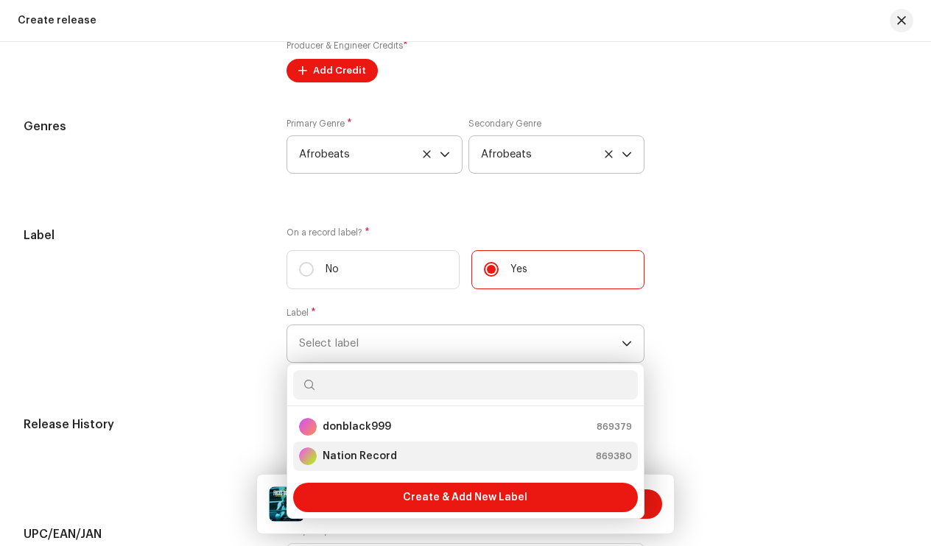
click at [367, 461] on strong "Nation Record" at bounding box center [360, 456] width 74 height 15
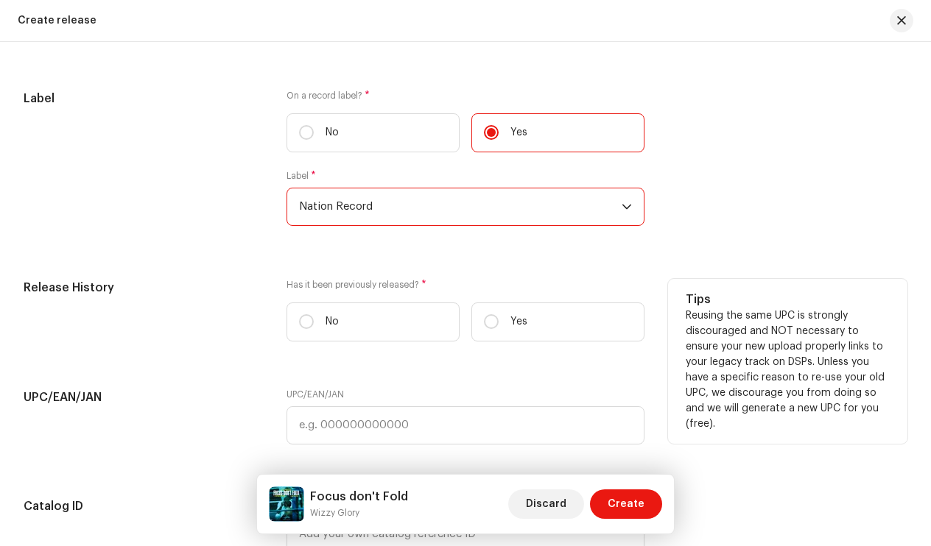
scroll to position [2045, 0]
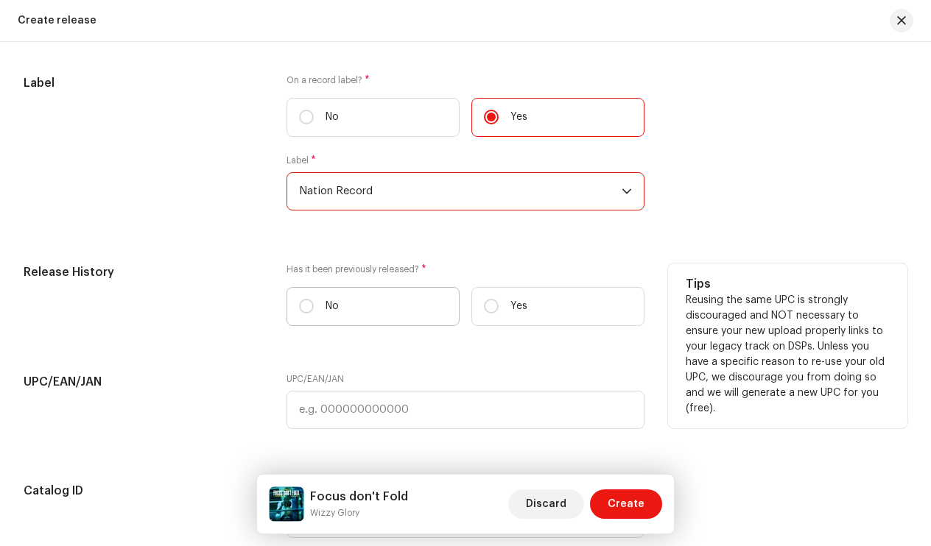
click at [302, 301] on label "No" at bounding box center [373, 306] width 173 height 39
click at [302, 301] on input "No" at bounding box center [306, 306] width 15 height 15
radio input "true"
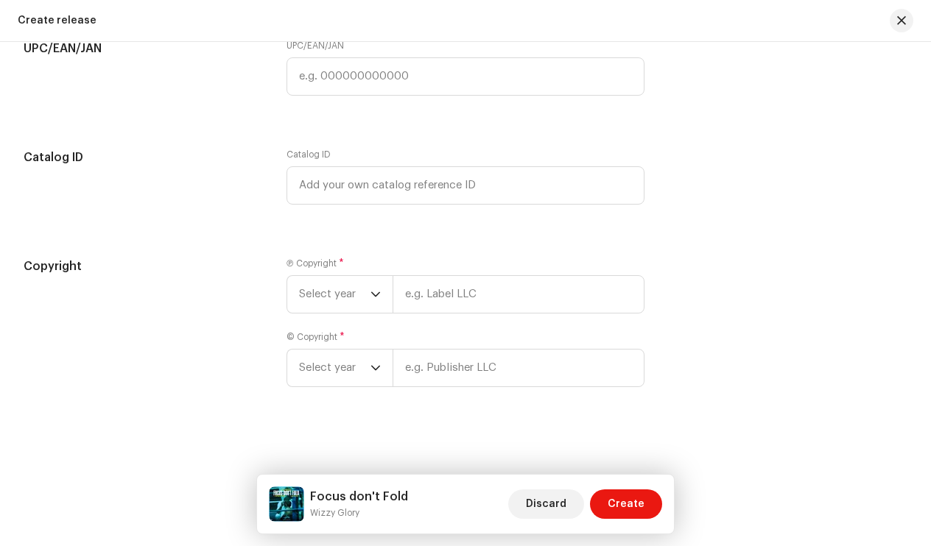
scroll to position [2381, 0]
click at [353, 295] on span "Select year" at bounding box center [334, 294] width 71 height 37
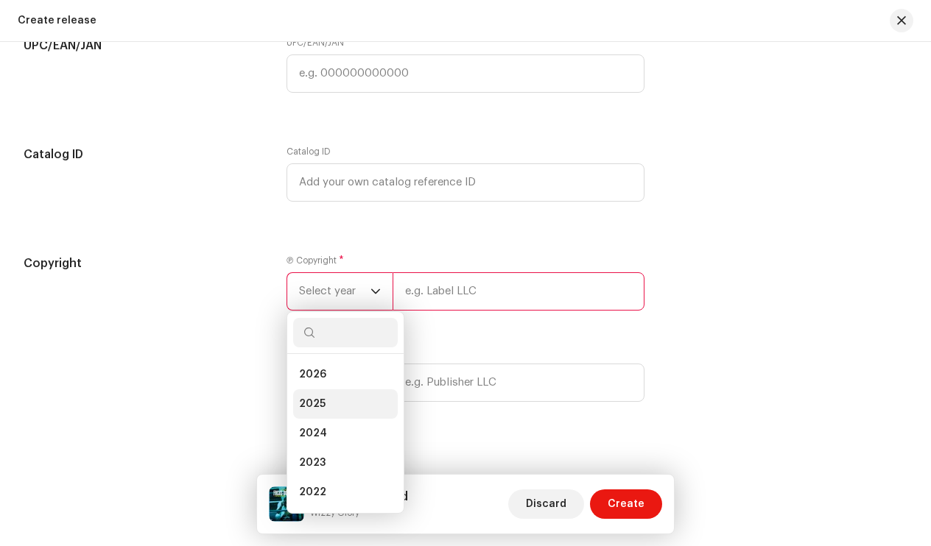
click at [313, 402] on span "2025" at bounding box center [312, 404] width 27 height 15
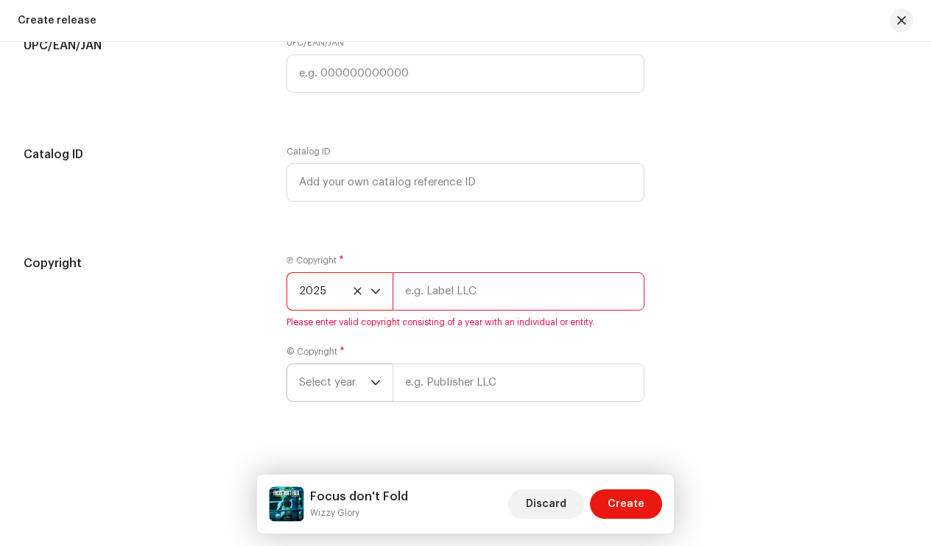
click at [344, 390] on span "Select year" at bounding box center [334, 383] width 71 height 37
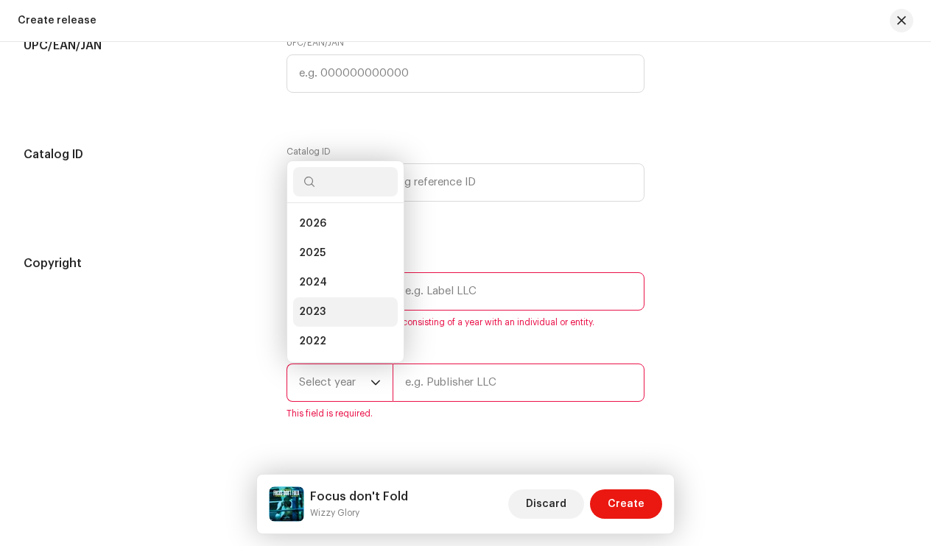
scroll to position [24, 0]
click at [321, 234] on span "2025" at bounding box center [312, 229] width 27 height 15
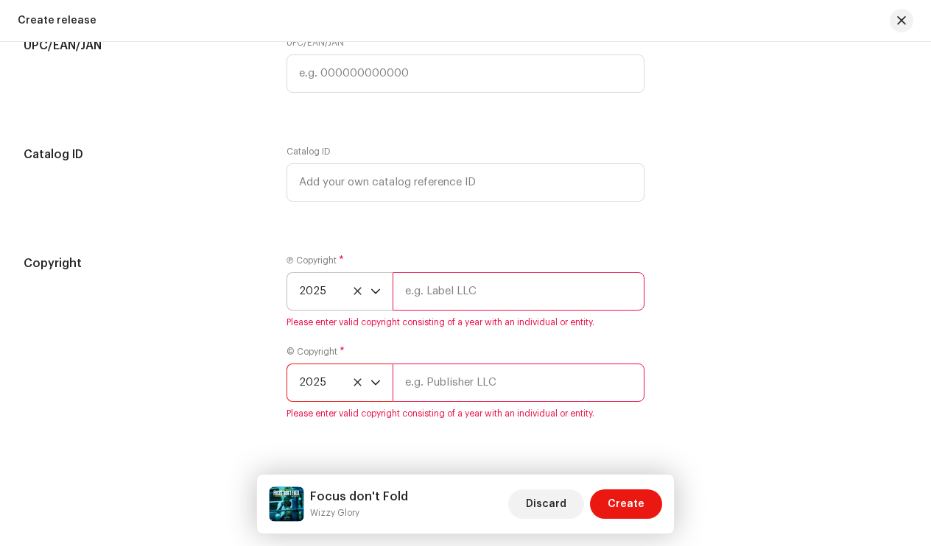
click at [451, 300] on input "text" at bounding box center [519, 292] width 253 height 38
type input "n"
type input "N"
click at [403, 295] on input "Nation Music Record" at bounding box center [519, 292] width 253 height 38
click at [396, 295] on input "Nation Music Record" at bounding box center [519, 292] width 253 height 38
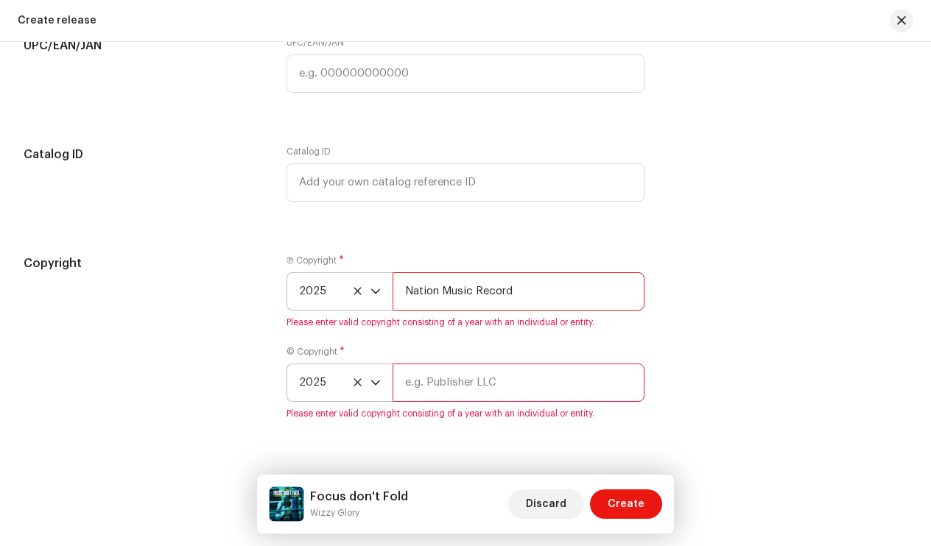
drag, startPoint x: 397, startPoint y: 294, endPoint x: 513, endPoint y: 298, distance: 115.7
click at [513, 301] on input "Nation Music Record" at bounding box center [519, 292] width 253 height 38
type input "Nation Music Record"
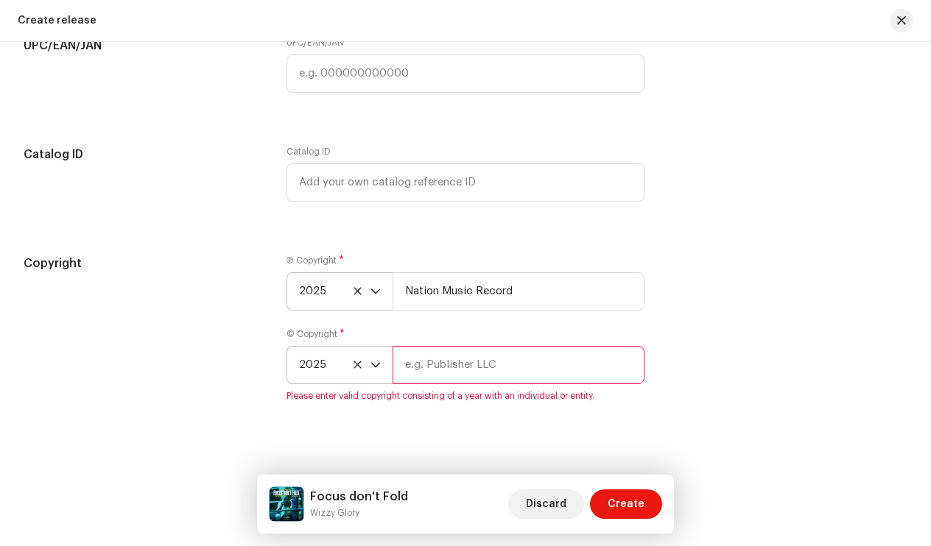
click at [490, 384] on input "text" at bounding box center [519, 365] width 253 height 38
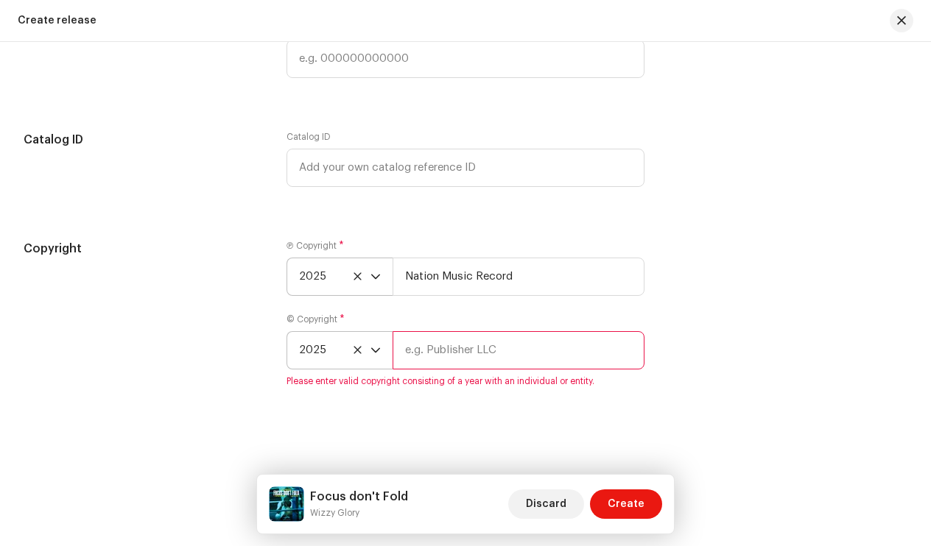
scroll to position [2399, 0]
paste input "Nation Music Record"
type input "Nation Music Record"
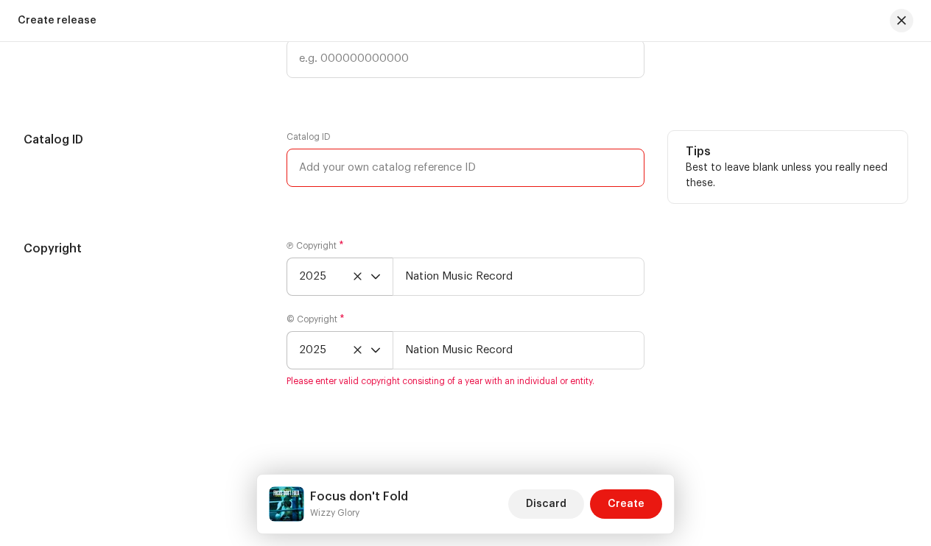
click at [396, 159] on div "Catalog ID" at bounding box center [466, 159] width 359 height 56
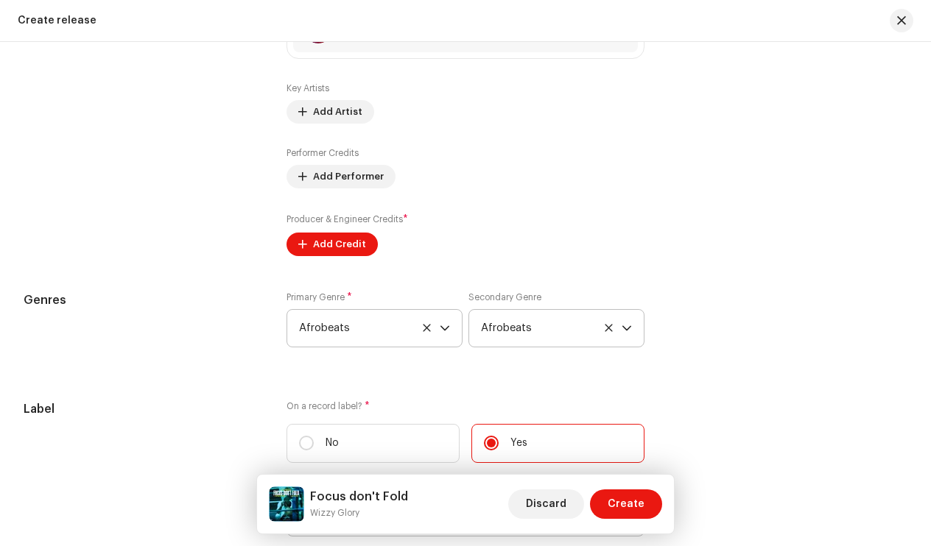
scroll to position [1734, 0]
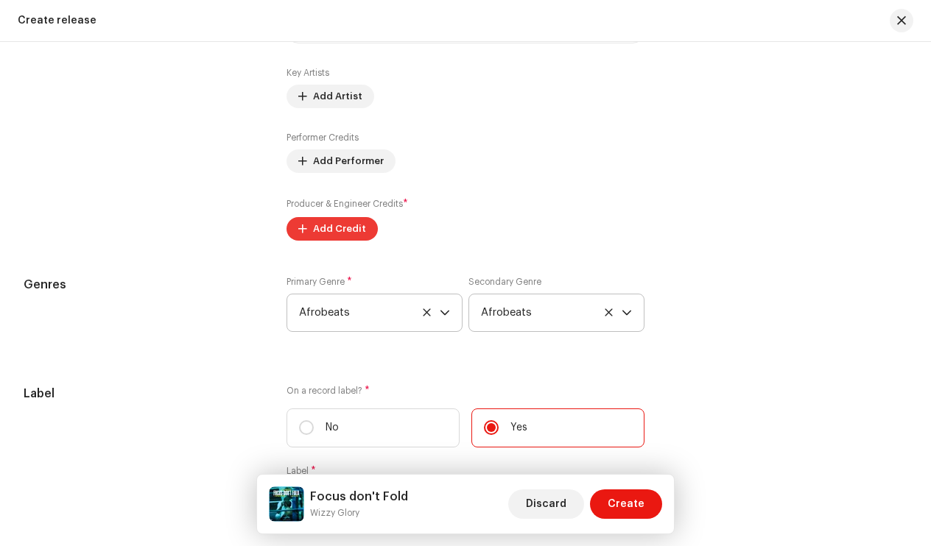
click at [362, 236] on button "Add Credit" at bounding box center [332, 229] width 91 height 24
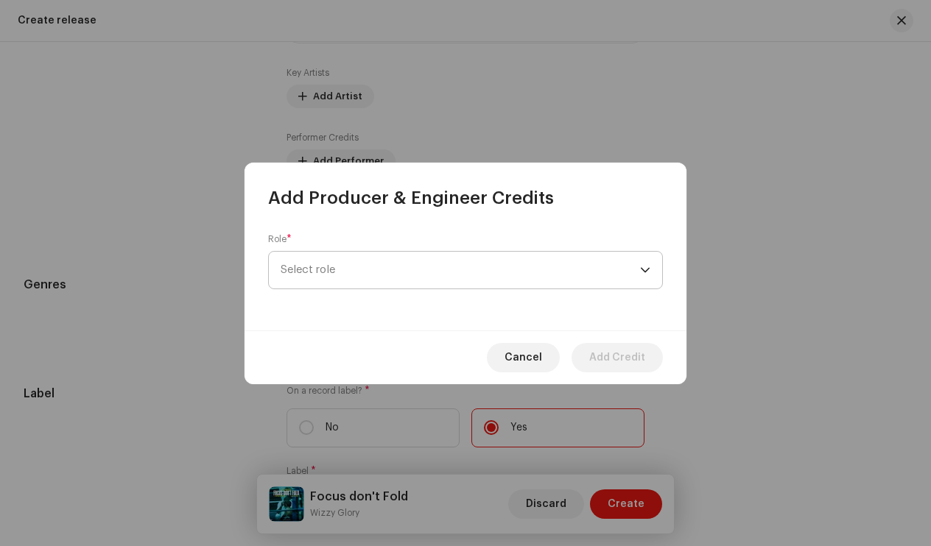
click at [391, 260] on span "Select role" at bounding box center [460, 270] width 359 height 37
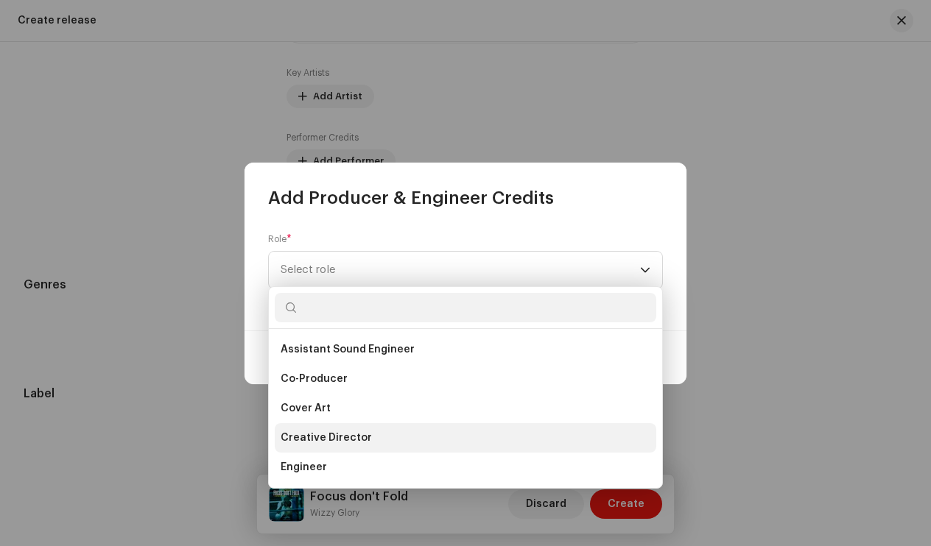
scroll to position [215, 0]
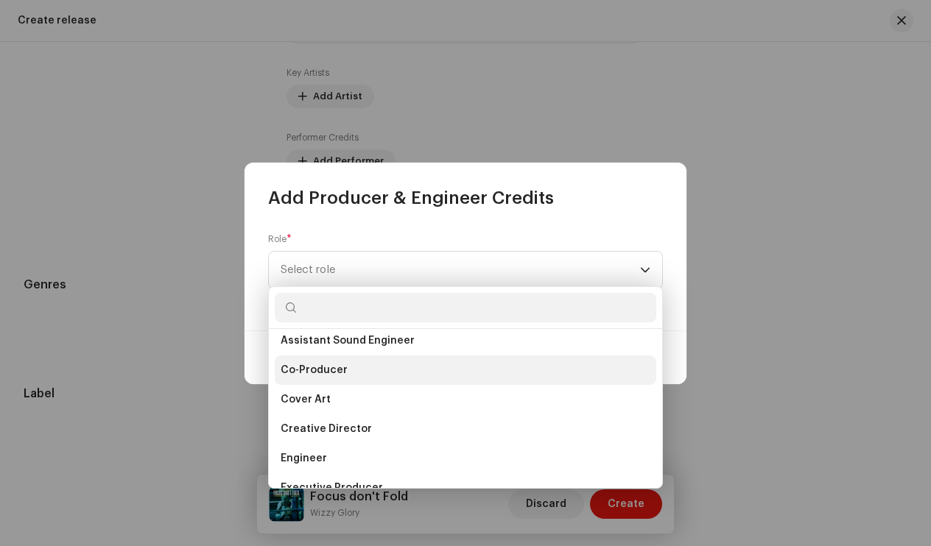
click at [345, 374] on li "Co-Producer" at bounding box center [466, 370] width 382 height 29
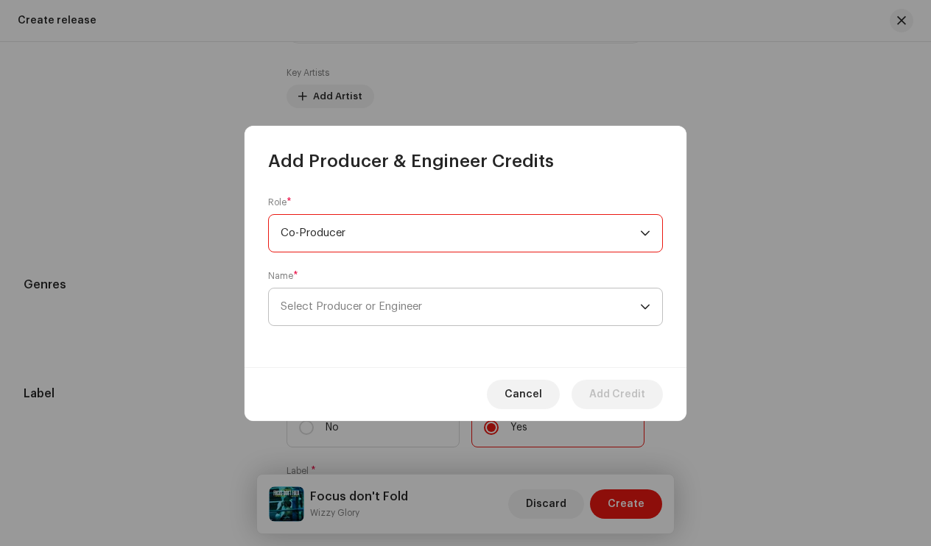
click at [409, 301] on span "Select Producer or Engineer" at bounding box center [351, 306] width 141 height 11
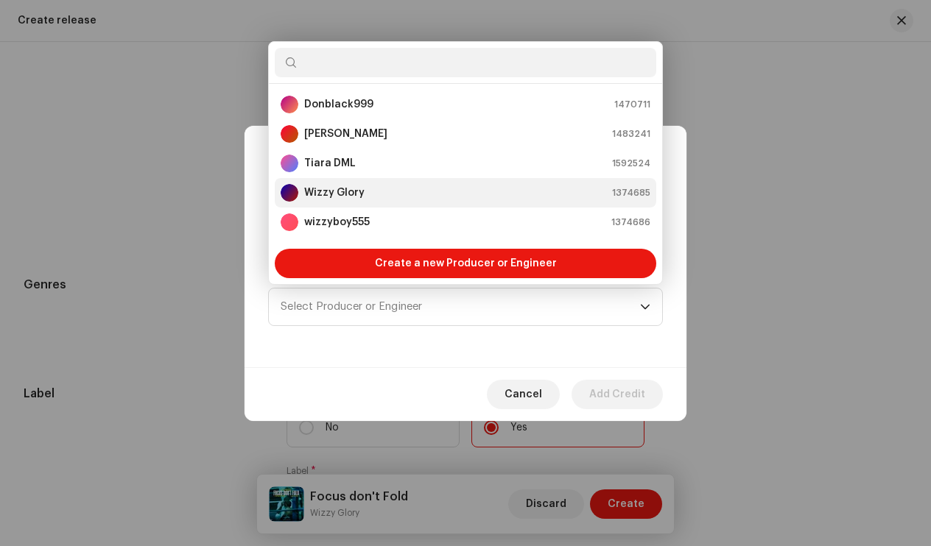
scroll to position [-1, 0]
click at [376, 169] on div "Tiara DML 1592524" at bounding box center [466, 164] width 370 height 18
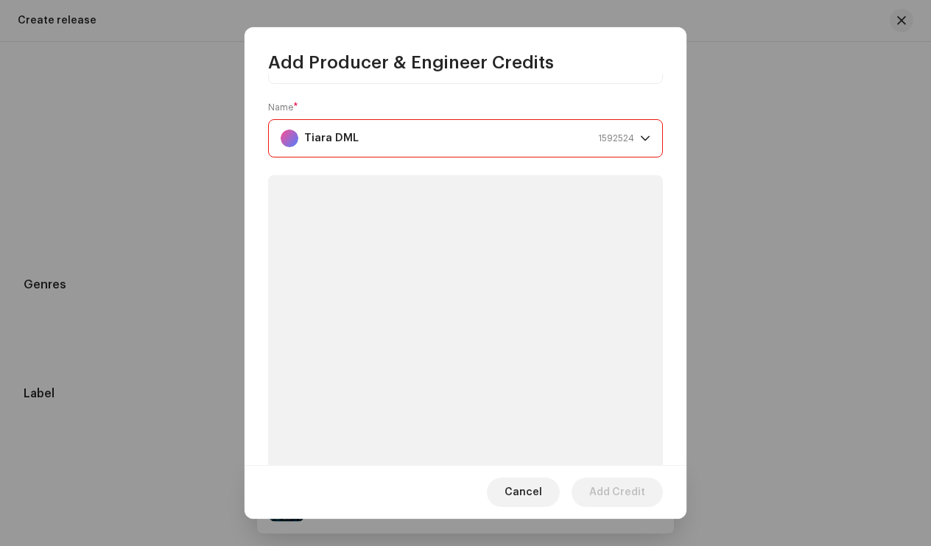
scroll to position [71, 0]
click at [415, 132] on div "Tiara DML 1592524" at bounding box center [458, 137] width 354 height 37
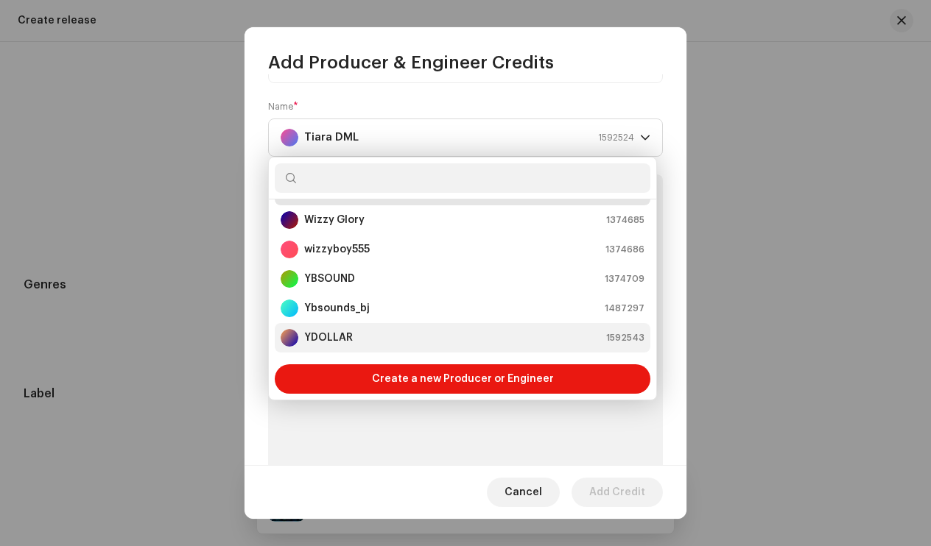
click at [346, 339] on strong "YDOLLAR" at bounding box center [328, 338] width 49 height 15
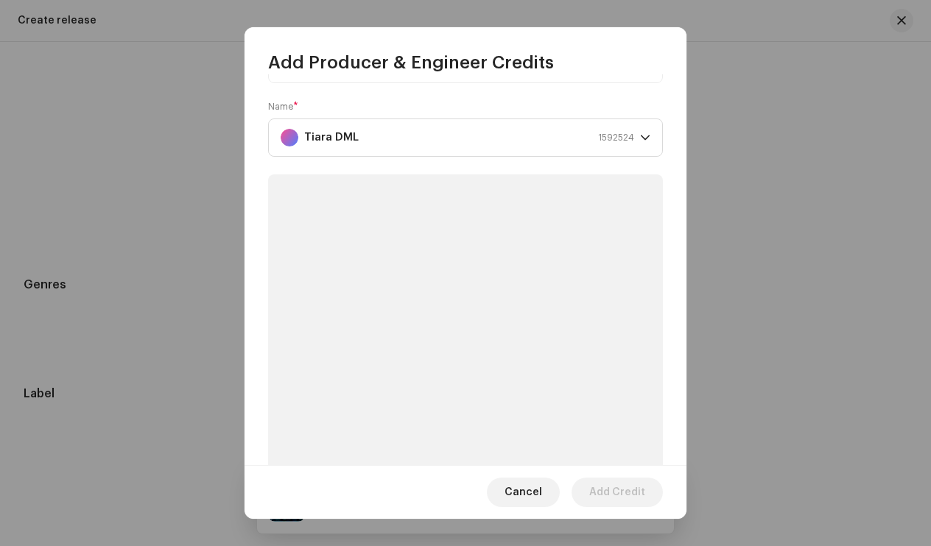
scroll to position [65, 0]
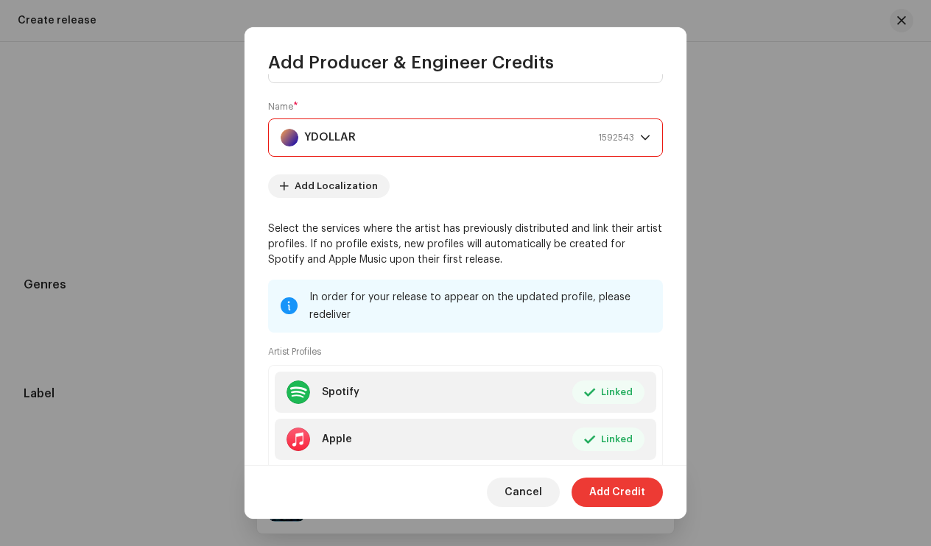
click at [616, 482] on span "Add Credit" at bounding box center [617, 492] width 56 height 29
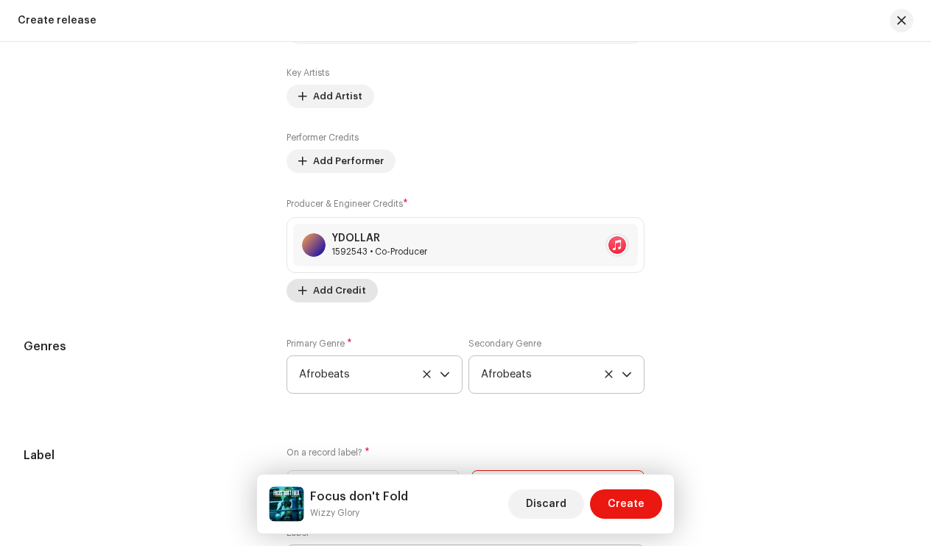
click at [334, 292] on span "Add Credit" at bounding box center [339, 290] width 53 height 29
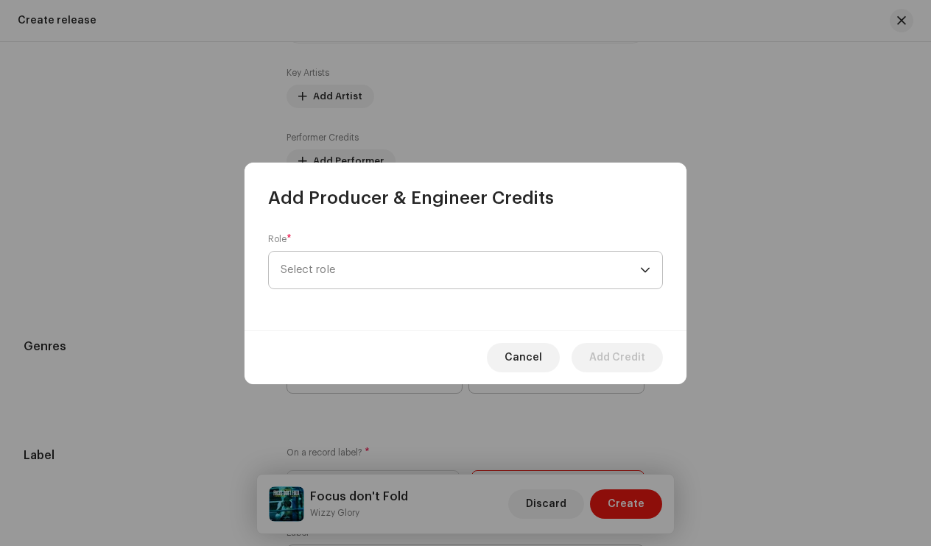
click at [384, 275] on span "Select role" at bounding box center [460, 270] width 359 height 37
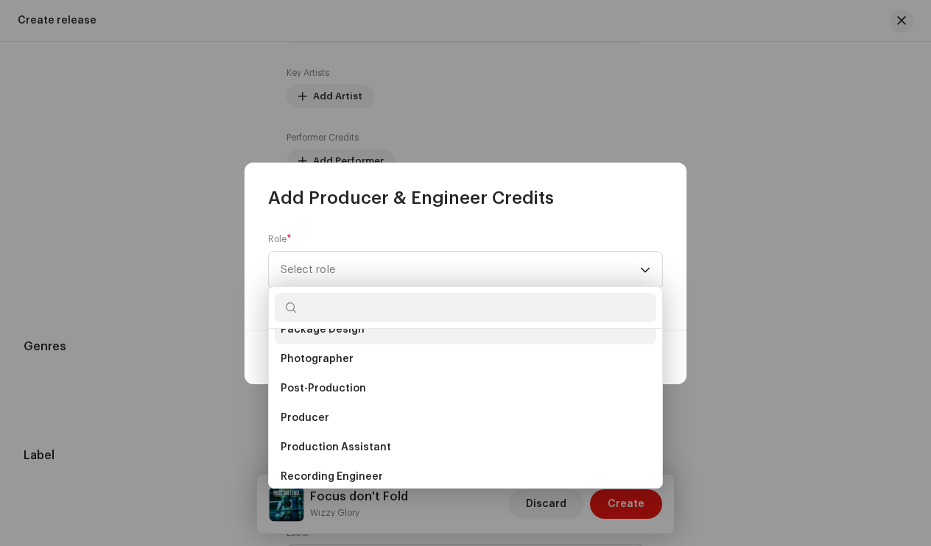
scroll to position [524, 0]
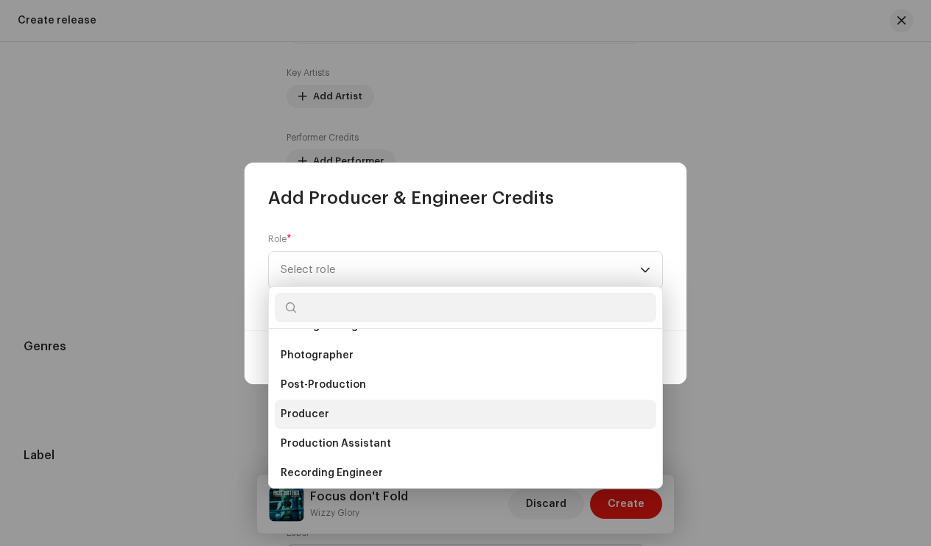
click at [353, 410] on li "Producer" at bounding box center [466, 414] width 382 height 29
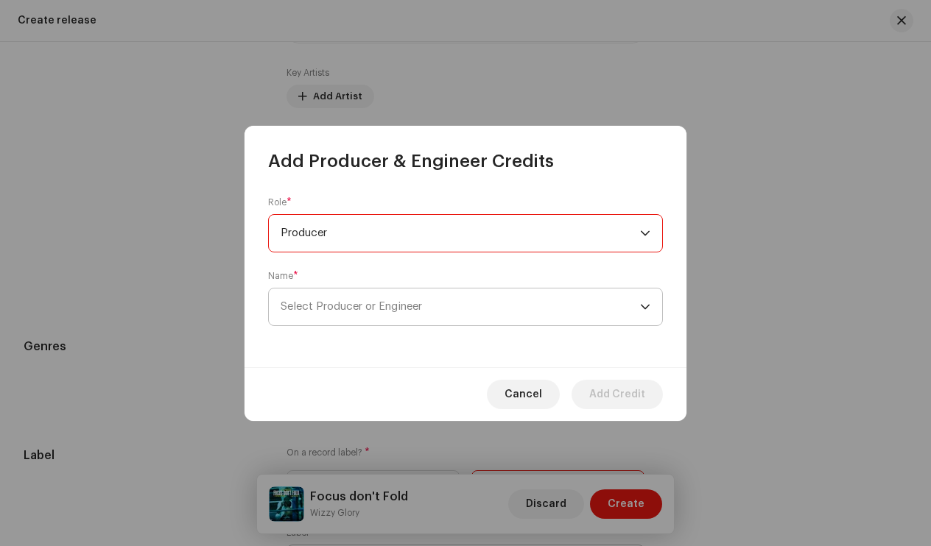
click at [471, 306] on span "Select Producer or Engineer" at bounding box center [460, 307] width 359 height 37
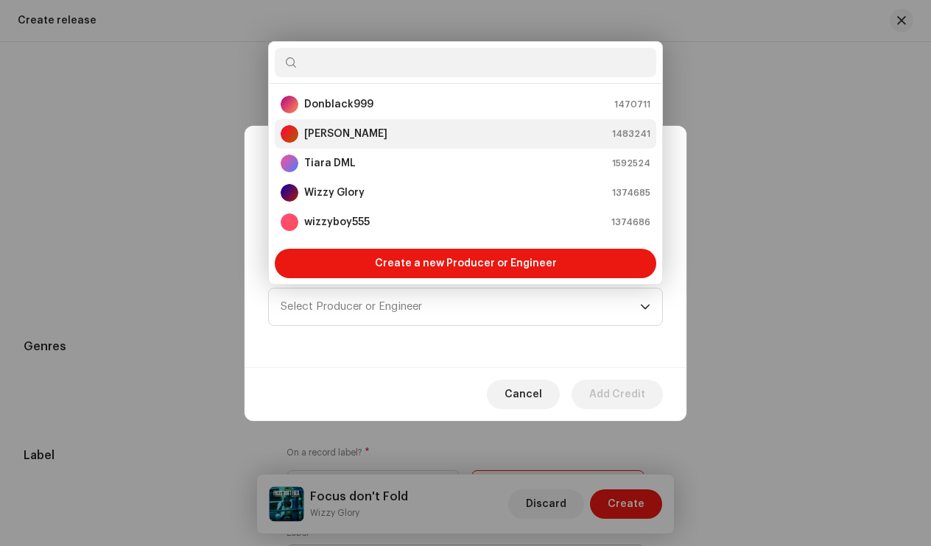
scroll to position [0, 0]
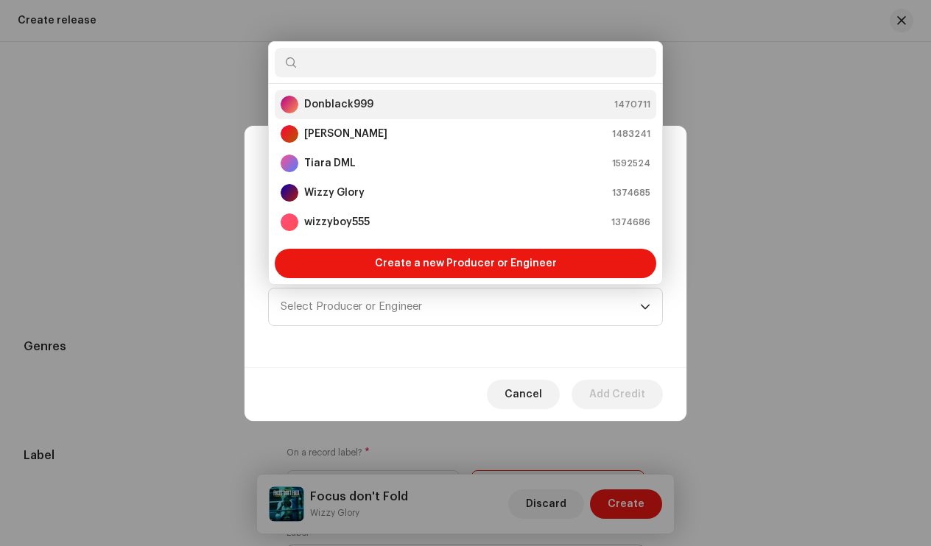
click at [395, 94] on li "Donblack999 1470711" at bounding box center [466, 104] width 382 height 29
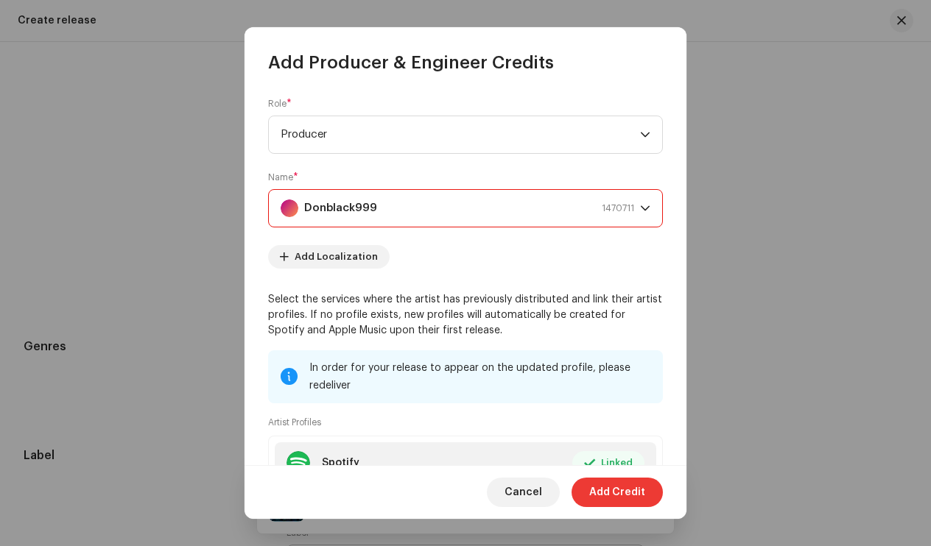
click at [609, 494] on span "Add Credit" at bounding box center [617, 492] width 56 height 29
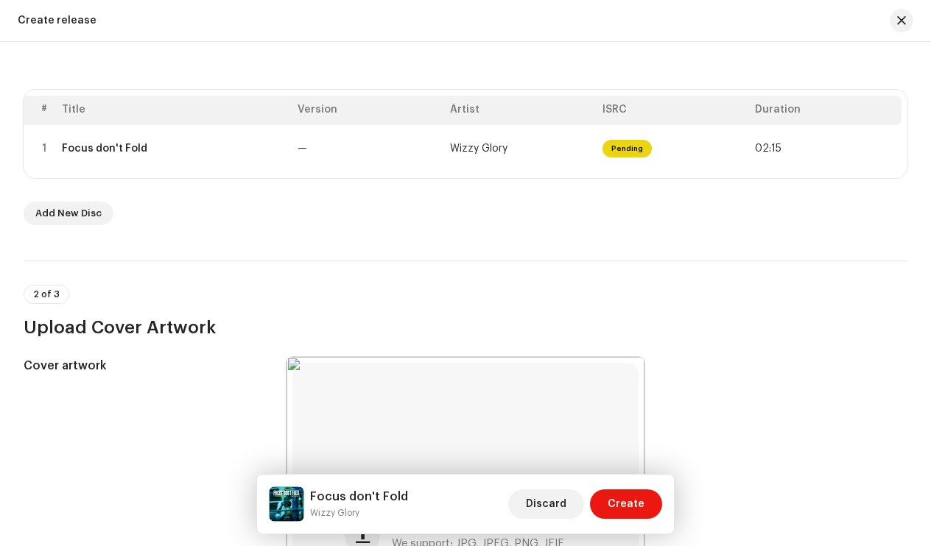
scroll to position [259, 0]
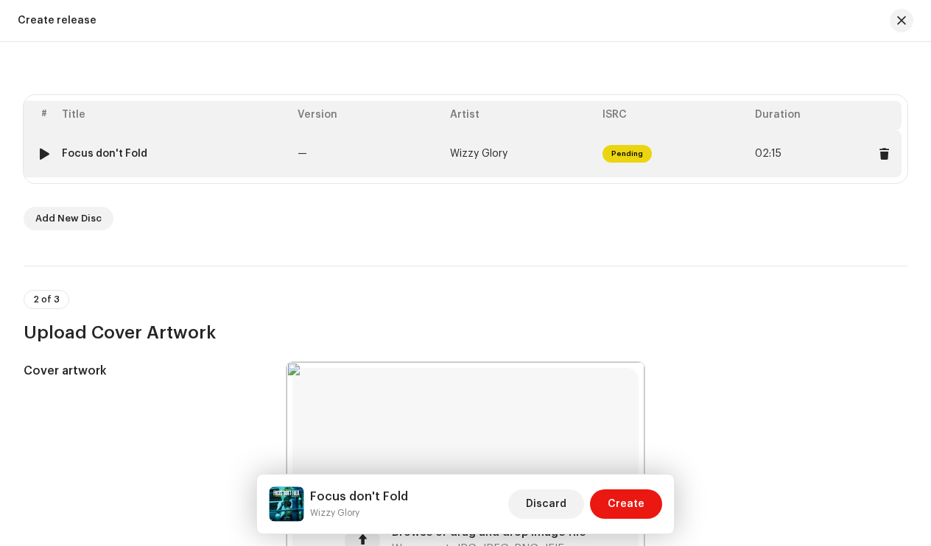
click at [376, 172] on td "—" at bounding box center [368, 153] width 152 height 47
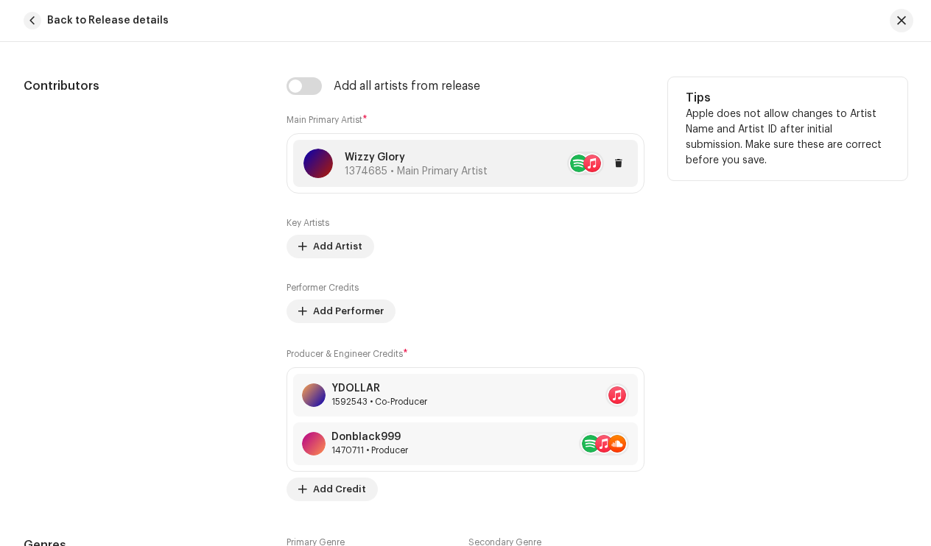
scroll to position [865, 0]
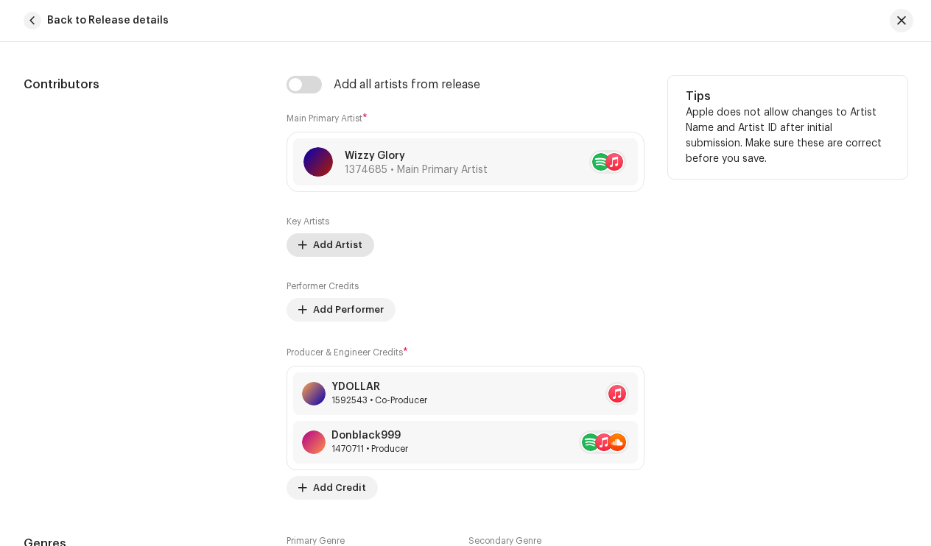
click at [338, 245] on span "Add Artist" at bounding box center [337, 245] width 49 height 29
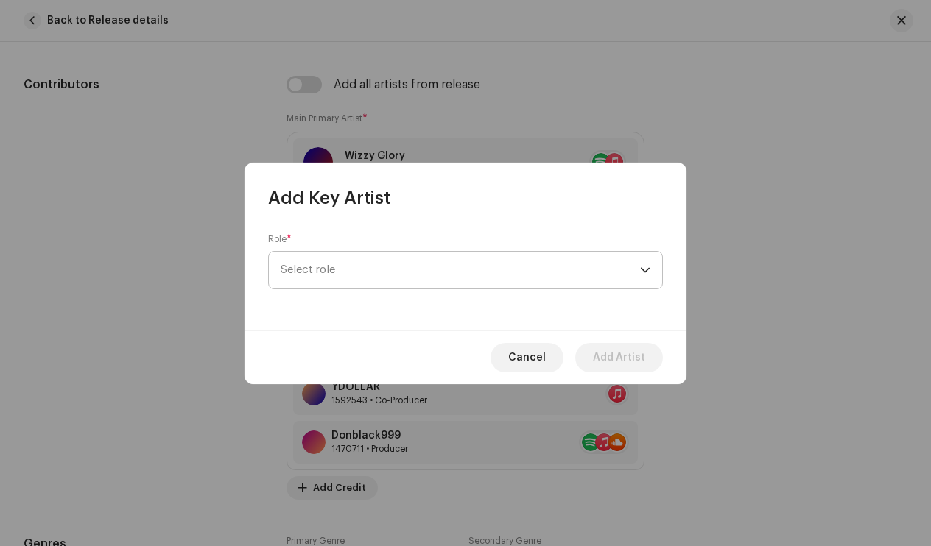
click at [448, 270] on span "Select role" at bounding box center [460, 270] width 359 height 37
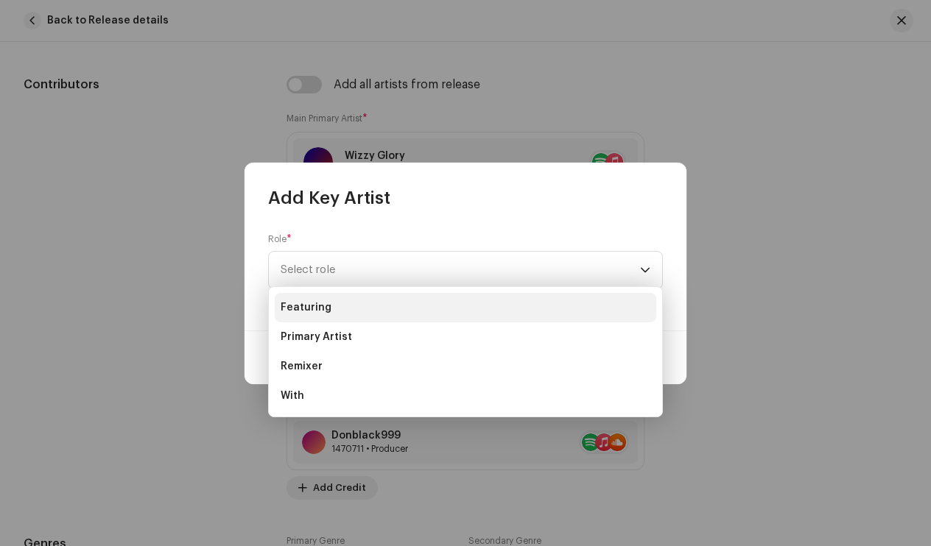
click at [409, 301] on li "Featuring" at bounding box center [466, 307] width 382 height 29
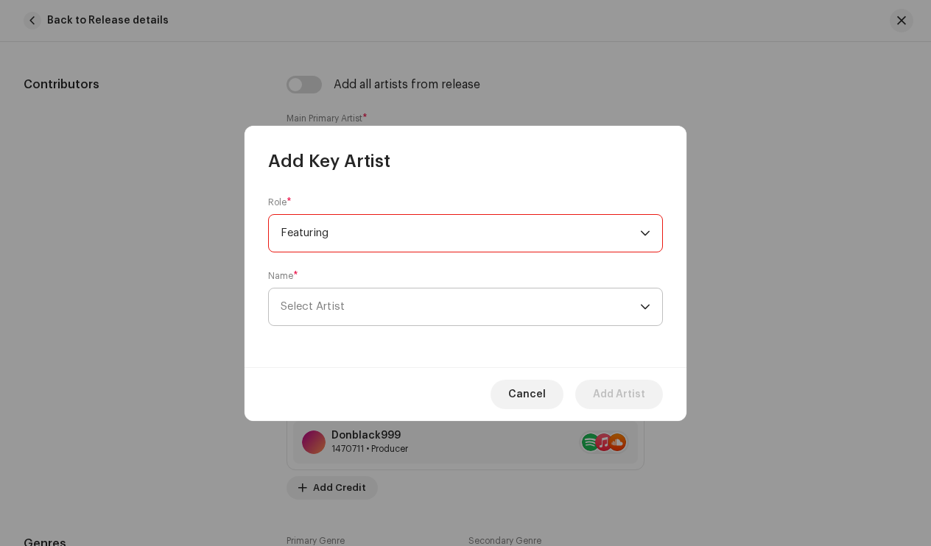
click at [421, 300] on span "Select Artist" at bounding box center [460, 307] width 359 height 37
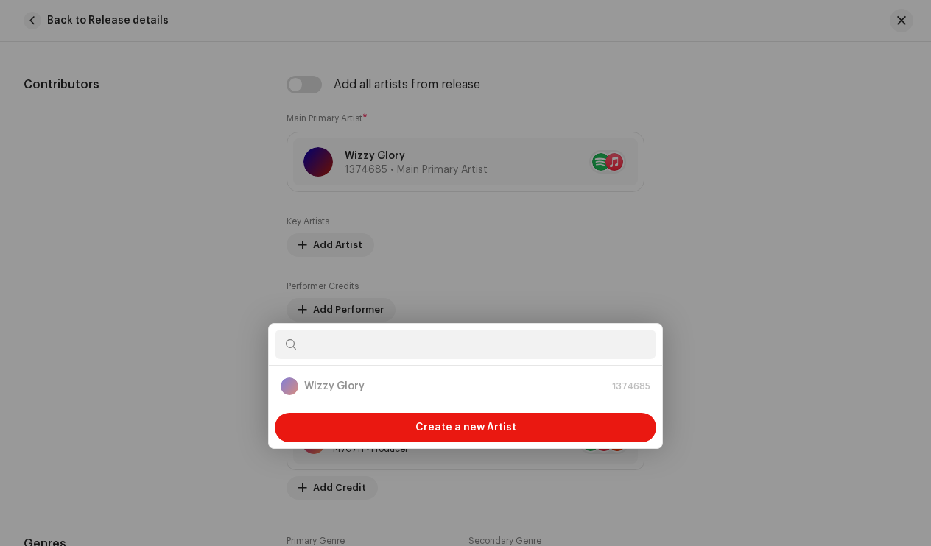
click at [724, 129] on div "Add Key Artist Role * Featuring Name * [PERSON_NAME] Cancel Add Artist" at bounding box center [465, 273] width 931 height 546
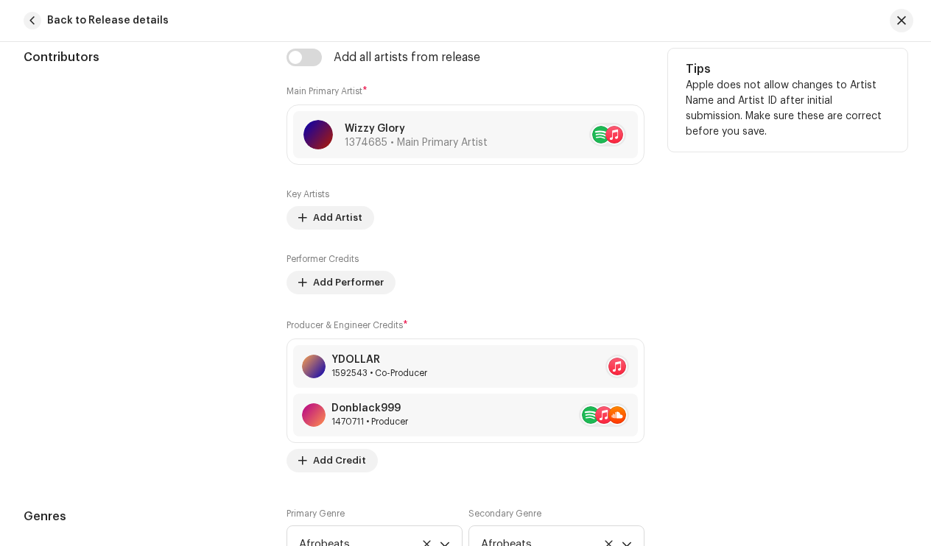
scroll to position [925, 0]
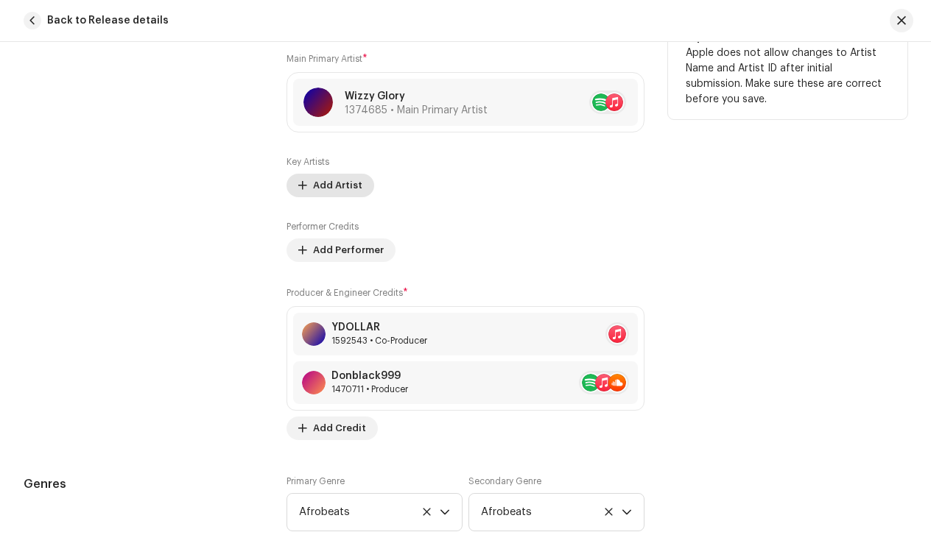
click at [344, 190] on span "Add Artist" at bounding box center [337, 185] width 49 height 29
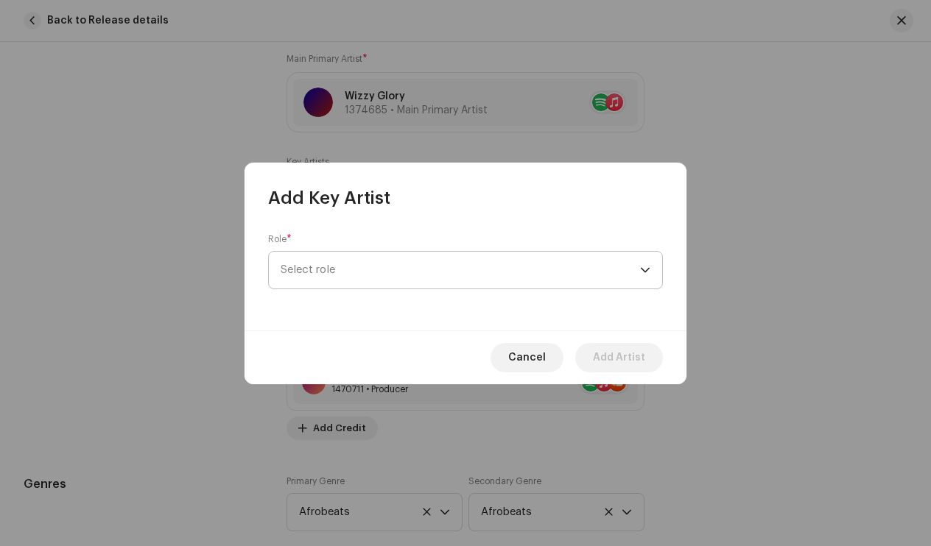
click at [402, 287] on span "Select role" at bounding box center [460, 270] width 359 height 37
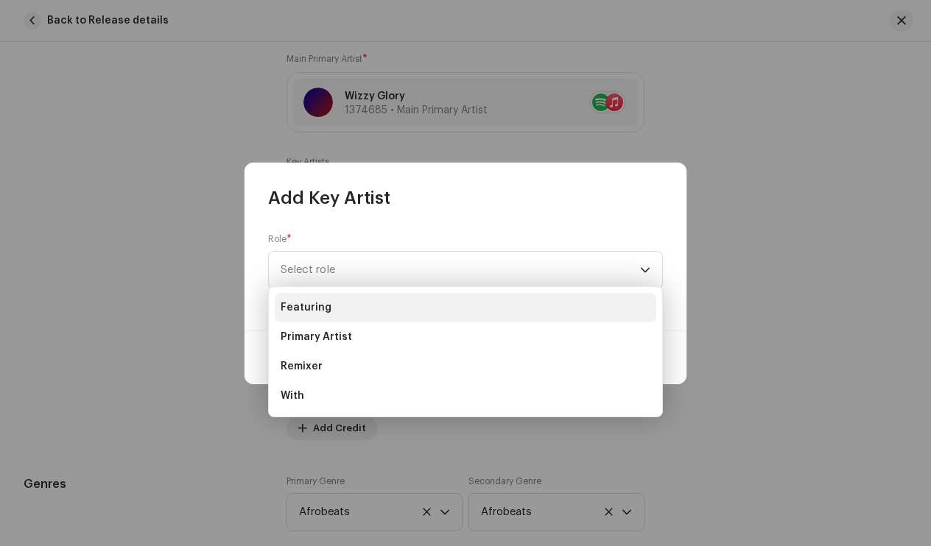
click at [393, 317] on li "Featuring" at bounding box center [466, 307] width 382 height 29
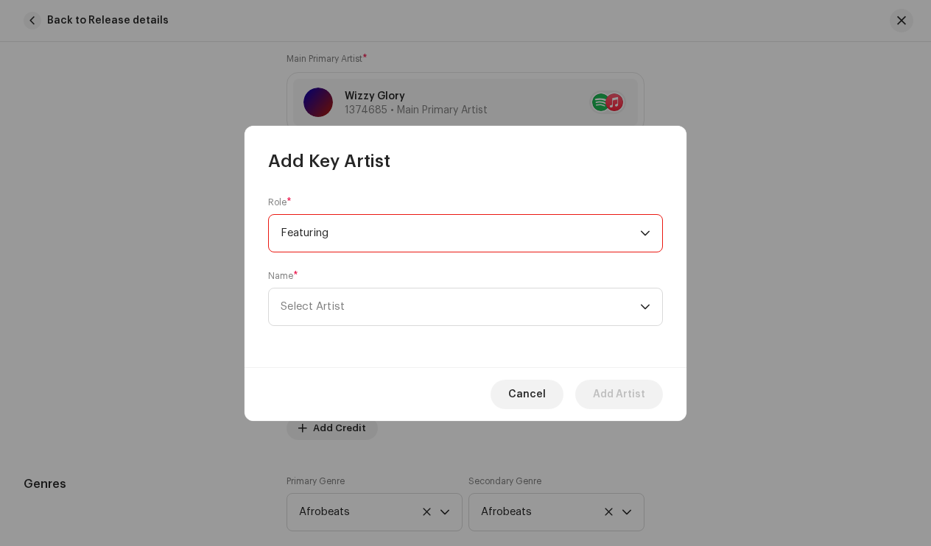
click at [393, 317] on span "Select Artist" at bounding box center [460, 307] width 359 height 37
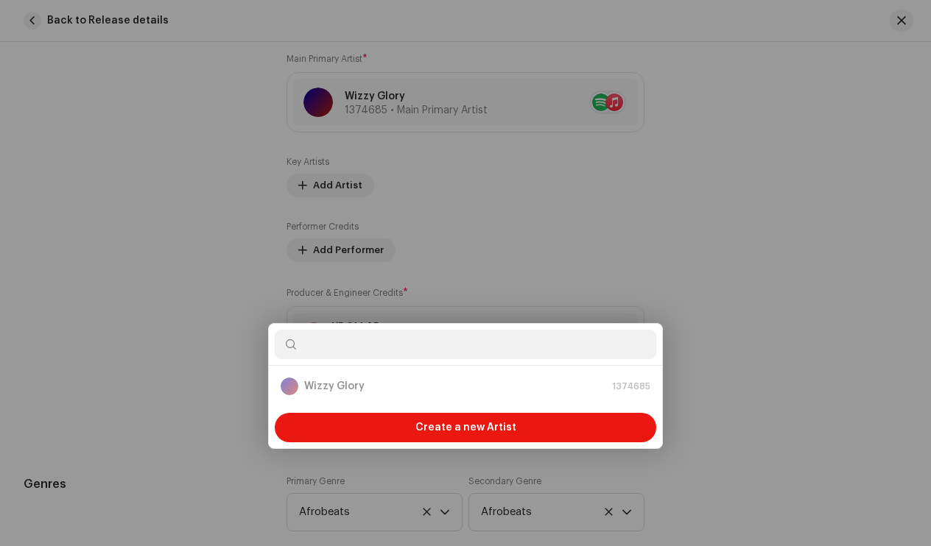
click at [203, 113] on div "Add Key Artist Role * Featuring Name * [PERSON_NAME] Cancel Add Artist" at bounding box center [465, 273] width 931 height 546
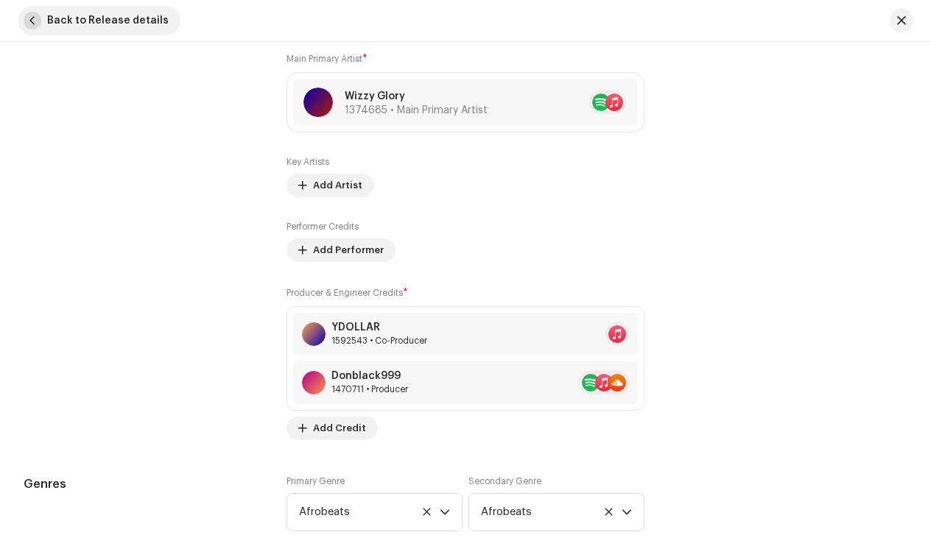
click at [39, 15] on span "button" at bounding box center [33, 21] width 18 height 18
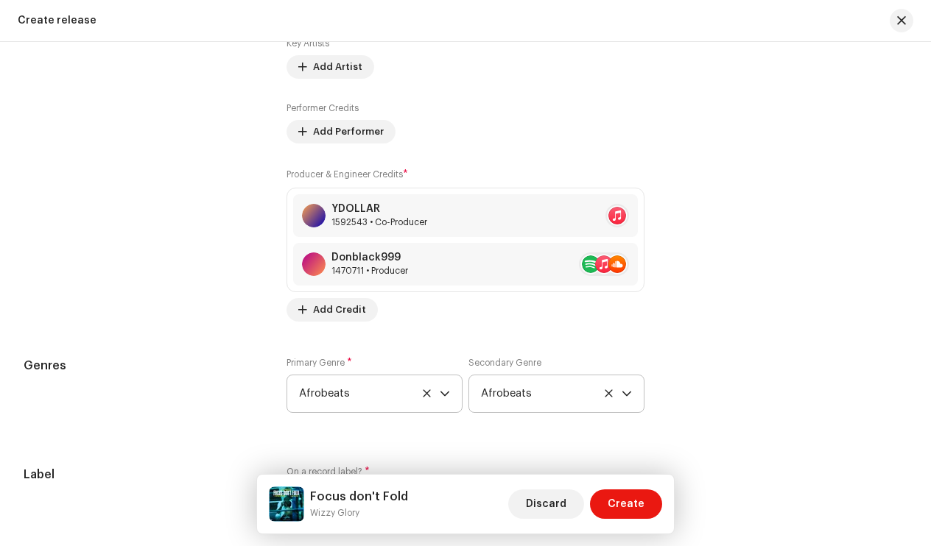
scroll to position [1725, 0]
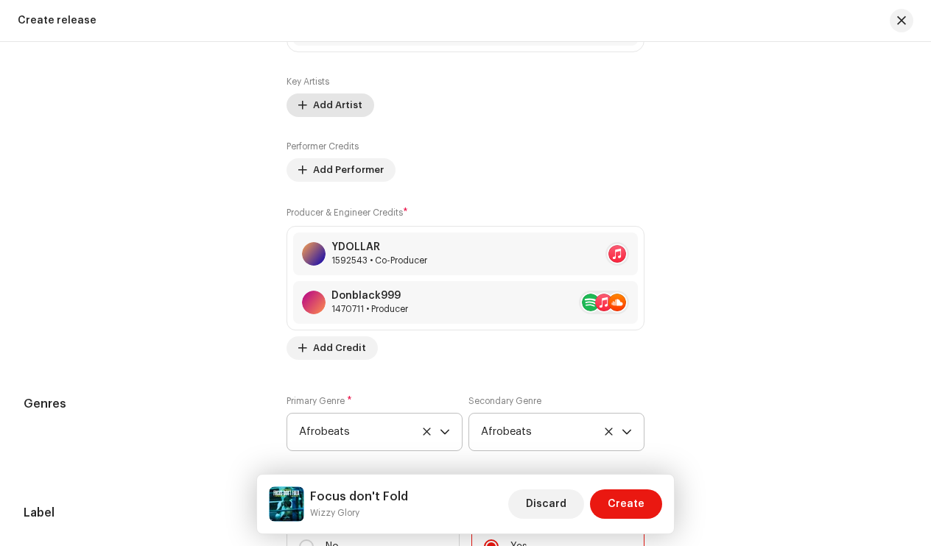
click at [331, 102] on span "Add Artist" at bounding box center [337, 105] width 49 height 29
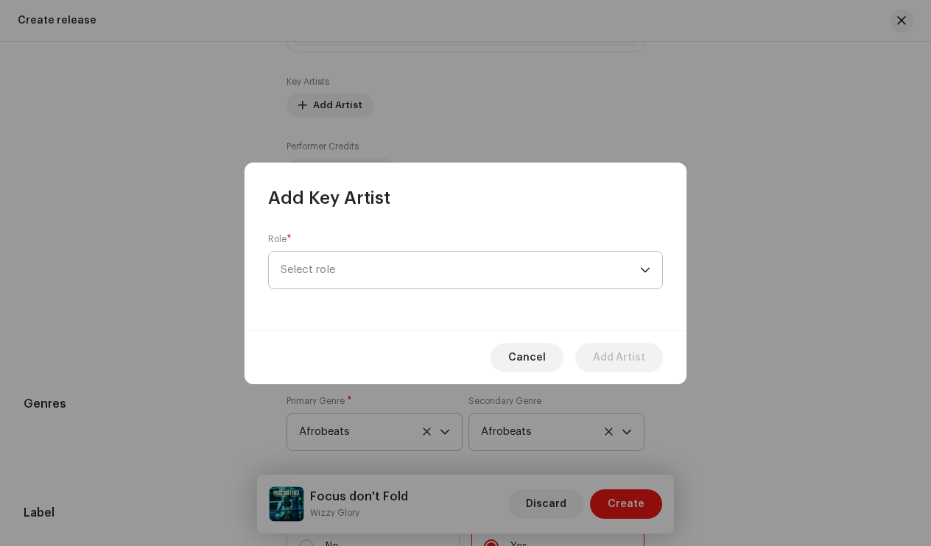
click at [401, 270] on span "Select role" at bounding box center [460, 270] width 359 height 37
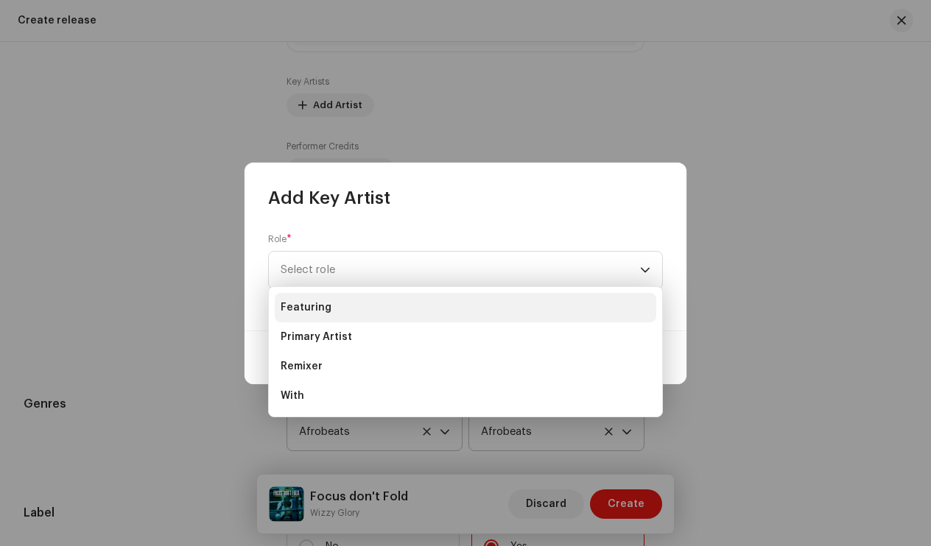
click at [389, 298] on li "Featuring" at bounding box center [466, 307] width 382 height 29
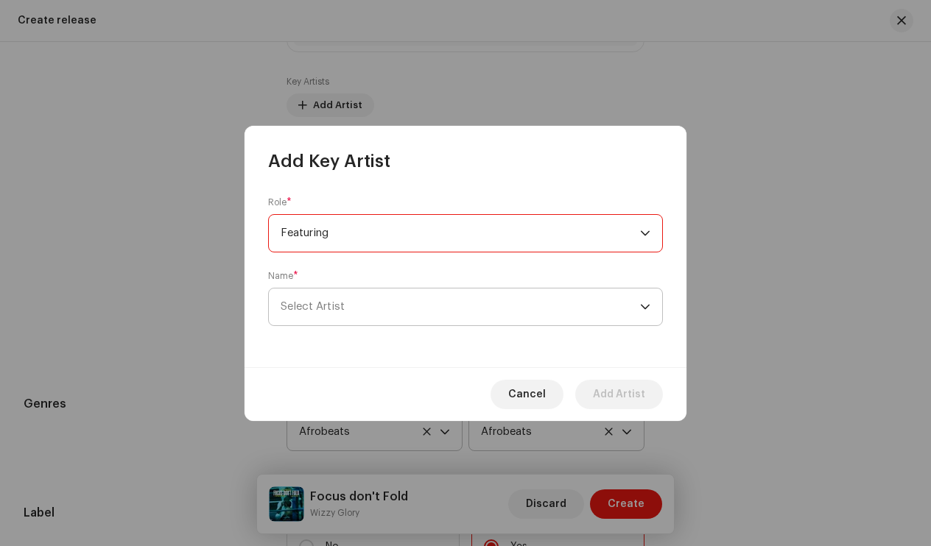
click at [385, 307] on span "Select Artist" at bounding box center [460, 307] width 359 height 37
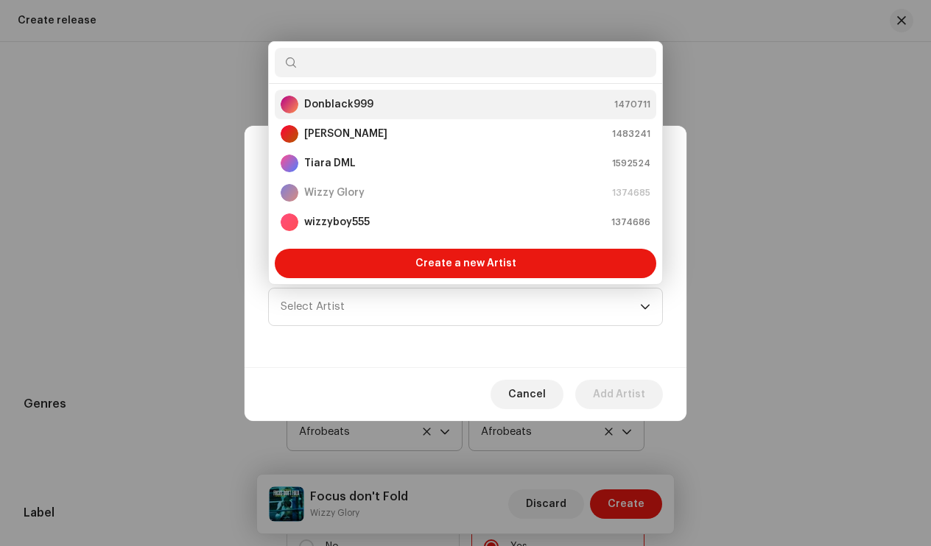
scroll to position [0, 0]
click at [342, 99] on strong "Donblack999" at bounding box center [338, 104] width 69 height 15
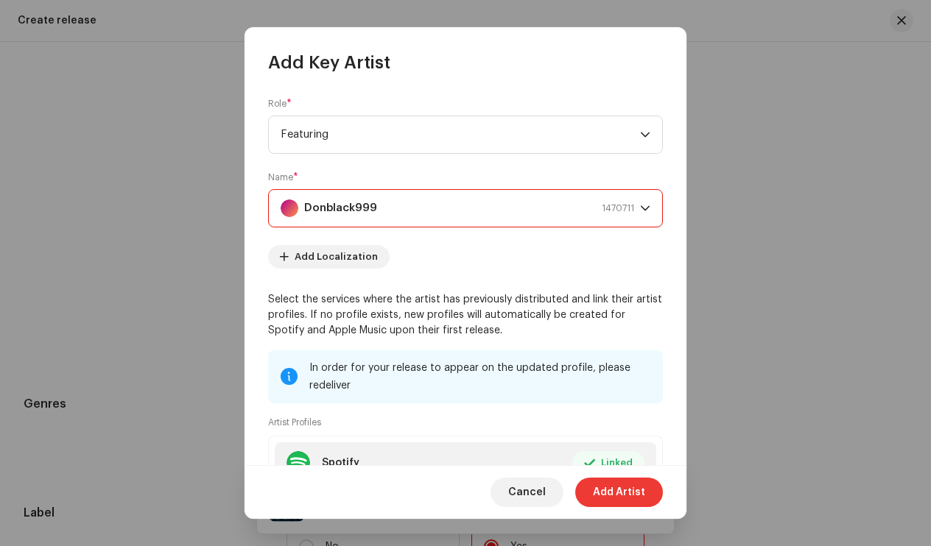
click at [640, 505] on span "Add Artist" at bounding box center [619, 492] width 52 height 29
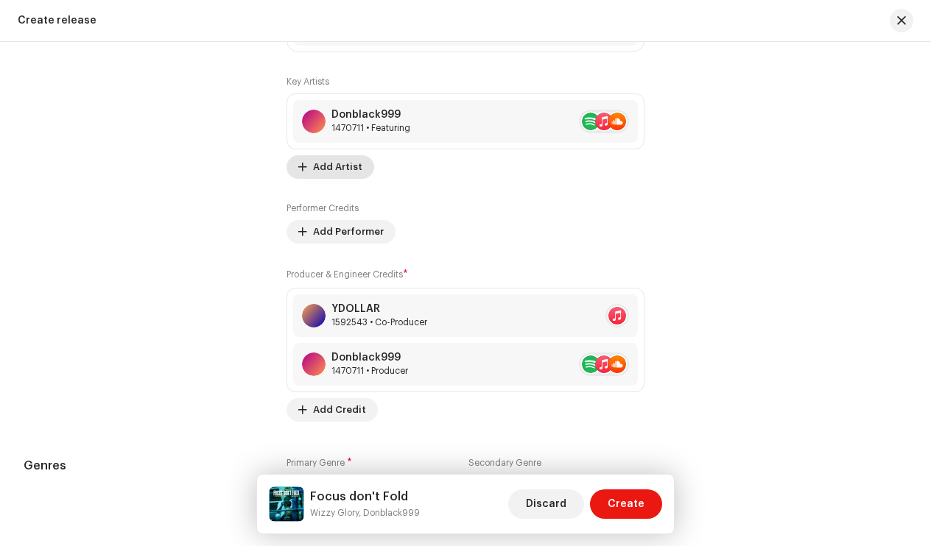
click at [339, 166] on span "Add Artist" at bounding box center [337, 166] width 49 height 29
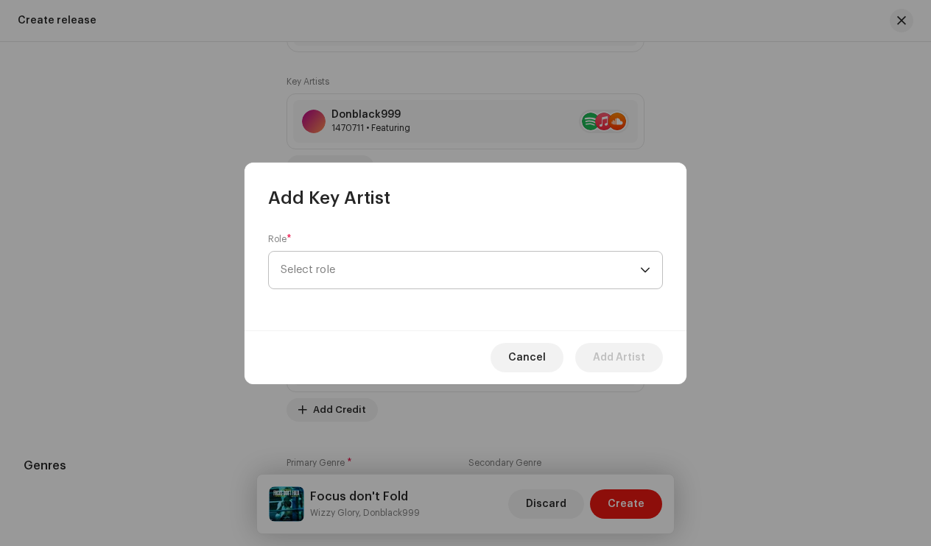
click at [429, 260] on span "Select role" at bounding box center [460, 270] width 359 height 37
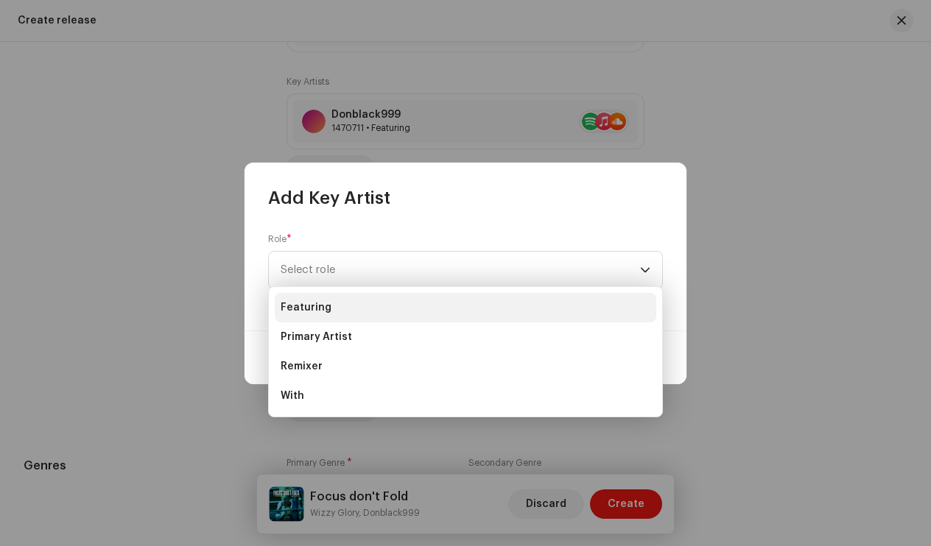
click at [373, 309] on li "Featuring" at bounding box center [466, 307] width 382 height 29
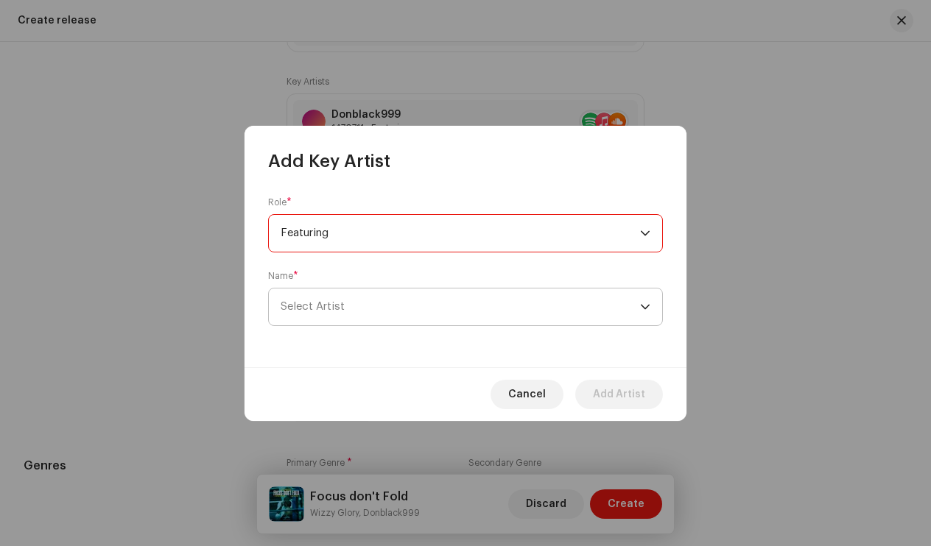
click at [362, 303] on span "Select Artist" at bounding box center [460, 307] width 359 height 37
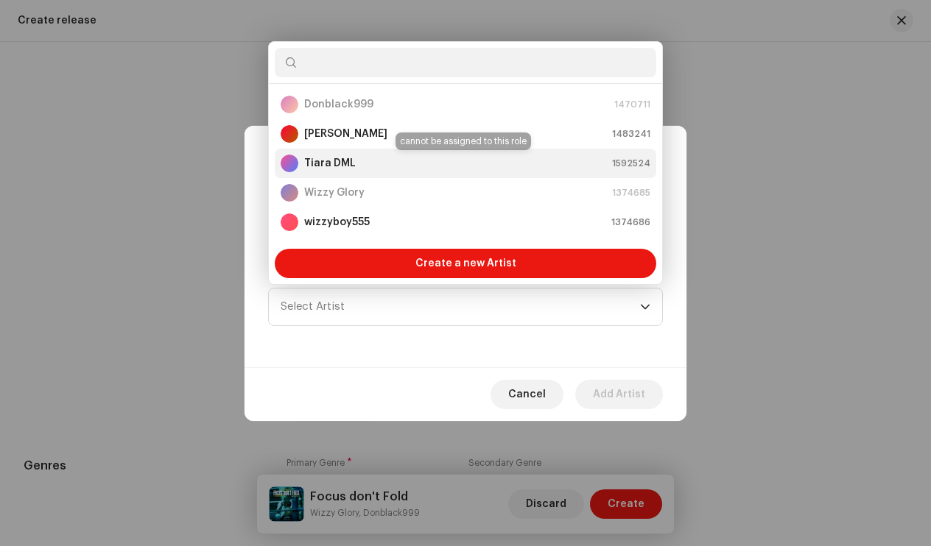
click at [342, 157] on strong "Tiara DML" at bounding box center [330, 163] width 52 height 15
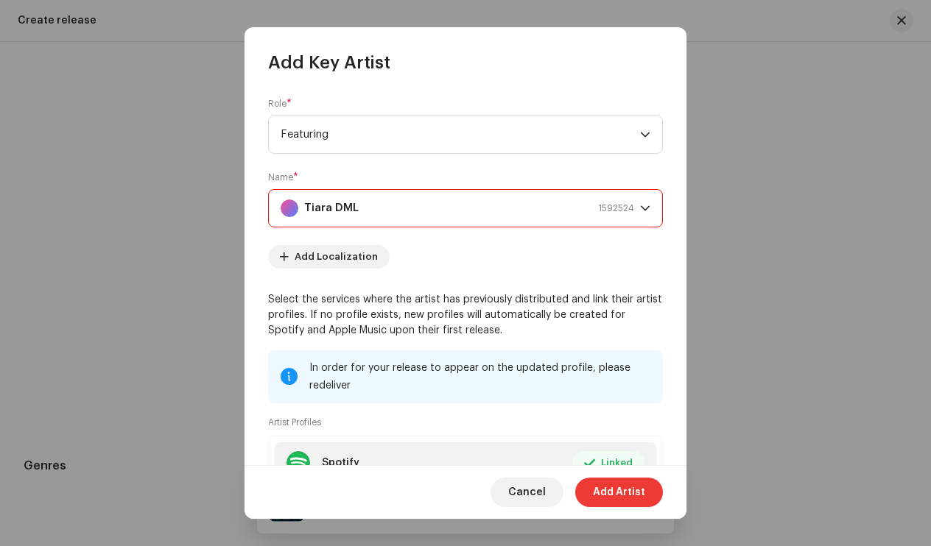
click at [619, 489] on span "Add Artist" at bounding box center [619, 492] width 52 height 29
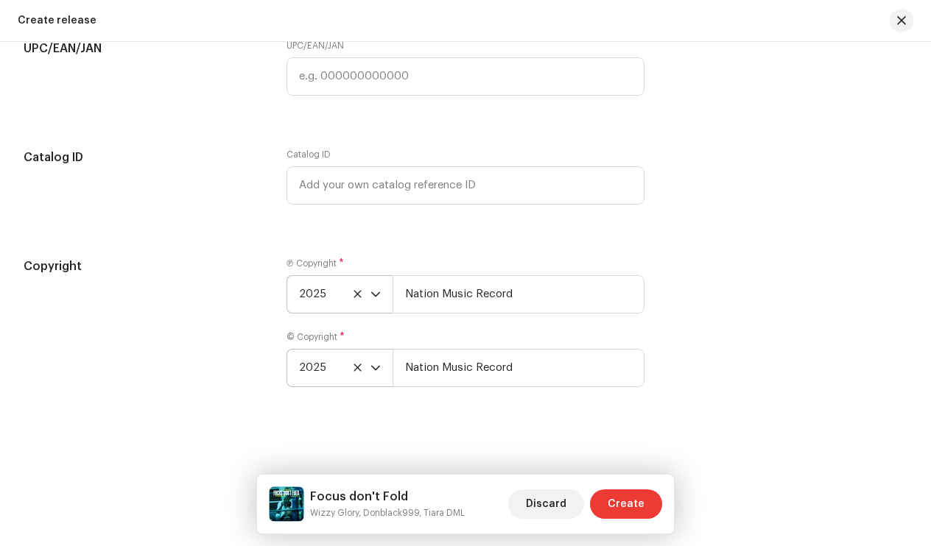
scroll to position [2602, 0]
click at [624, 499] on span "Create" at bounding box center [626, 504] width 37 height 29
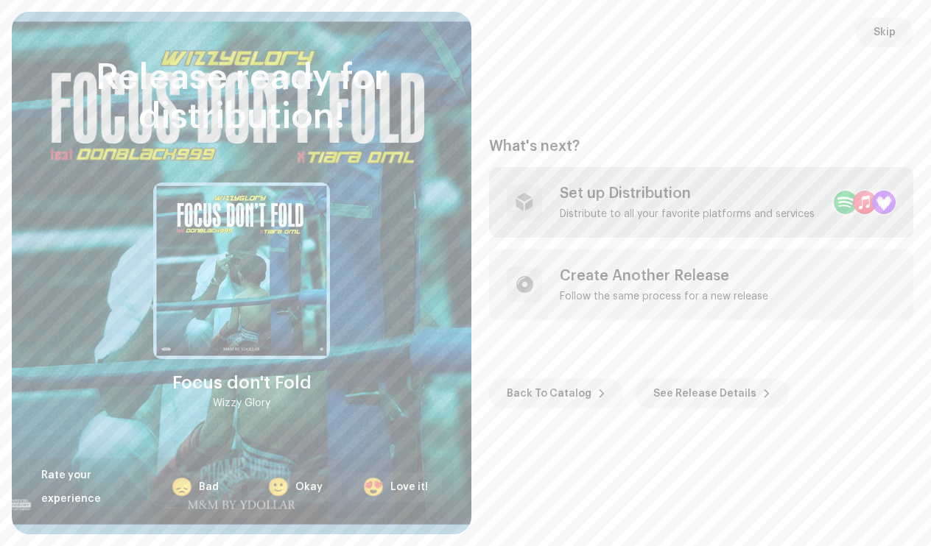
click at [621, 216] on div "Distribute to all your favorite platforms and services" at bounding box center [687, 214] width 255 height 12
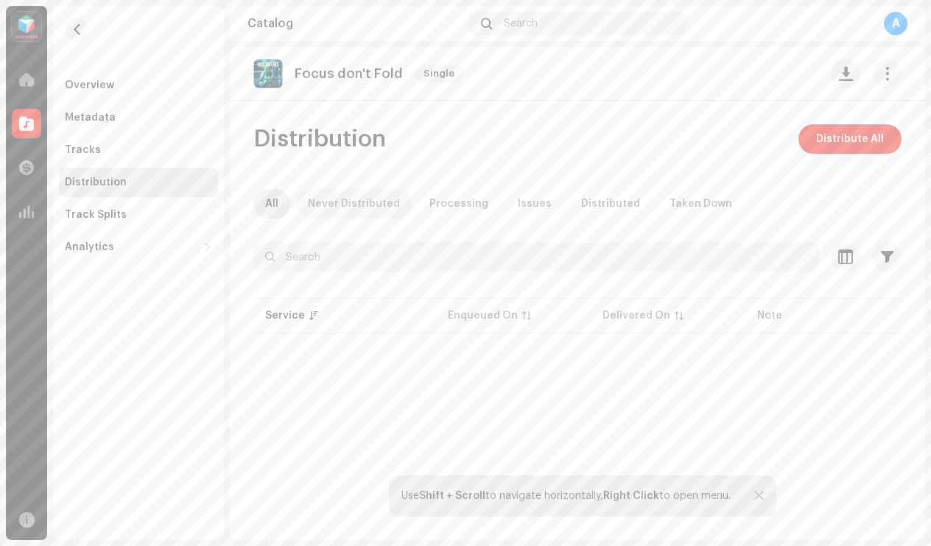
click at [356, 199] on div "Never Distributed" at bounding box center [354, 203] width 92 height 29
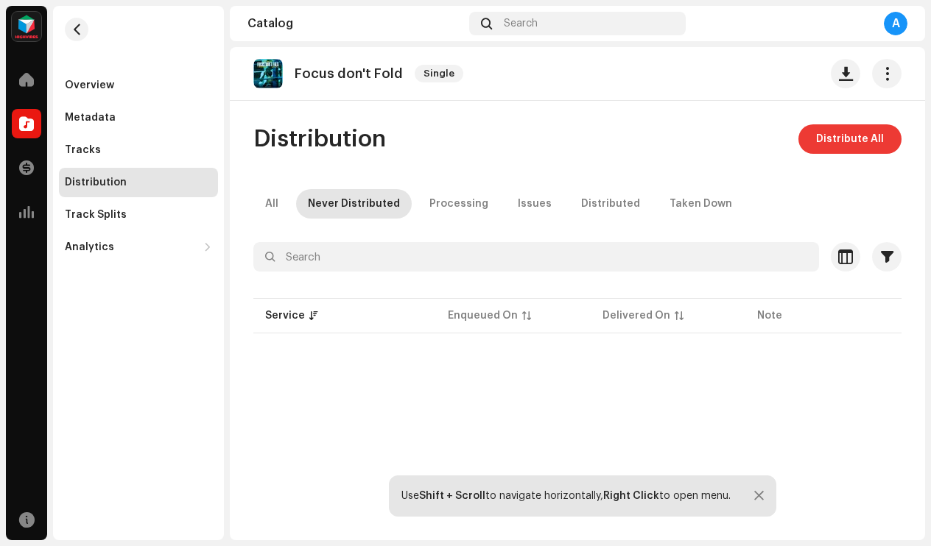
click at [829, 137] on span "Distribute All" at bounding box center [850, 138] width 68 height 29
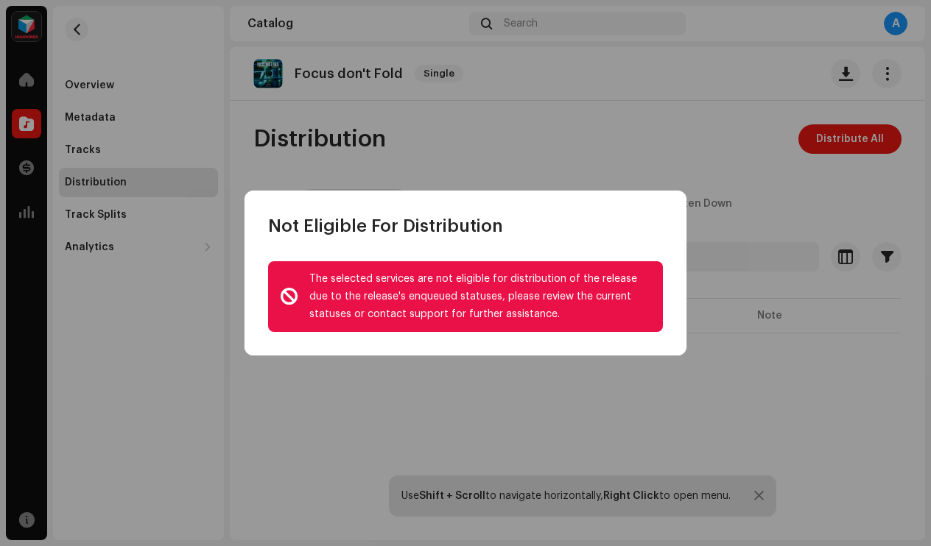
click at [572, 197] on div "Not Eligible For Distribution" at bounding box center [466, 214] width 442 height 47
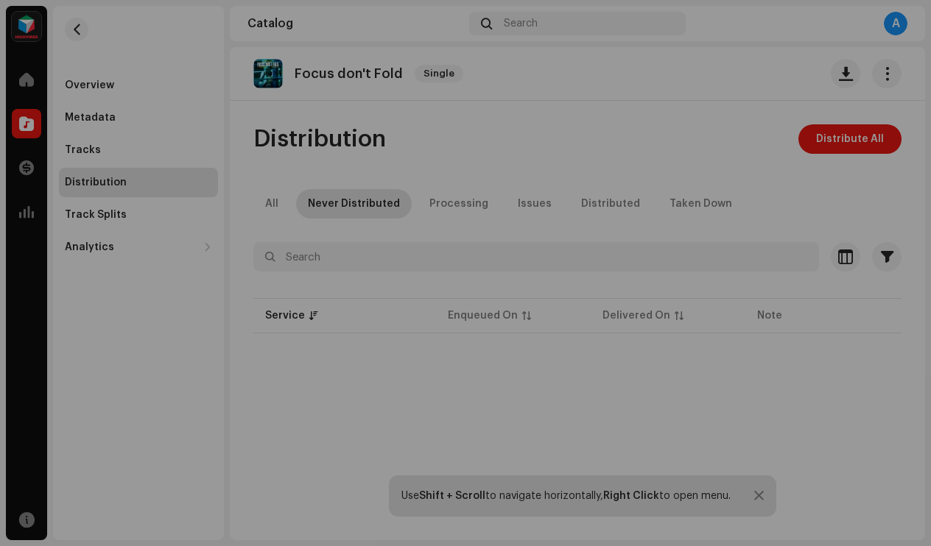
click at [418, 104] on div "Not Eligible For Distribution The selected services are not eligible for distri…" at bounding box center [465, 273] width 931 height 546
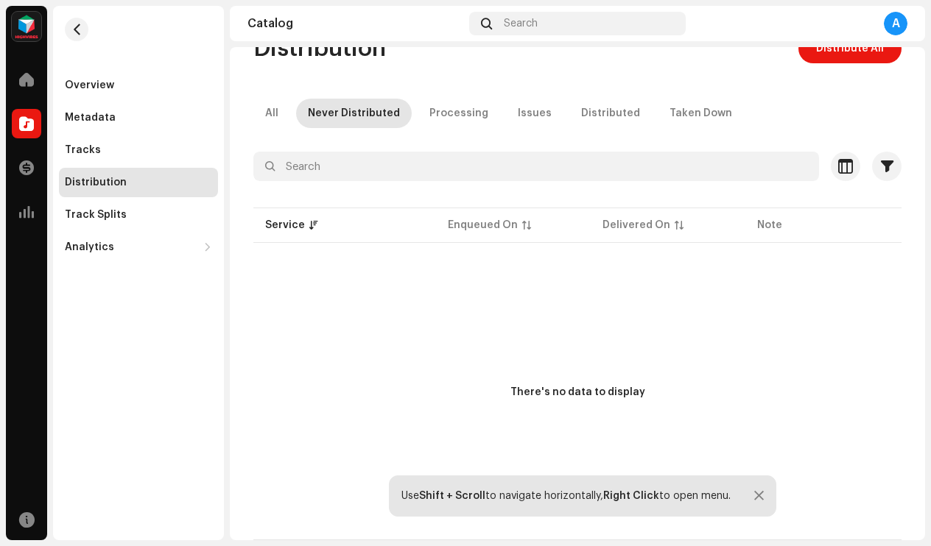
scroll to position [83, 0]
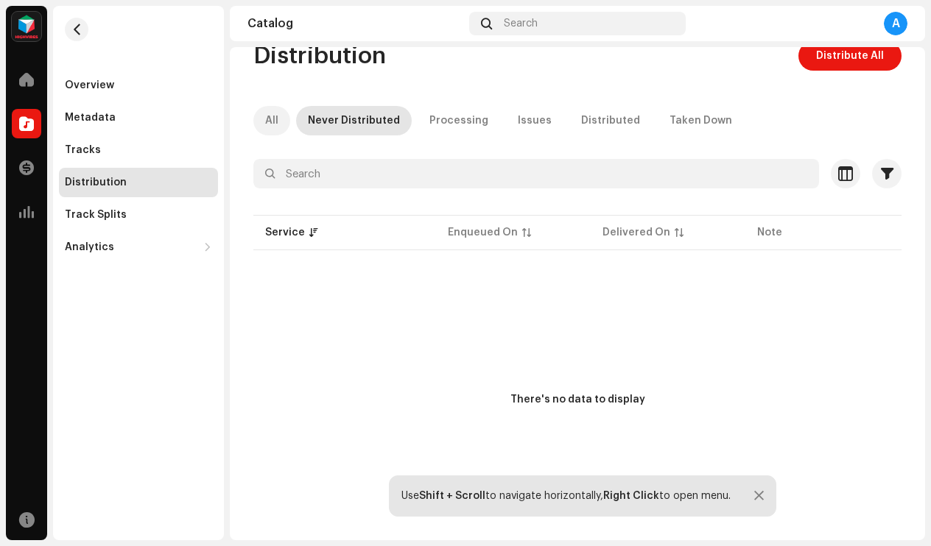
click at [261, 122] on p-tab "All" at bounding box center [271, 120] width 37 height 29
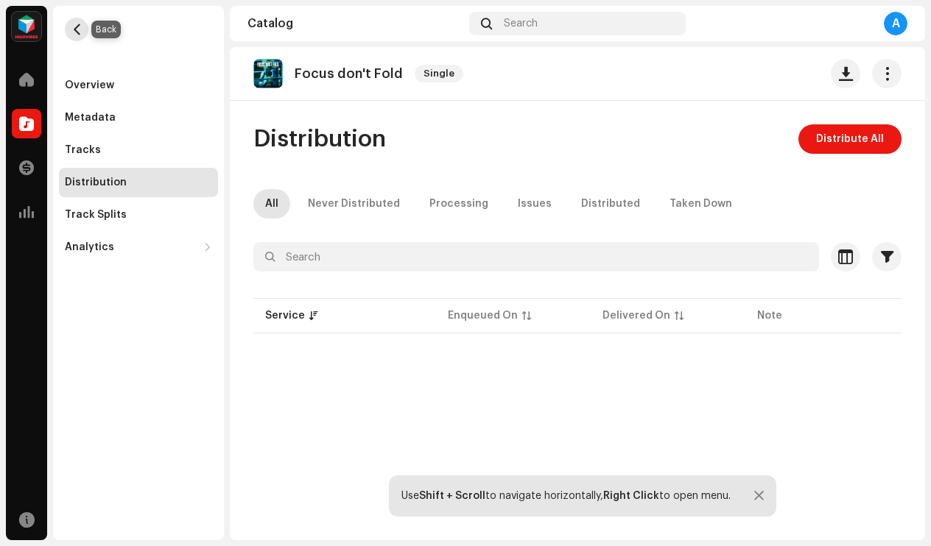
click at [73, 38] on button "button" at bounding box center [77, 30] width 24 height 24
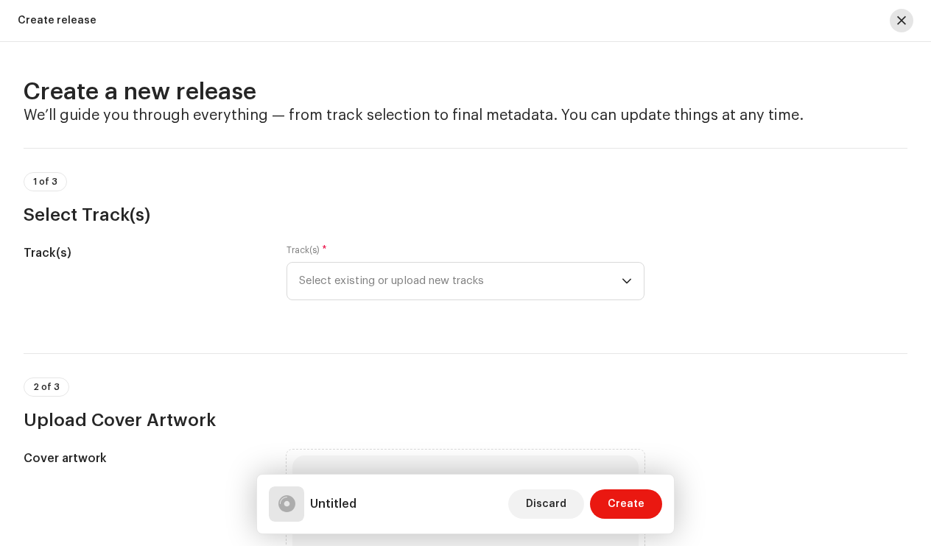
click at [904, 19] on span "button" at bounding box center [901, 21] width 9 height 12
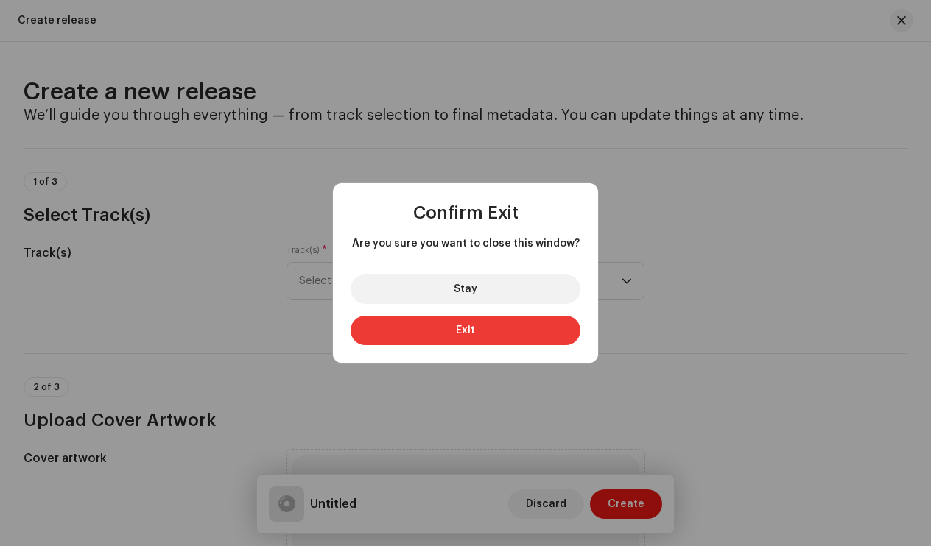
click at [535, 328] on button "Exit" at bounding box center [466, 330] width 230 height 29
